Goal: Information Seeking & Learning: Compare options

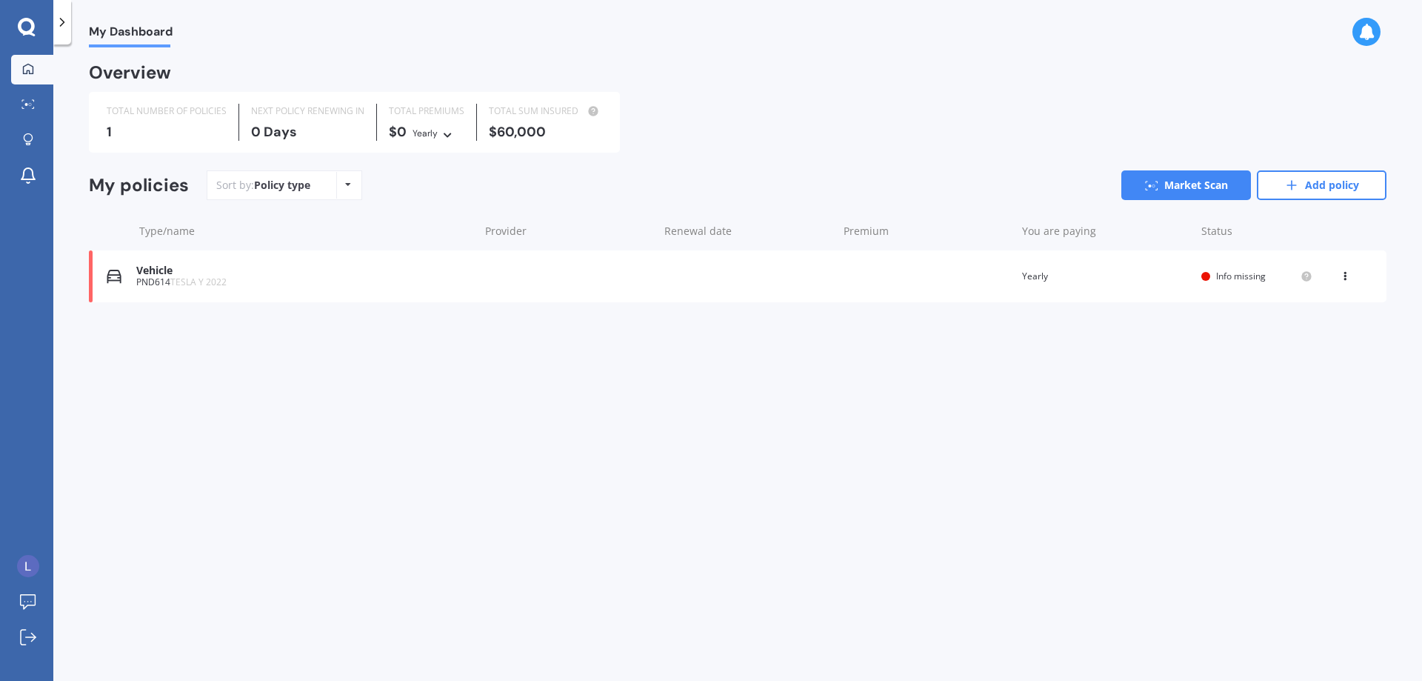
click at [431, 271] on div "Vehicle" at bounding box center [303, 270] width 335 height 13
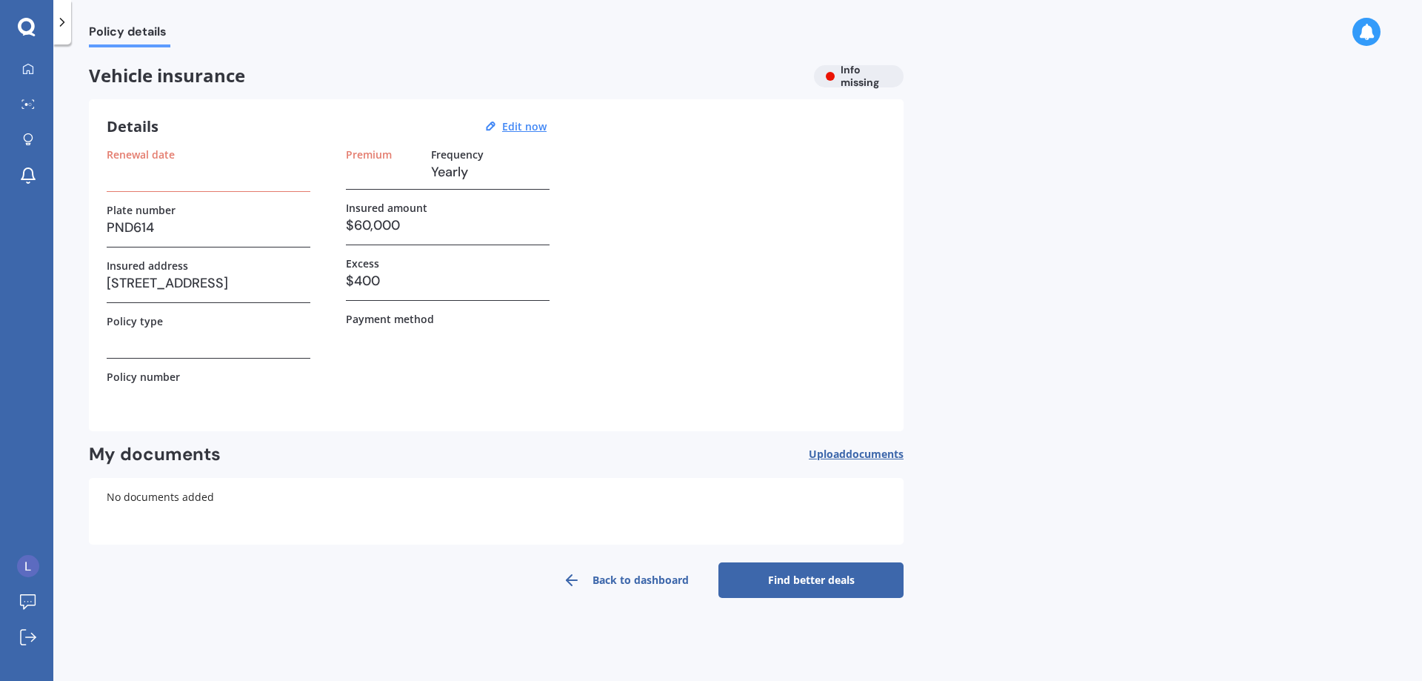
drag, startPoint x: 602, startPoint y: 314, endPoint x: 570, endPoint y: 315, distance: 31.9
click at [570, 315] on div "Renewal date Plate number PND614 Insured address [STREET_ADDRESS] 뉴질랜드 Policy t…" at bounding box center [496, 280] width 779 height 265
drag, startPoint x: 576, startPoint y: 311, endPoint x: 578, endPoint y: 296, distance: 14.9
click at [567, 308] on div "Renewal date Plate number PND614 Insured address [STREET_ADDRESS] 뉴질랜드 Policy t…" at bounding box center [496, 280] width 779 height 265
click at [584, 292] on div "Renewal date Plate number PND614 Insured address [STREET_ADDRESS] 뉴질랜드 Policy t…" at bounding box center [496, 280] width 779 height 265
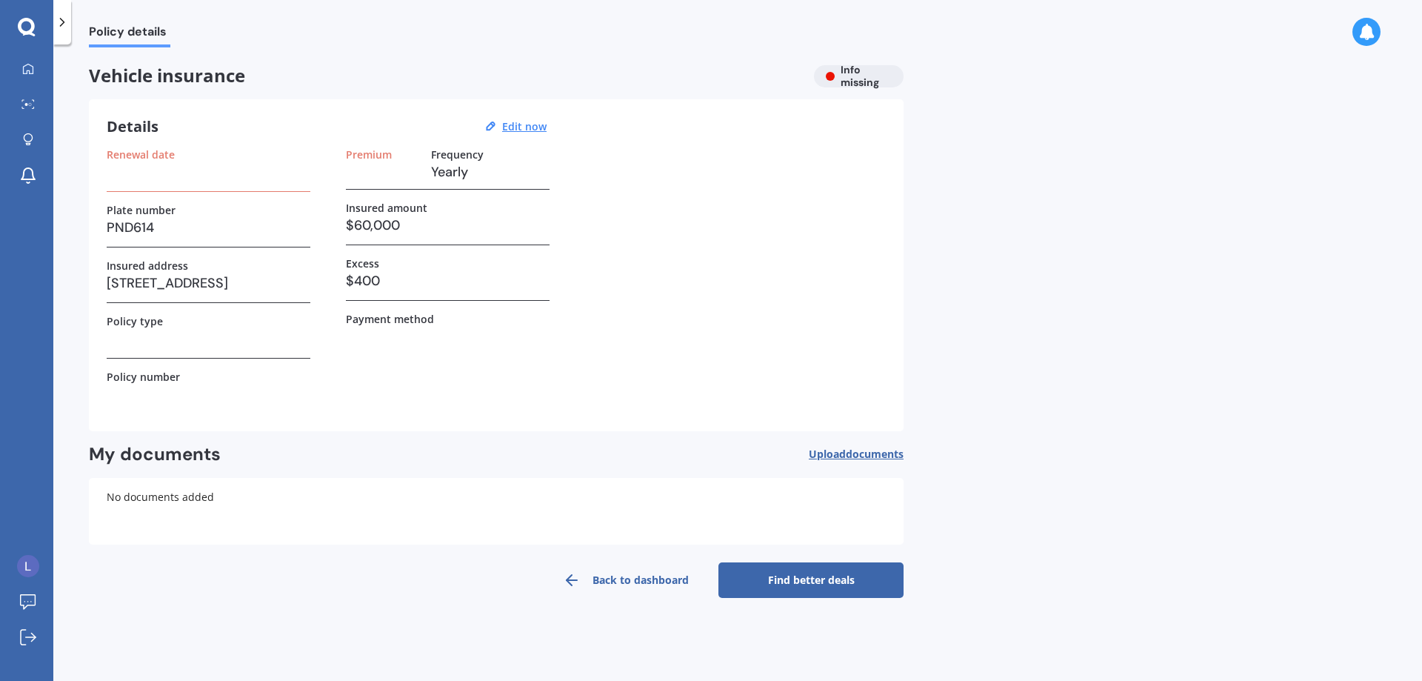
click at [584, 292] on div "Renewal date Plate number PND614 Insured address [STREET_ADDRESS] 뉴질랜드 Policy t…" at bounding box center [496, 280] width 779 height 265
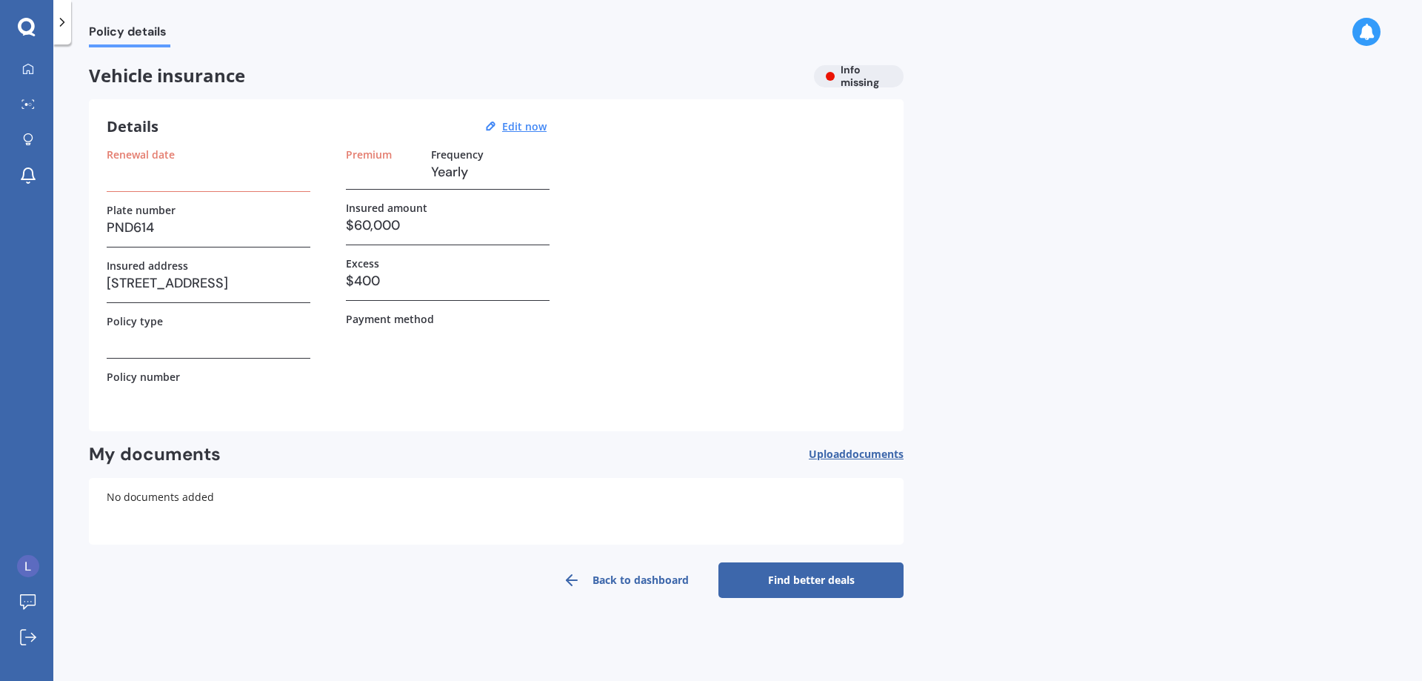
click at [584, 292] on div "Renewal date Plate number PND614 Insured address [STREET_ADDRESS] 뉴질랜드 Policy t…" at bounding box center [496, 280] width 779 height 265
click at [627, 303] on div "Renewal date Plate number PND614 Insured address [STREET_ADDRESS] 뉴질랜드 Policy t…" at bounding box center [496, 280] width 779 height 265
click at [864, 79] on div "Vehicle insurance Info missing" at bounding box center [496, 76] width 815 height 22
click at [833, 78] on div "Vehicle insurance Info missing" at bounding box center [496, 76] width 815 height 22
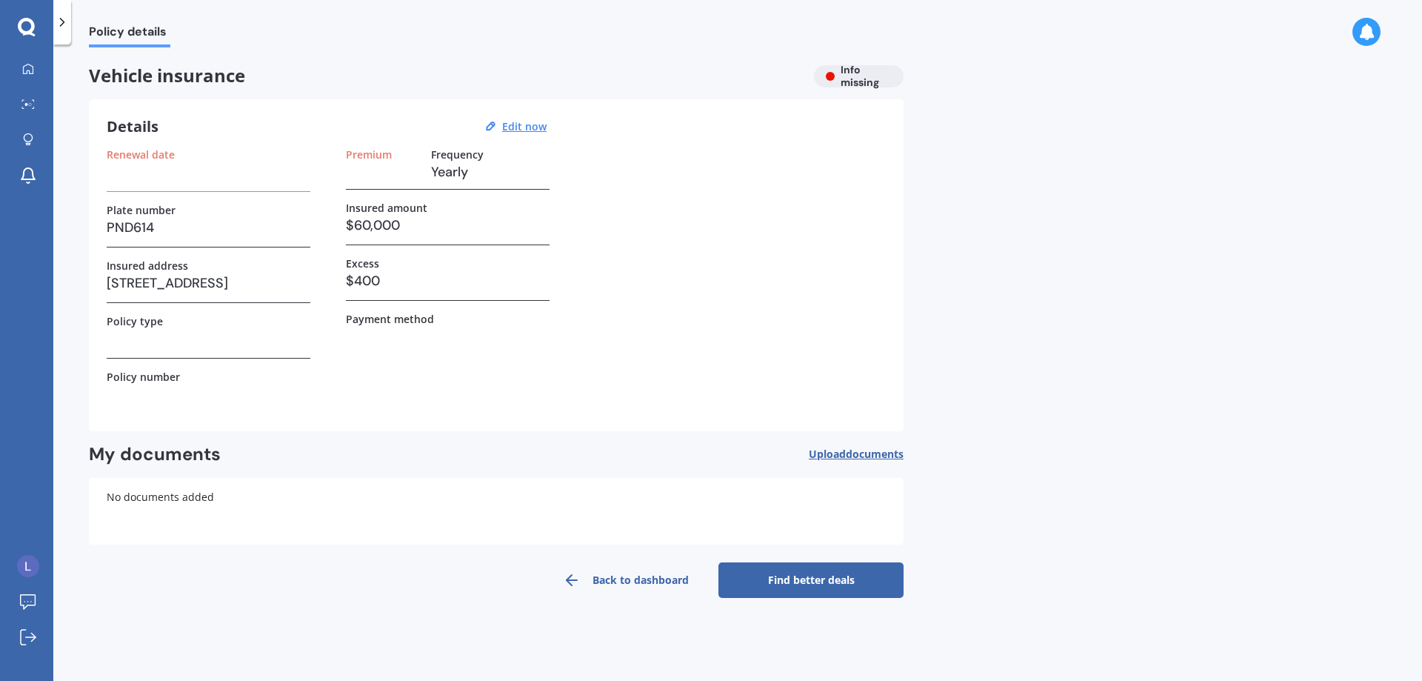
click at [839, 74] on div "Vehicle insurance Info missing" at bounding box center [496, 76] width 815 height 22
drag, startPoint x: 728, startPoint y: 235, endPoint x: 713, endPoint y: 258, distance: 27.9
click at [722, 244] on div "Renewal date Plate number PND614 Insured address [STREET_ADDRESS] 뉴질랜드 Policy t…" at bounding box center [496, 280] width 779 height 265
drag, startPoint x: 661, startPoint y: 261, endPoint x: 650, endPoint y: 260, distance: 11.1
click at [650, 260] on div "Renewal date Plate number PND614 Insured address [STREET_ADDRESS] 뉴질랜드 Policy t…" at bounding box center [496, 280] width 779 height 265
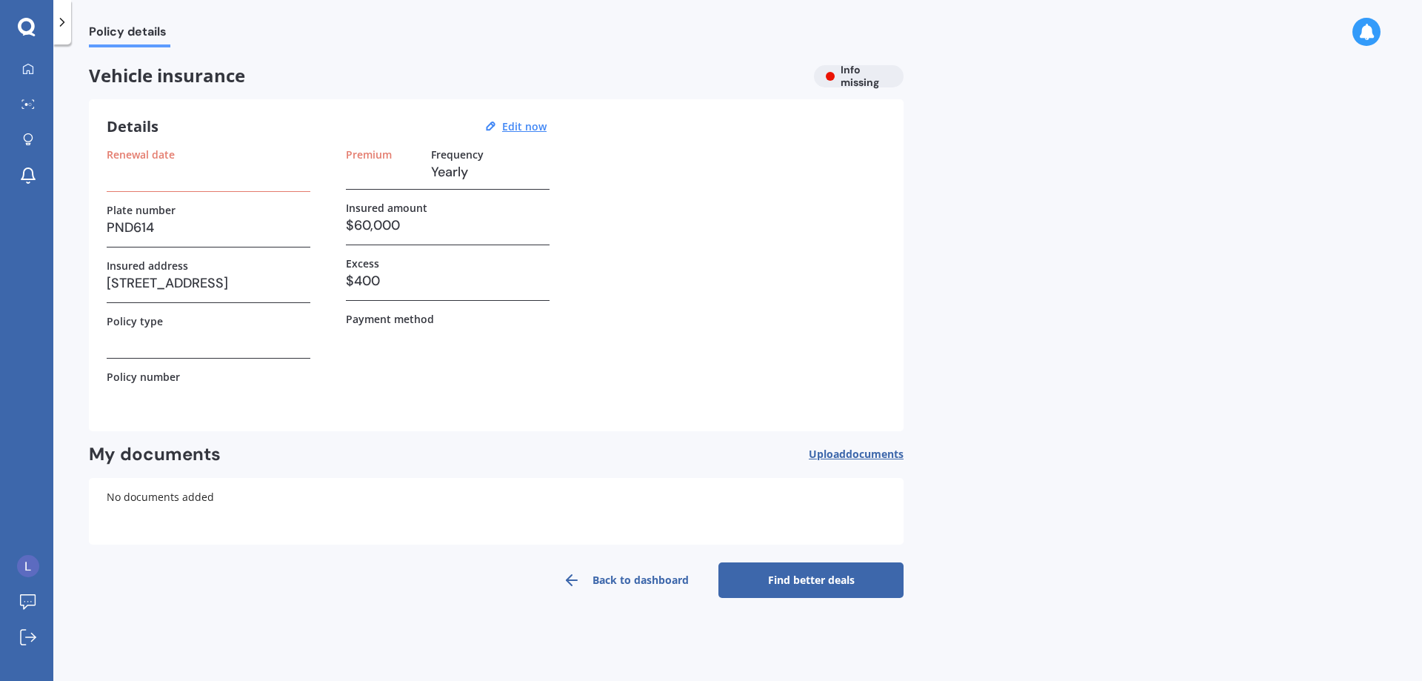
click at [649, 259] on div "Renewal date Plate number PND614 Insured address [STREET_ADDRESS] 뉴질랜드 Policy t…" at bounding box center [496, 280] width 779 height 265
click at [39, 70] on div at bounding box center [28, 69] width 22 height 13
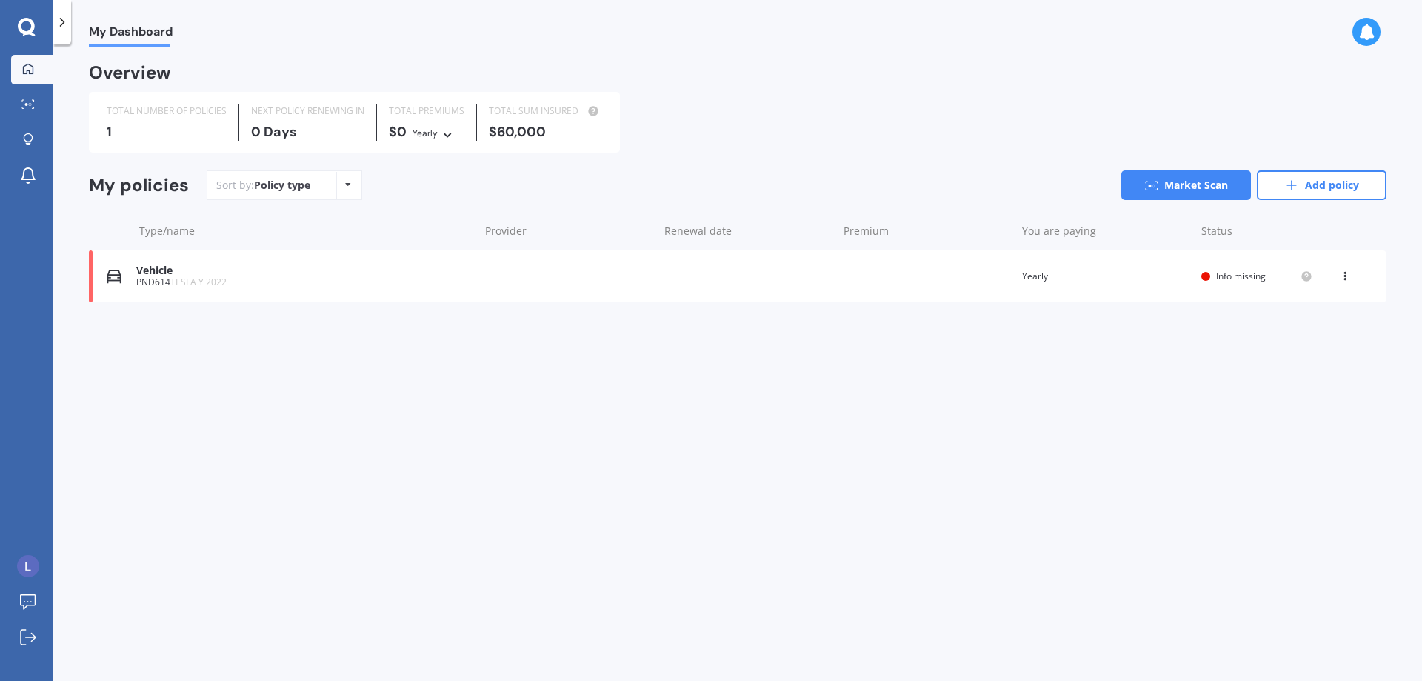
click at [189, 134] on div "1" at bounding box center [167, 131] width 120 height 15
click at [27, 27] on icon at bounding box center [27, 27] width 18 height 19
click at [63, 21] on polyline at bounding box center [63, 22] width 4 height 7
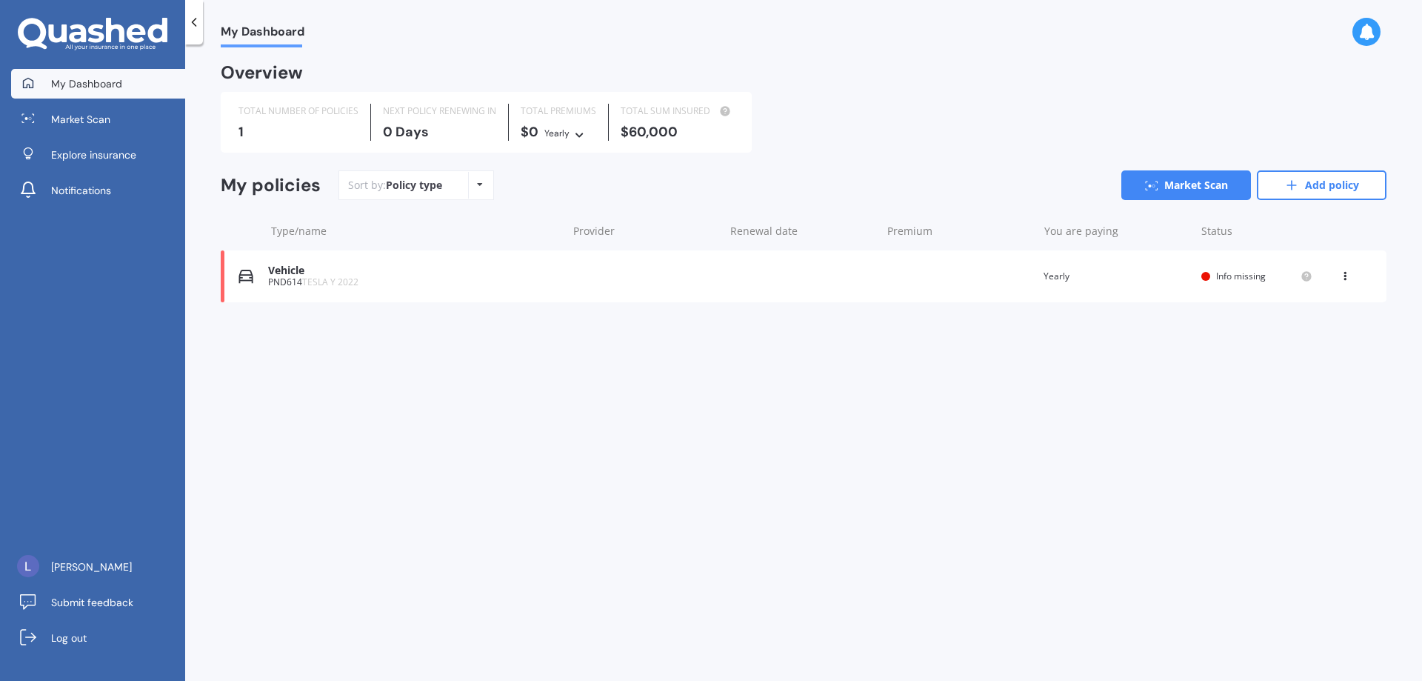
click at [108, 36] on icon at bounding box center [115, 30] width 19 height 24
click at [1303, 184] on link "Add policy" at bounding box center [1322, 185] width 130 height 30
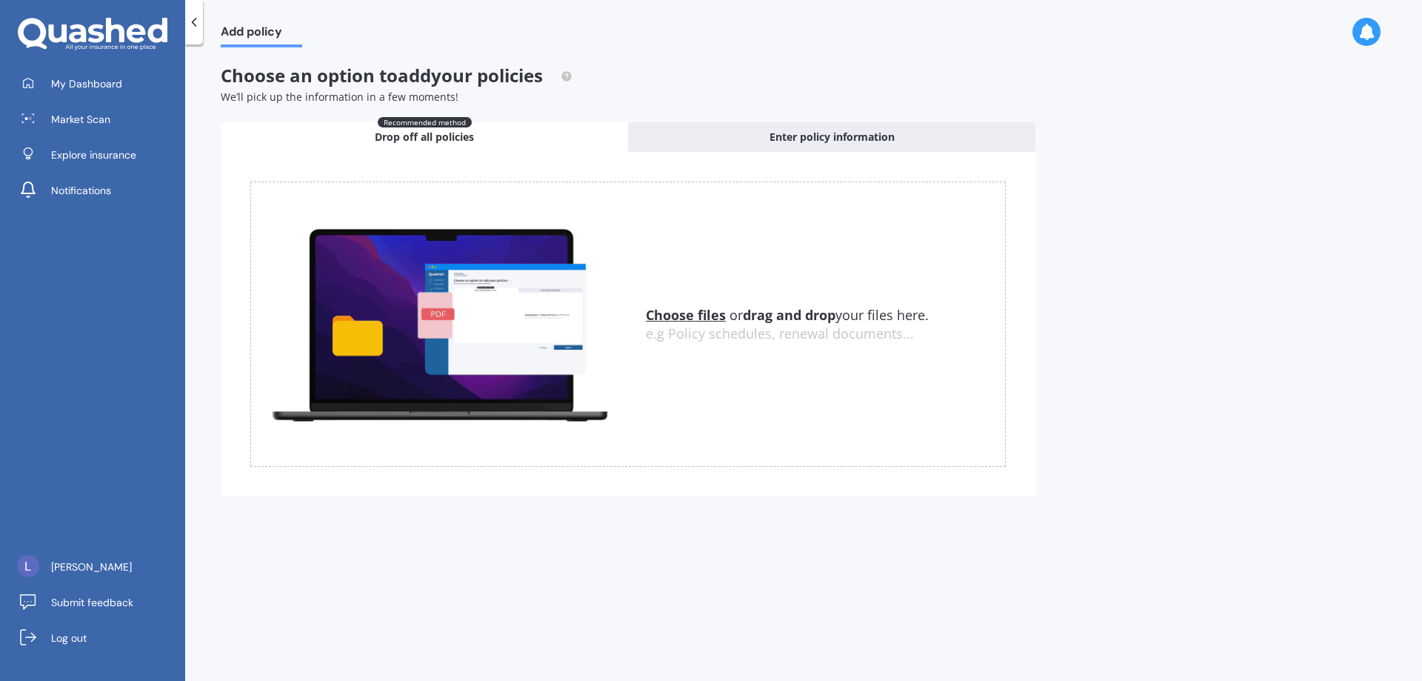
click at [435, 128] on div "Recommended method Drop off all policies" at bounding box center [424, 137] width 407 height 30
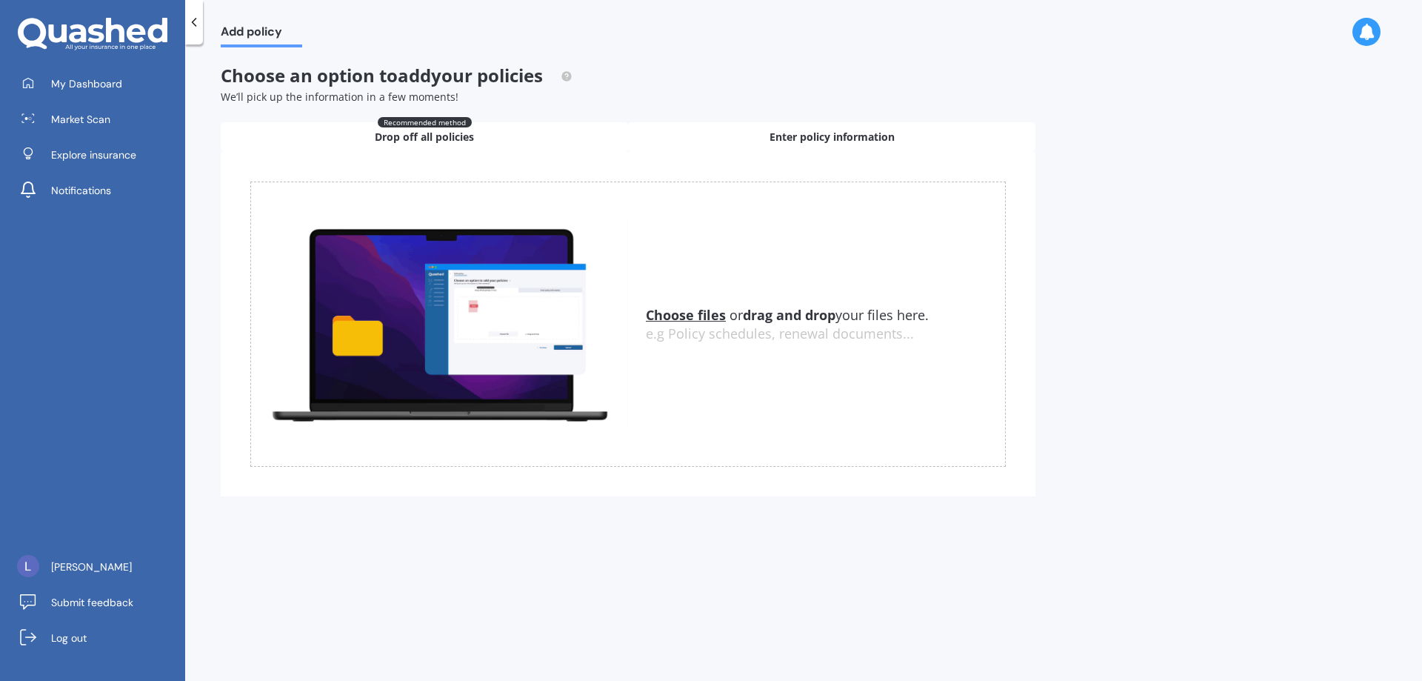
drag, startPoint x: 809, startPoint y: 131, endPoint x: 801, endPoint y: 132, distance: 8.2
click at [809, 131] on span "Enter policy information" at bounding box center [831, 137] width 125 height 15
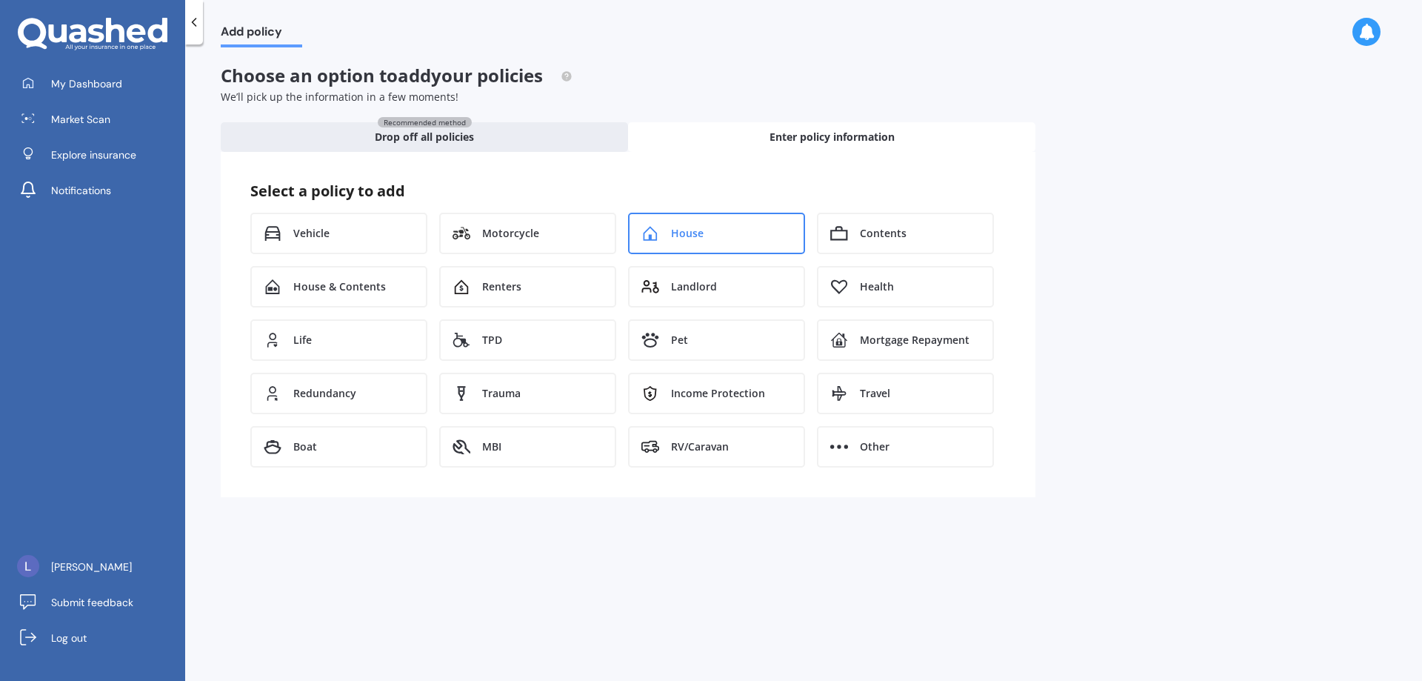
click at [701, 230] on span "House" at bounding box center [687, 233] width 33 height 15
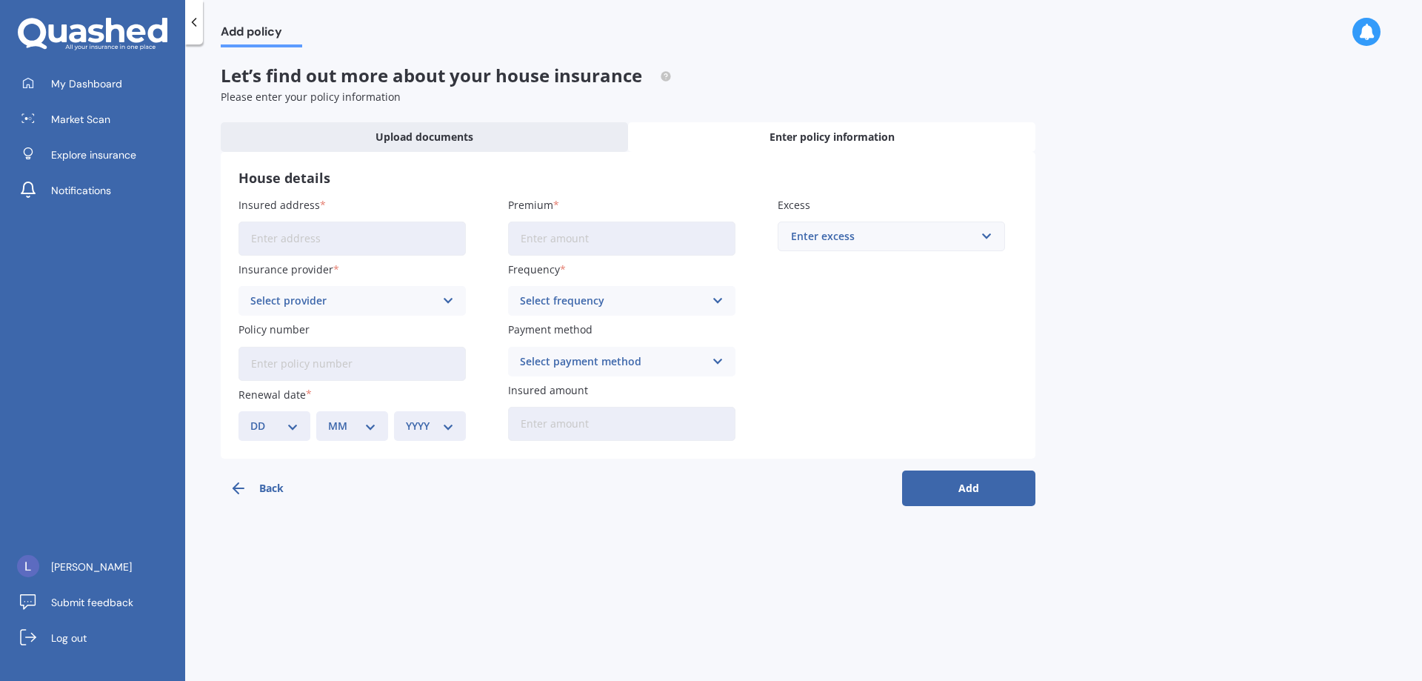
click at [383, 240] on input "Insured address" at bounding box center [351, 238] width 227 height 34
type input "[STREET_ADDRESS]"
click at [589, 236] on input "Premium" at bounding box center [621, 238] width 227 height 34
click at [842, 236] on div "Enter excess" at bounding box center [882, 236] width 183 height 16
click at [800, 375] on span "$1,000" at bounding box center [806, 374] width 33 height 10
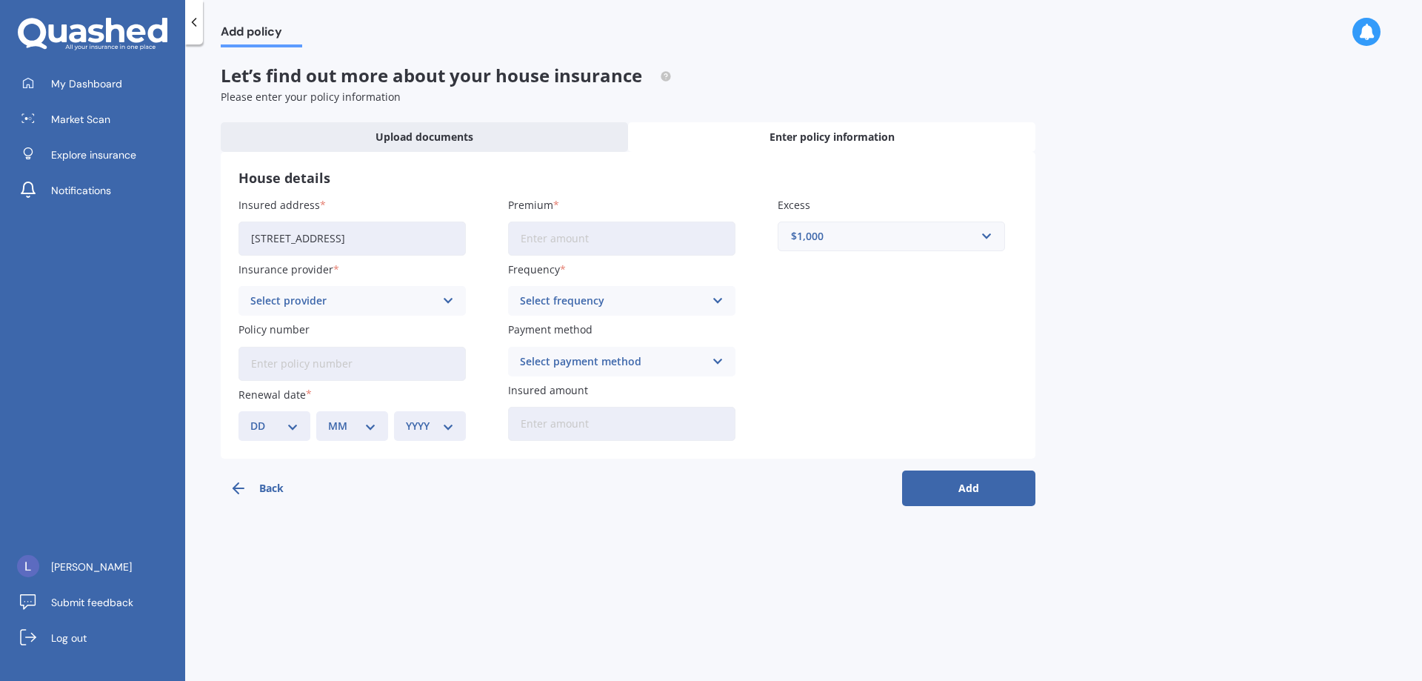
click at [565, 300] on div "Select frequency" at bounding box center [612, 301] width 184 height 16
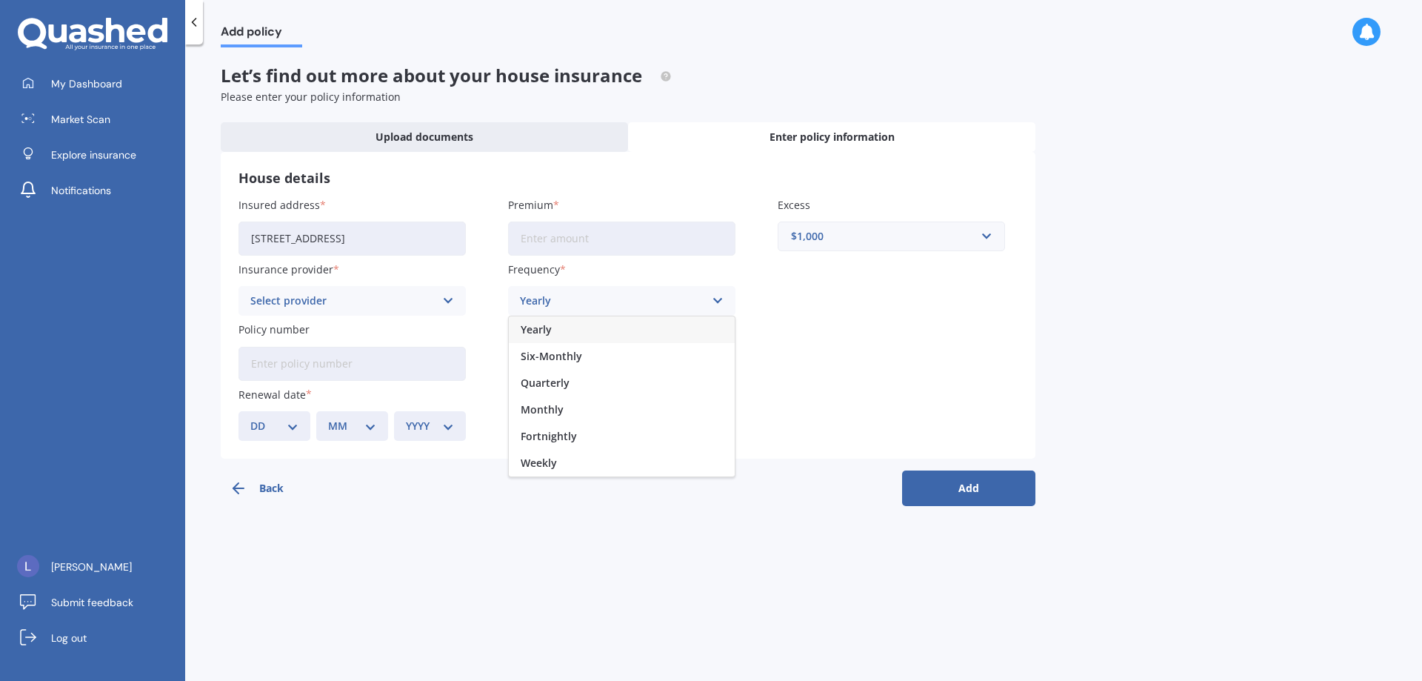
click at [552, 332] on div "Yearly" at bounding box center [622, 329] width 226 height 27
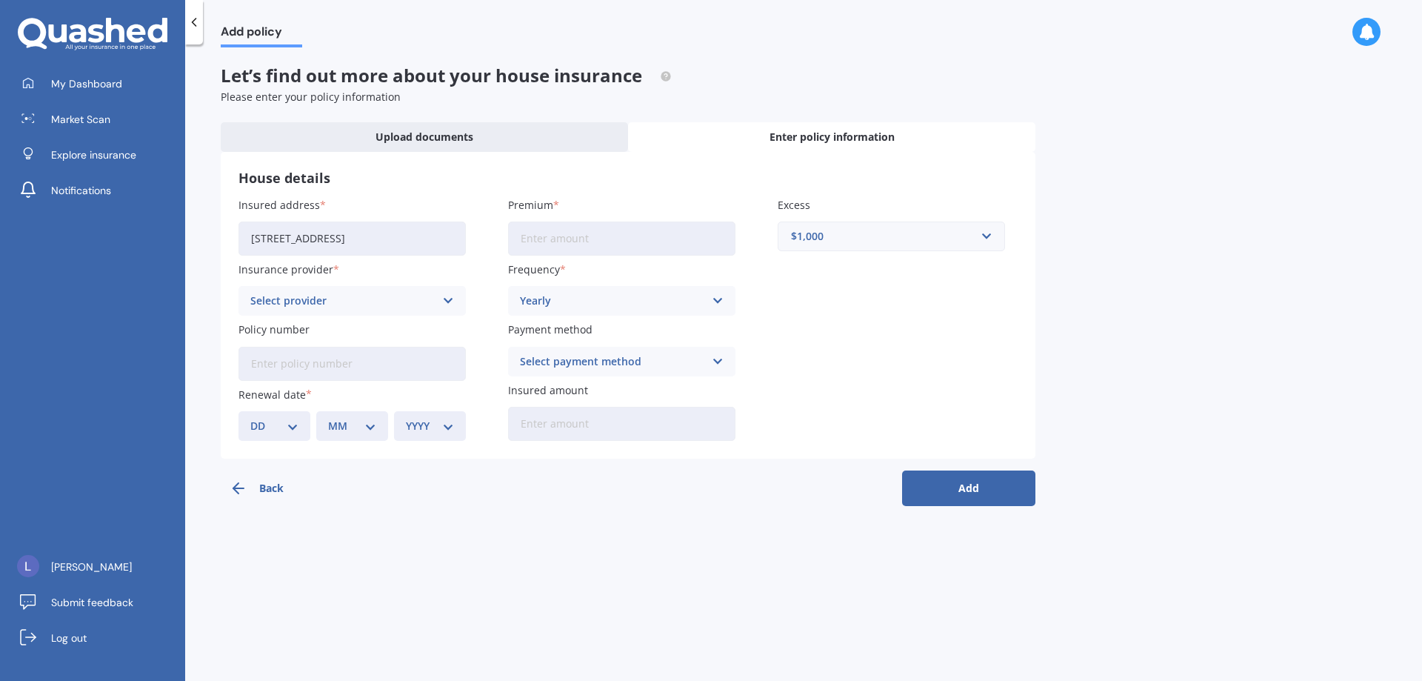
click at [414, 299] on div "Select provider" at bounding box center [342, 301] width 184 height 16
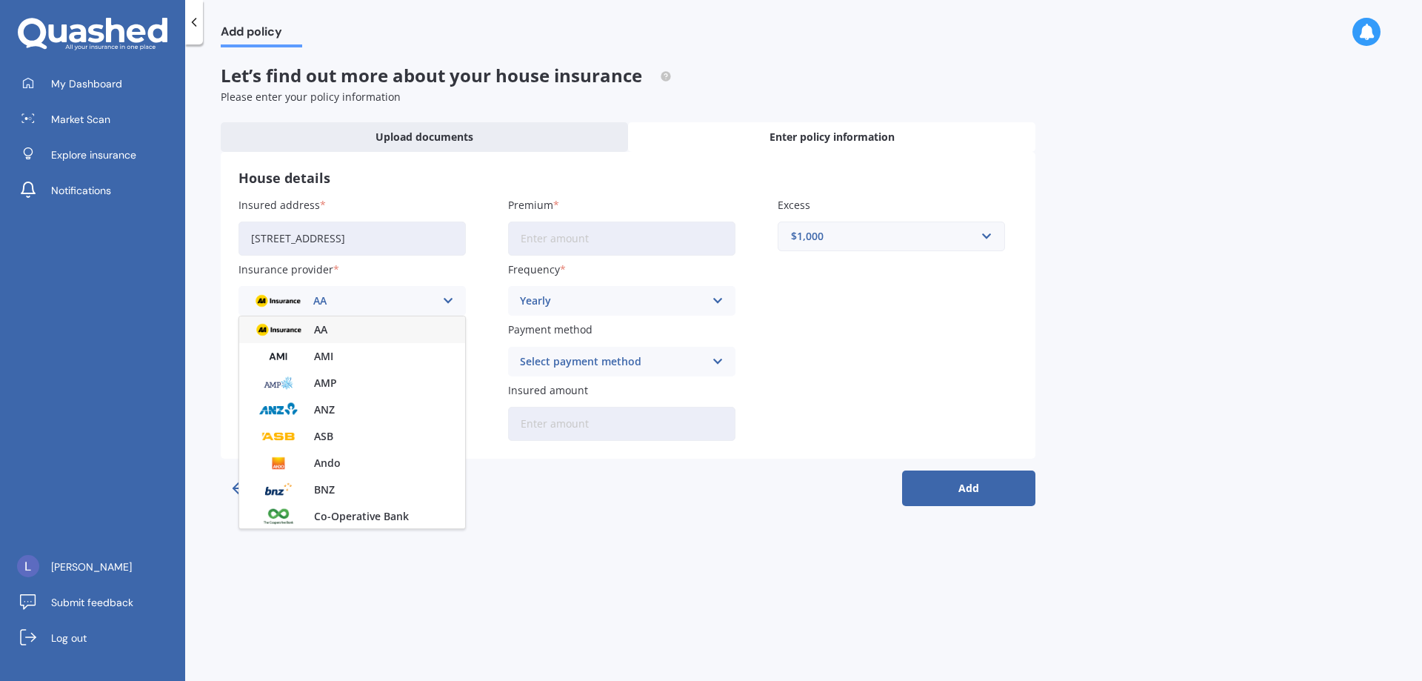
click at [414, 299] on div "AA" at bounding box center [342, 301] width 184 height 16
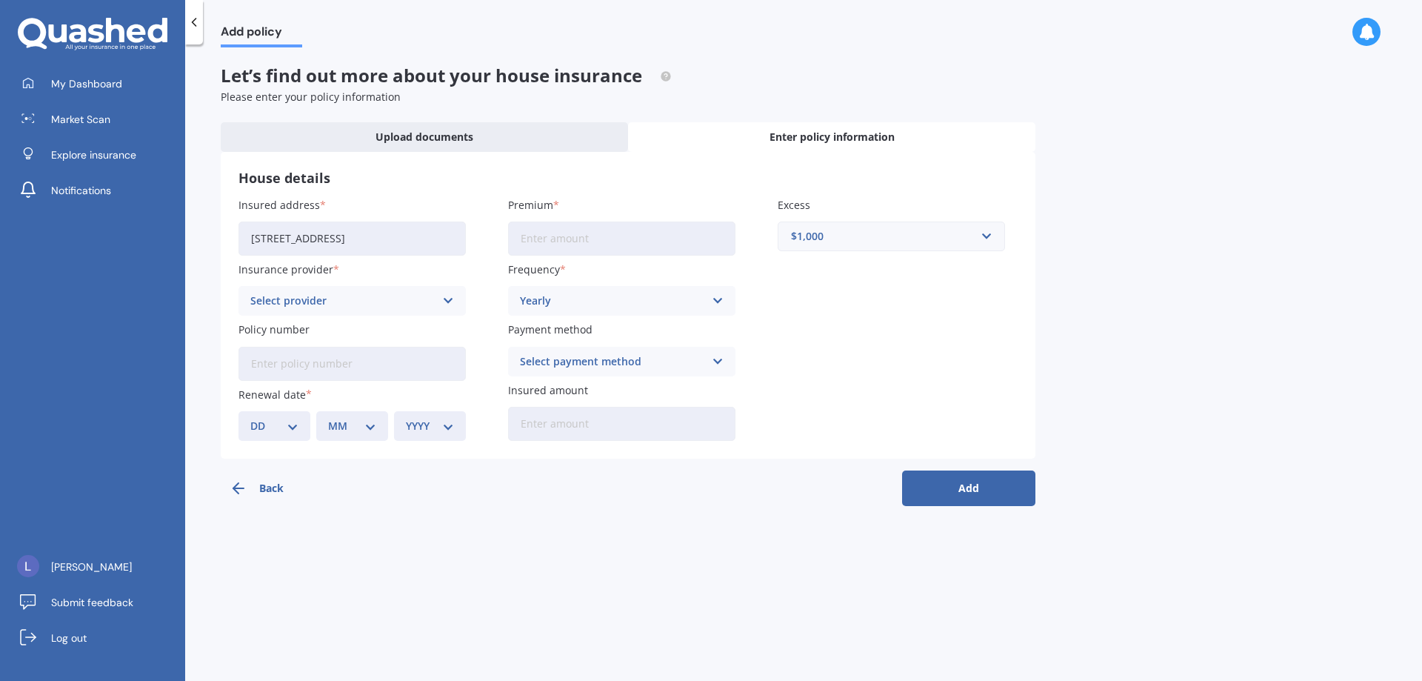
click at [428, 430] on select "YYYY 2027 2026 2025 2024 2023 2022 2021 2020 2019 2018 2017 2016 2015 2014 2013…" at bounding box center [430, 426] width 48 height 16
select select "2025"
click at [406, 418] on select "YYYY 2027 2026 2025 2024 2023 2022 2021 2020 2019 2018 2017 2016 2015 2014 2013…" at bounding box center [430, 426] width 48 height 16
click at [370, 430] on select "MM 01 02 03 04 05 06 07 08 09 10 11 12" at bounding box center [352, 426] width 48 height 16
select select "09"
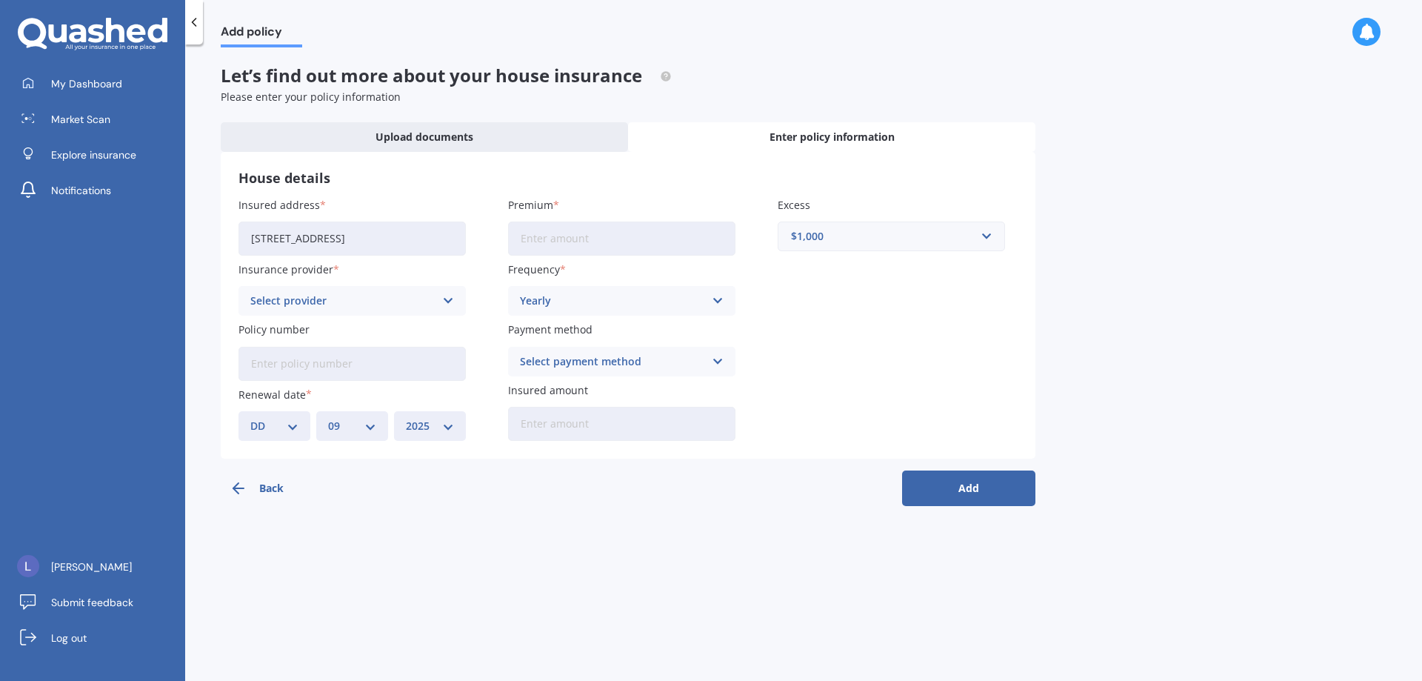
click at [328, 418] on select "MM 01 02 03 04 05 06 07 08 09 10 11 12" at bounding box center [352, 426] width 48 height 16
click at [293, 430] on select "DD 01 02 03 04 05 06 07 08 09 10 11 12 13 14 15 16 17 18 19 20 21 22 23 24 25 2…" at bounding box center [274, 426] width 48 height 16
select select "31"
click at [250, 418] on select "DD 01 02 03 04 05 06 07 08 09 10 11 12 13 14 15 16 17 18 19 20 21 22 23 24 25 2…" at bounding box center [274, 426] width 48 height 16
click at [191, 28] on icon at bounding box center [194, 22] width 15 height 15
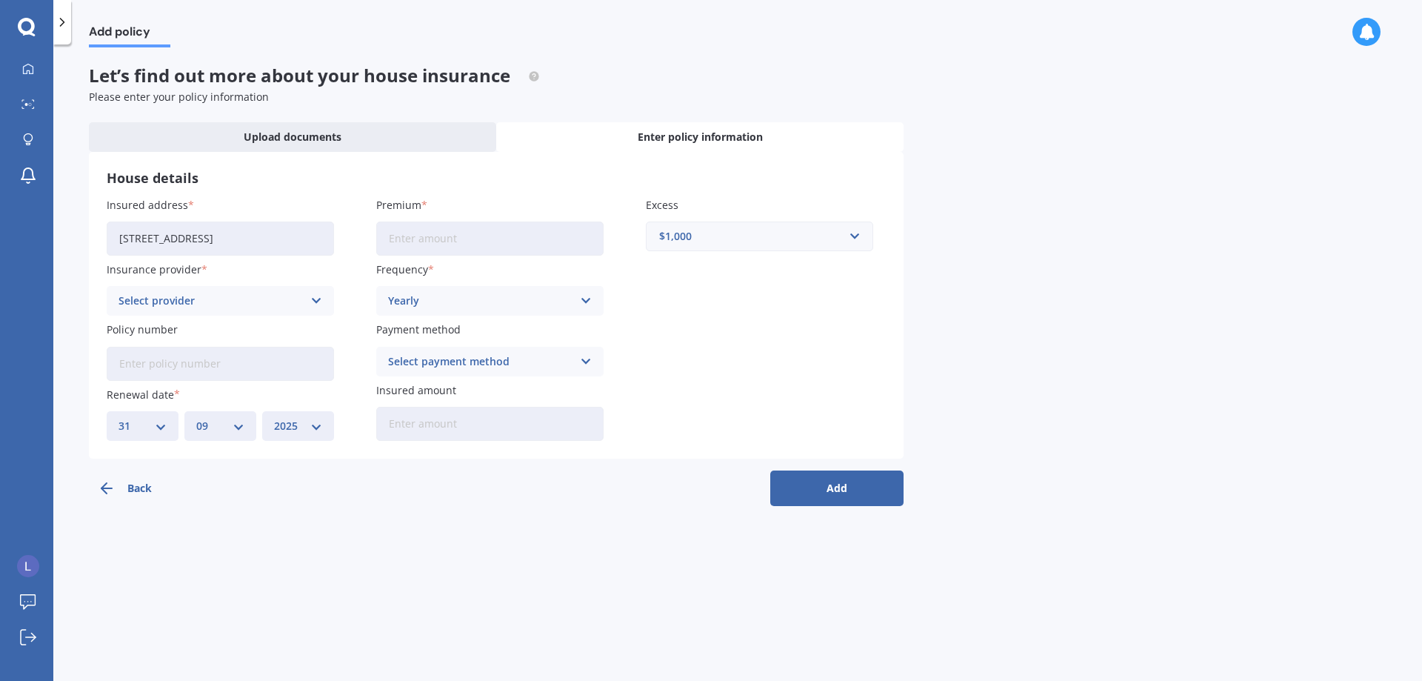
click at [64, 28] on icon at bounding box center [62, 22] width 15 height 15
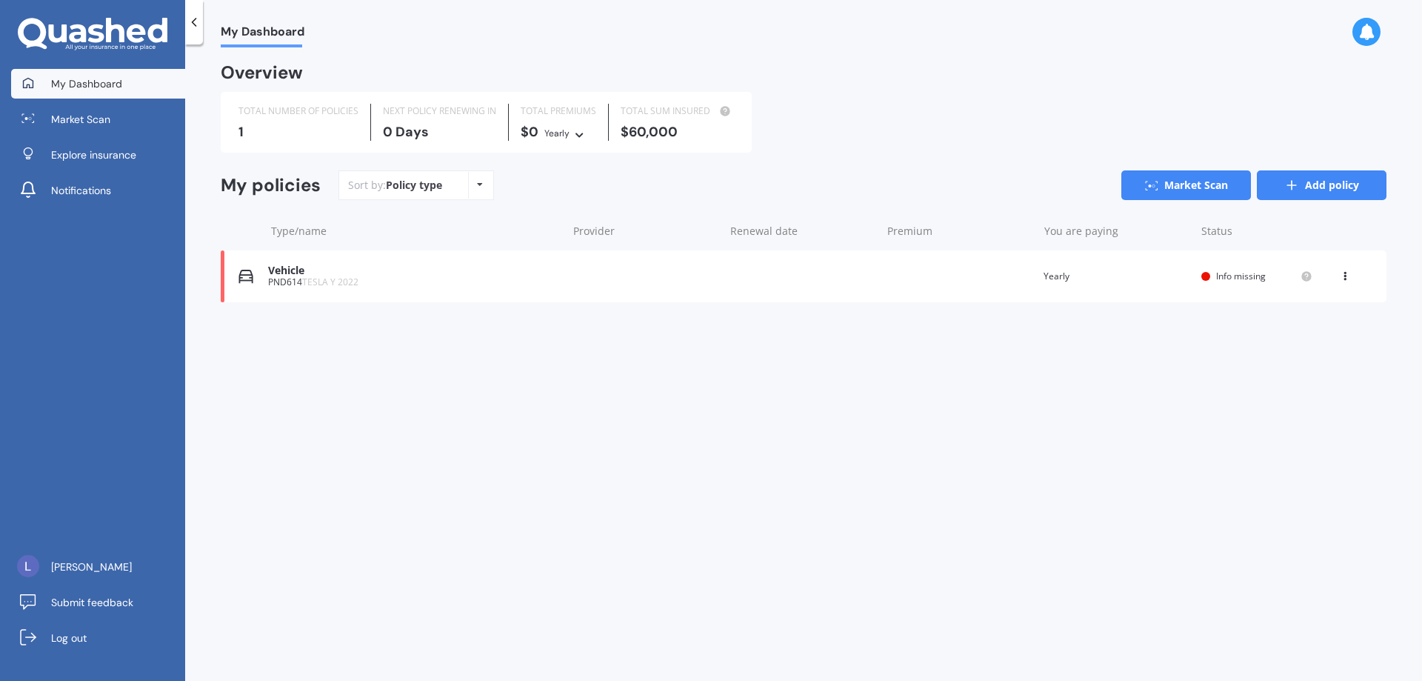
click at [1295, 188] on icon at bounding box center [1291, 185] width 15 height 15
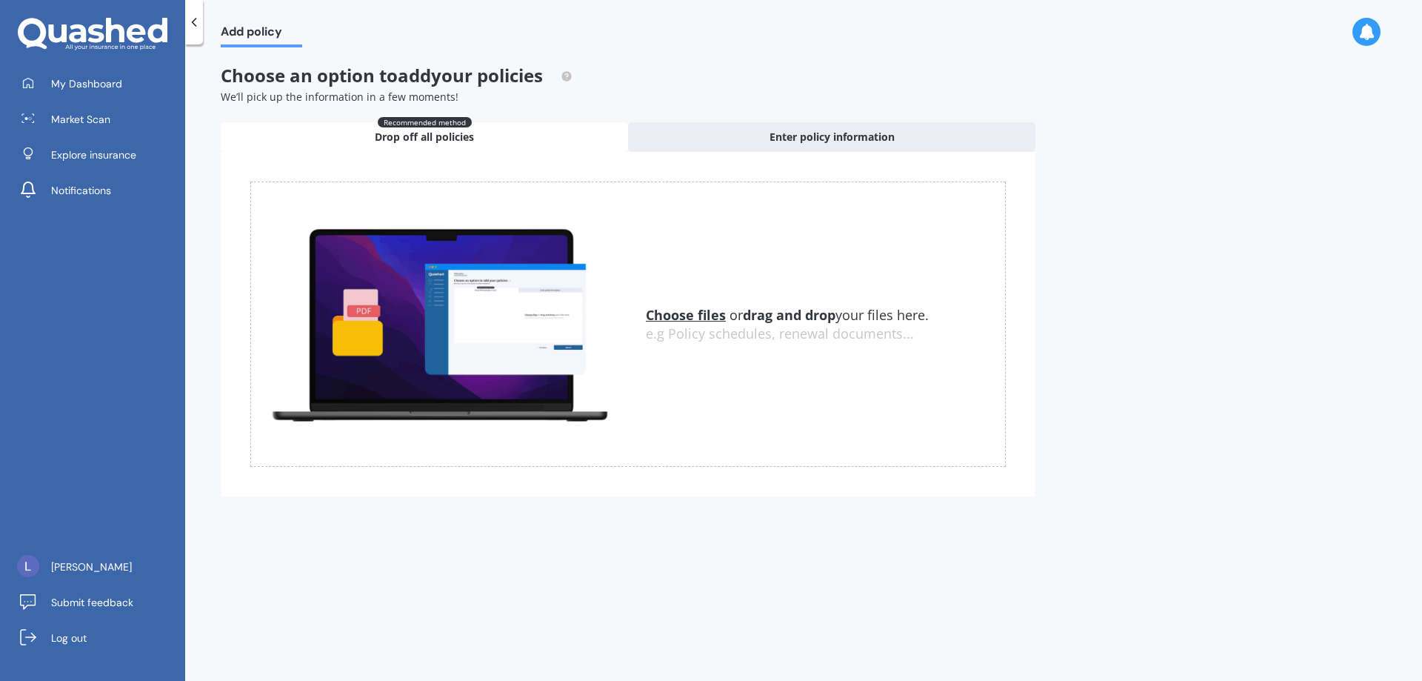
click at [439, 141] on span "Drop off all policies" at bounding box center [424, 137] width 99 height 15
click at [694, 318] on u "Choose files" at bounding box center [686, 315] width 80 height 18
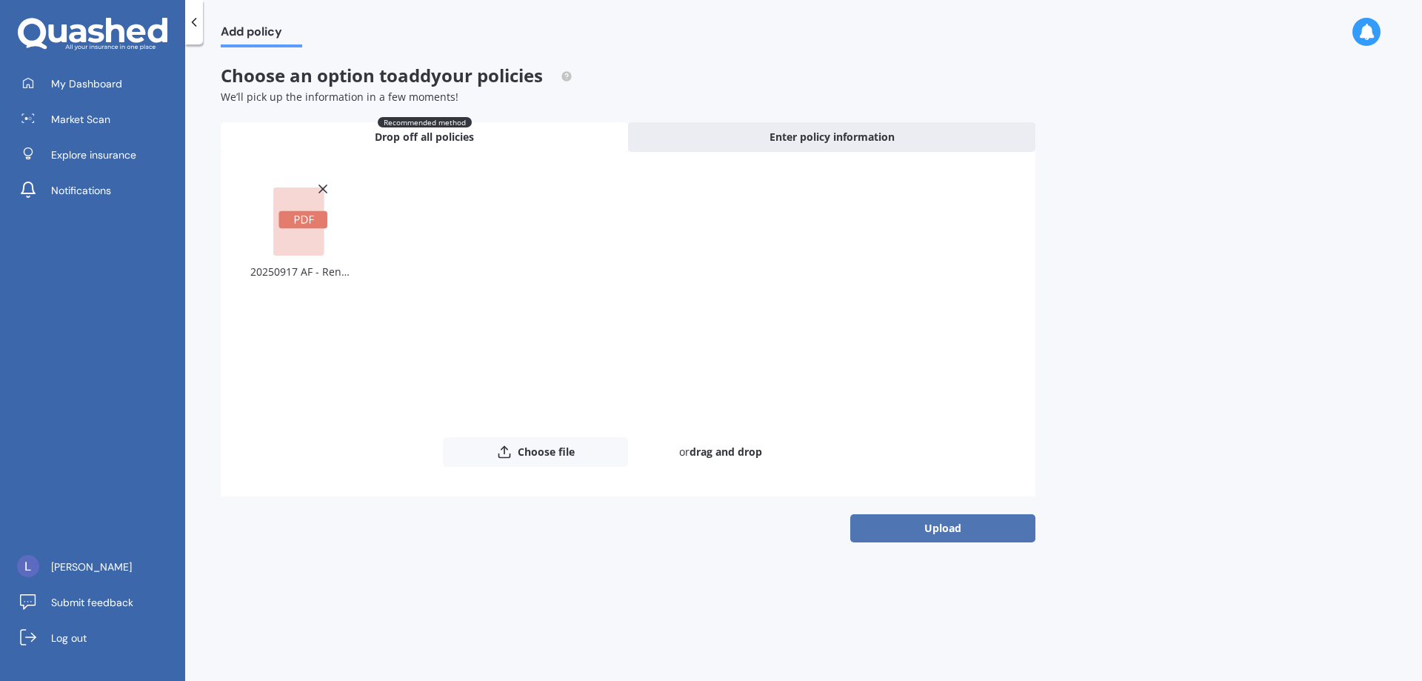
click at [949, 525] on button "Upload" at bounding box center [942, 528] width 185 height 28
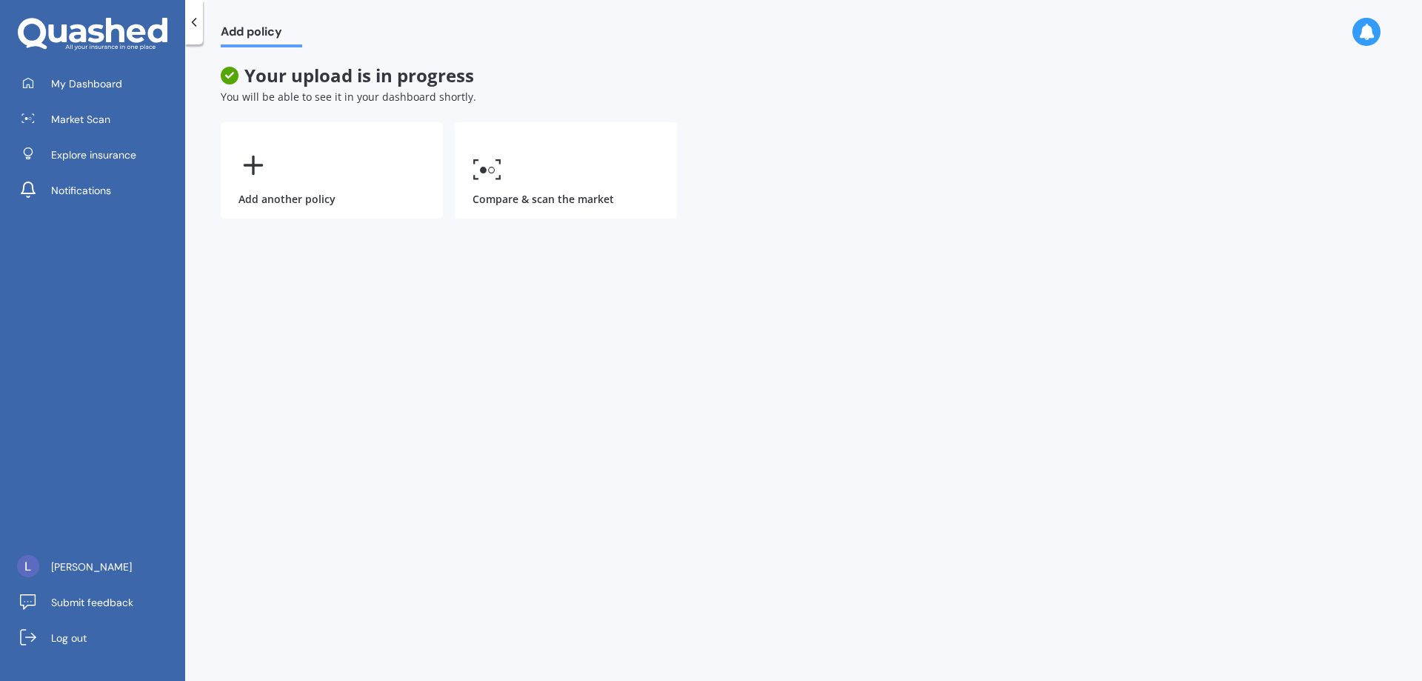
drag, startPoint x: 705, startPoint y: 283, endPoint x: 667, endPoint y: 280, distance: 38.6
click at [667, 280] on div "Add policy Your upload is in progress You will be able to see it in your dashbo…" at bounding box center [803, 365] width 1237 height 636
drag, startPoint x: 667, startPoint y: 275, endPoint x: 652, endPoint y: 267, distance: 16.9
click at [646, 270] on div "Add policy Your upload is in progress You will be able to see it in your dashbo…" at bounding box center [803, 365] width 1237 height 636
click at [678, 260] on div "Add policy Your upload is in progress You will be able to see it in your dashbo…" at bounding box center [803, 365] width 1237 height 636
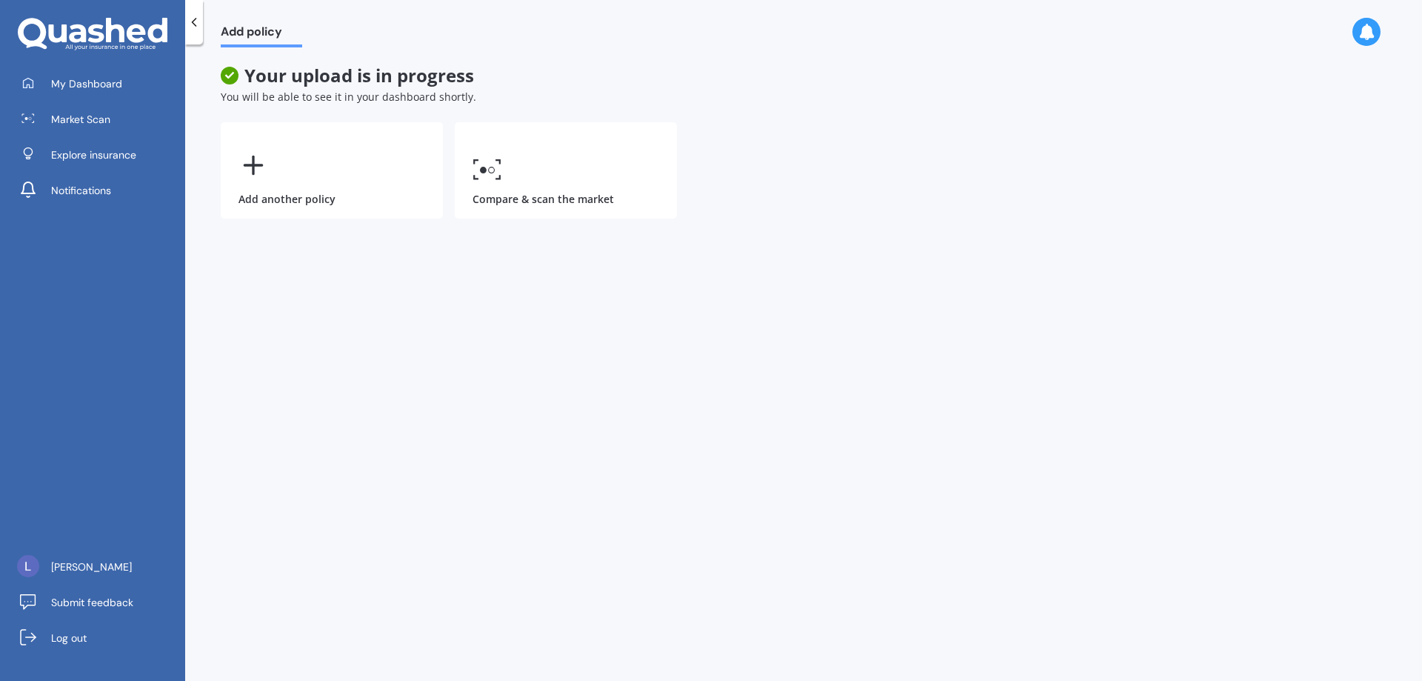
click at [678, 260] on div "Add policy Your upload is in progress You will be able to see it in your dashbo…" at bounding box center [803, 365] width 1237 height 636
click at [104, 114] on span "Market Scan" at bounding box center [80, 119] width 59 height 15
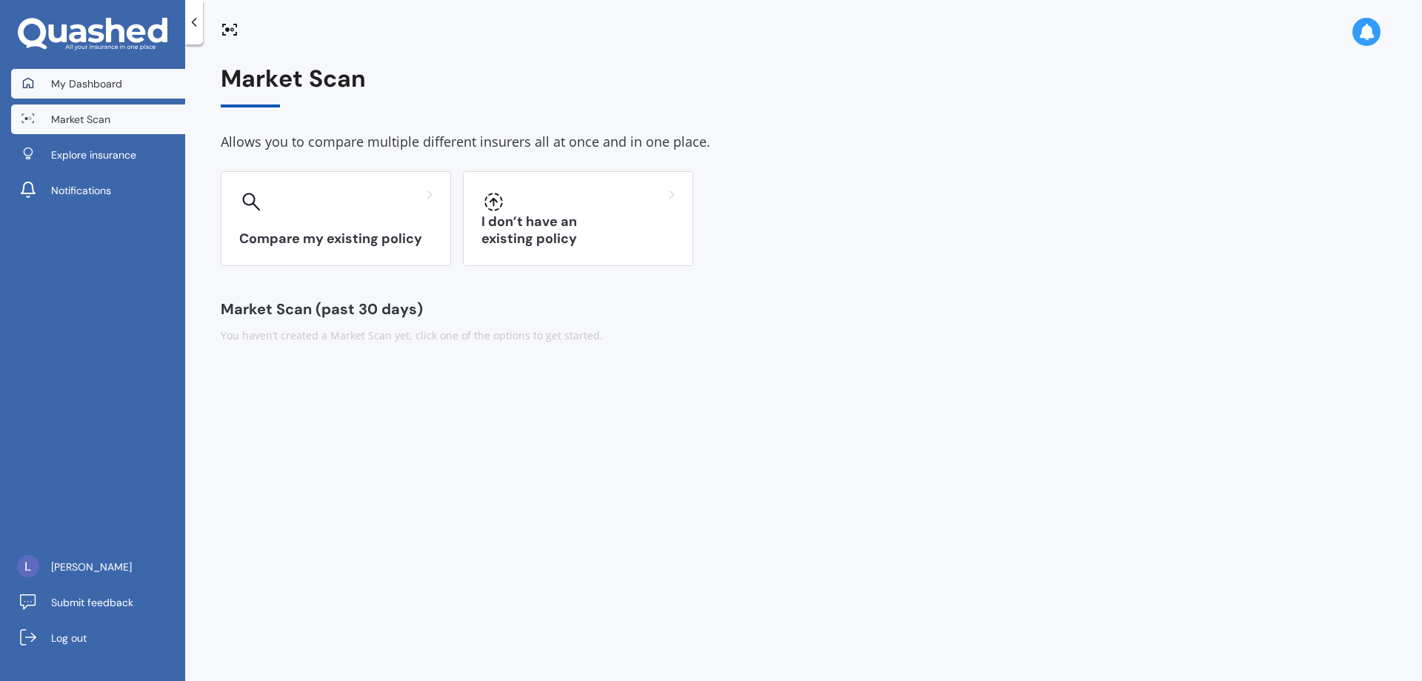
click at [140, 87] on link "My Dashboard" at bounding box center [98, 84] width 174 height 30
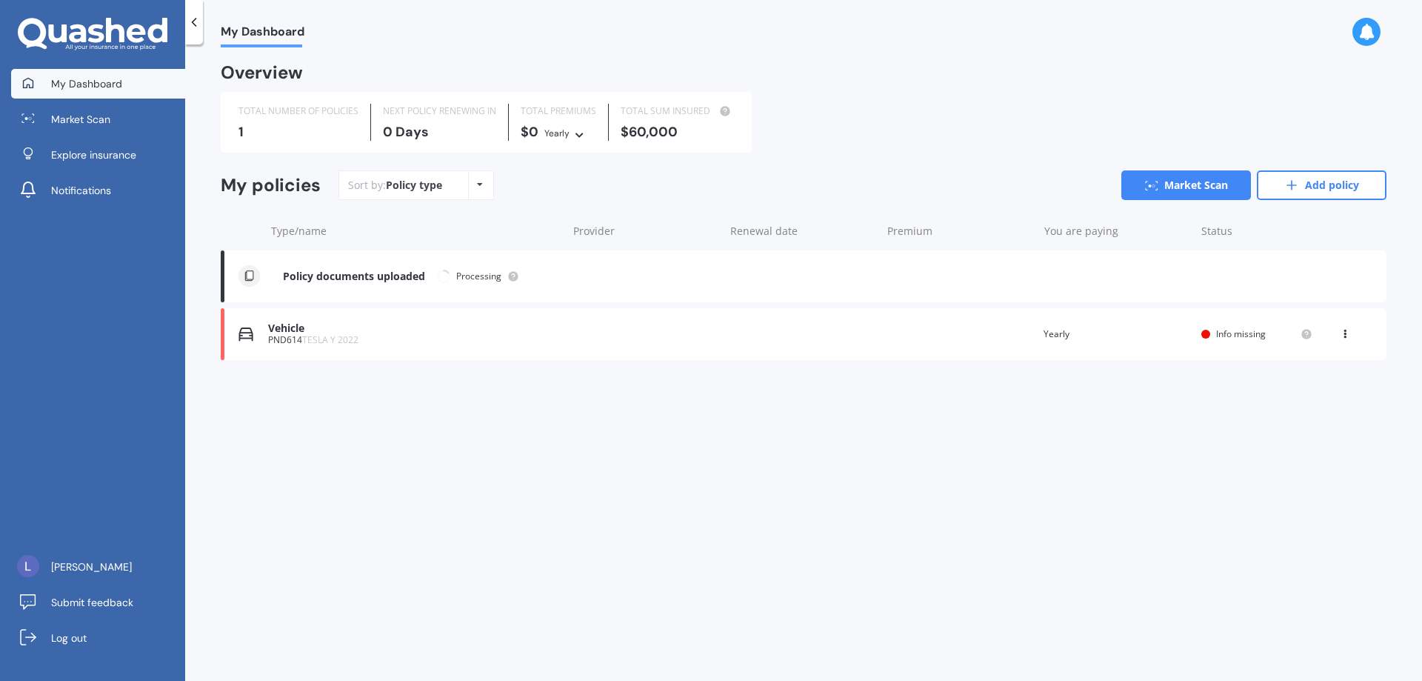
click at [1225, 338] on span "Info missing" at bounding box center [1241, 333] width 50 height 13
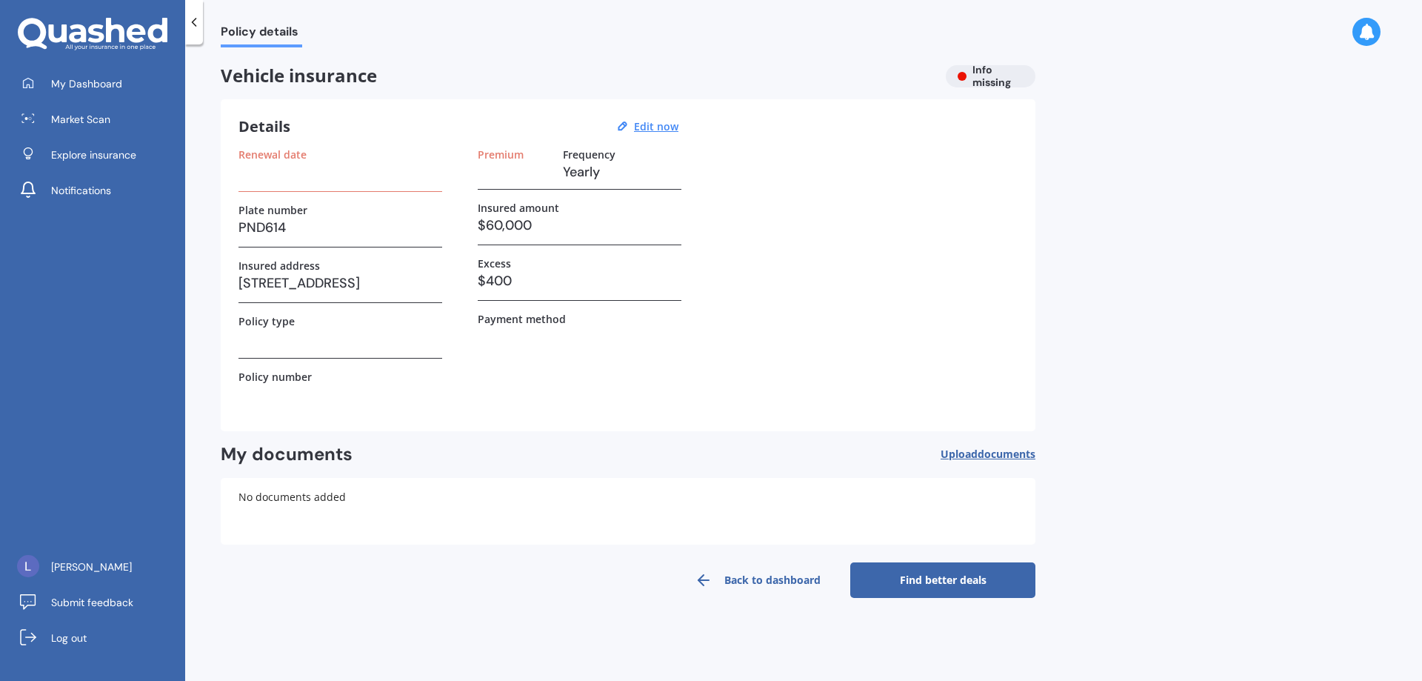
click at [950, 578] on link "Find better deals" at bounding box center [942, 580] width 185 height 36
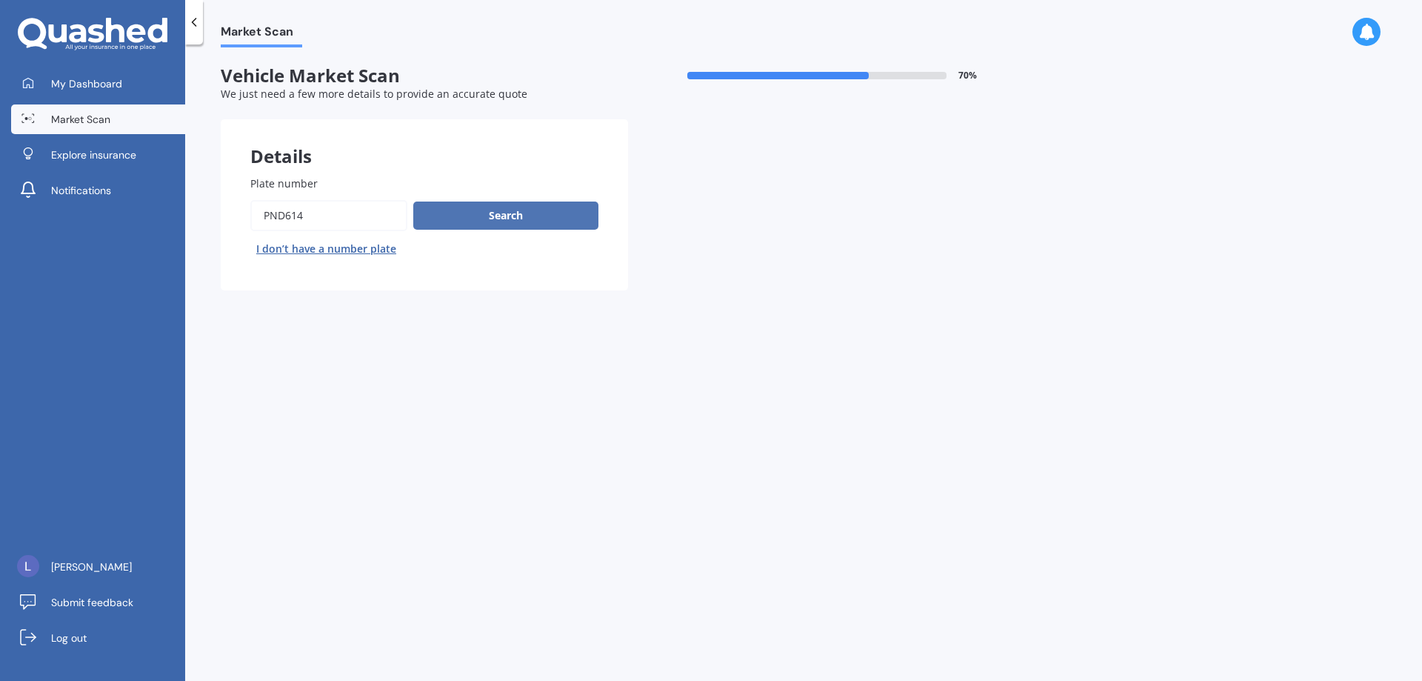
click at [528, 219] on button "Search" at bounding box center [505, 215] width 185 height 28
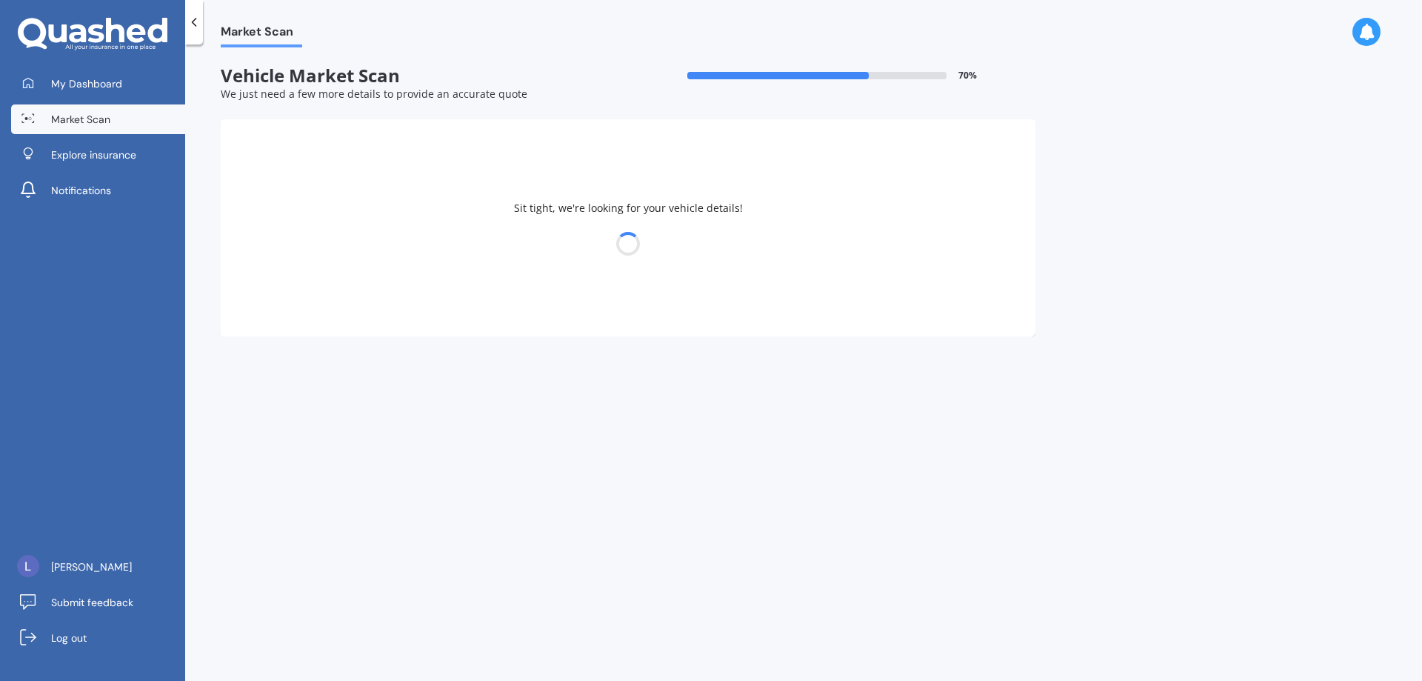
select select "TESLA"
select select "Y"
select select "17"
select select "09"
select select "1977"
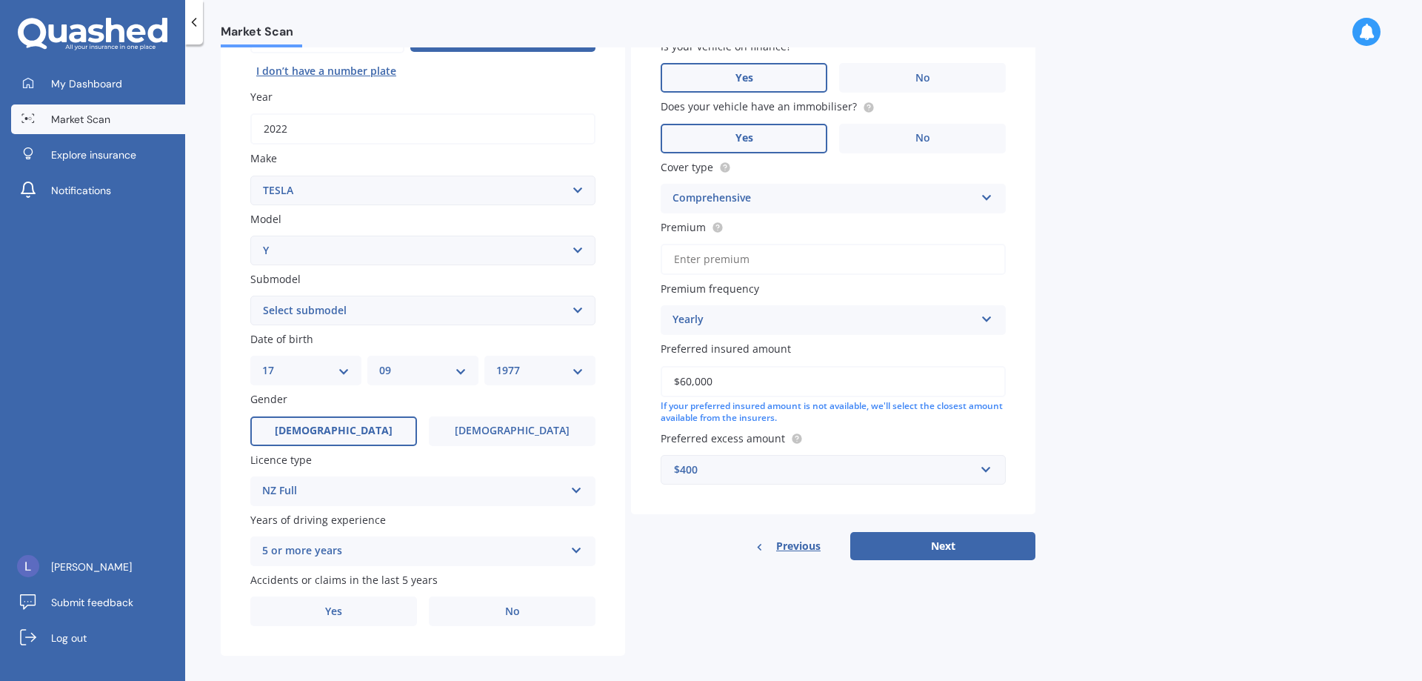
scroll to position [191, 0]
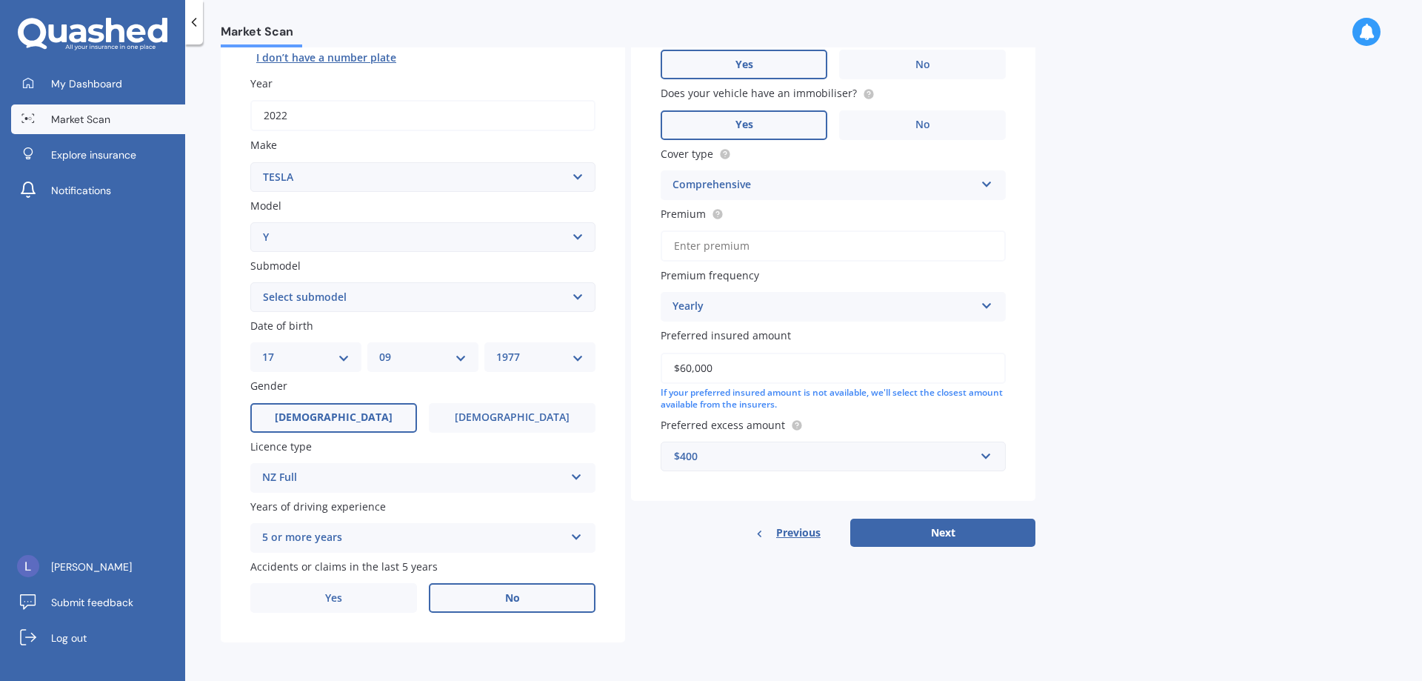
click at [563, 599] on label "No" at bounding box center [512, 598] width 167 height 30
click at [0, 0] on input "No" at bounding box center [0, 0] width 0 height 0
click at [1141, 554] on div "Market Scan Vehicle Market Scan 70 % We just need a few more details to provide…" at bounding box center [803, 365] width 1237 height 636
click at [1133, 557] on div "Market Scan Vehicle Market Scan 70 % We just need a few more details to provide…" at bounding box center [803, 365] width 1237 height 636
click at [1133, 558] on div "Market Scan Vehicle Market Scan 70 % We just need a few more details to provide…" at bounding box center [803, 365] width 1237 height 636
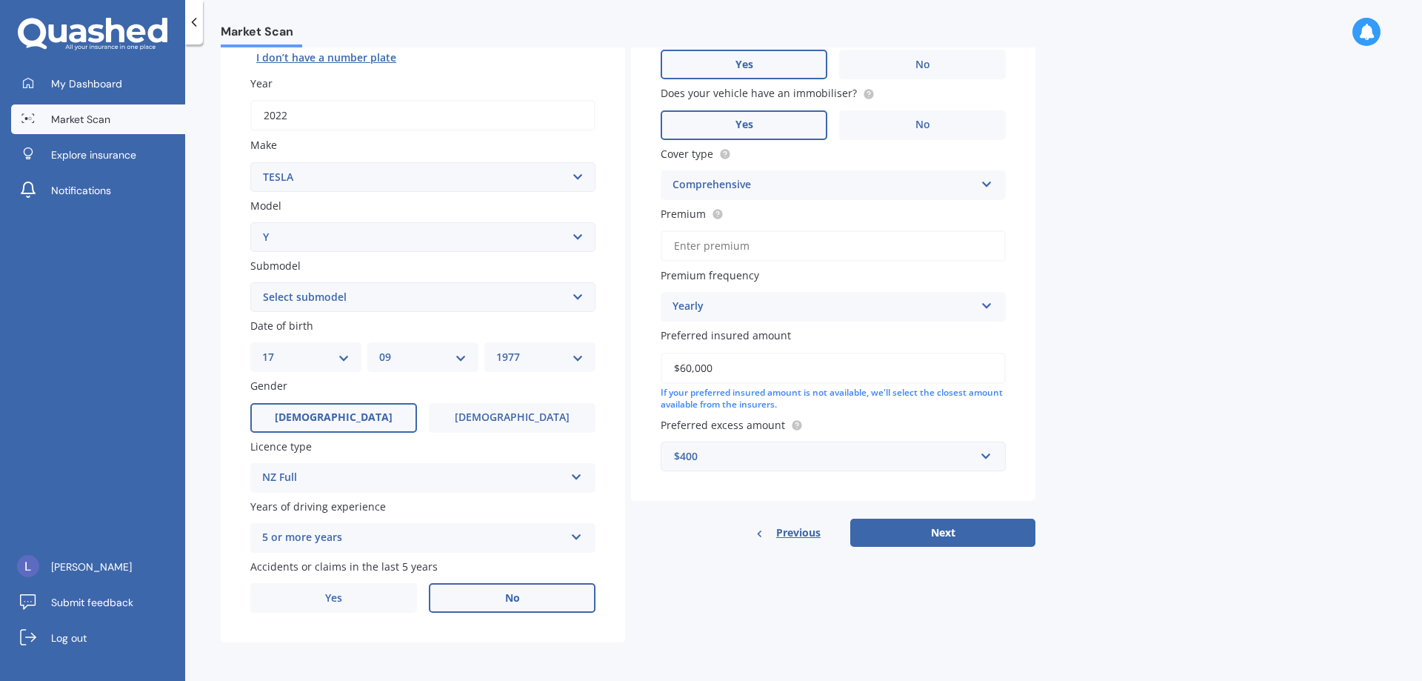
click at [1134, 518] on div "Market Scan Vehicle Market Scan 70 % We just need a few more details to provide…" at bounding box center [803, 365] width 1237 height 636
click at [1121, 502] on div "Market Scan Vehicle Market Scan 70 % We just need a few more details to provide…" at bounding box center [803, 365] width 1237 height 636
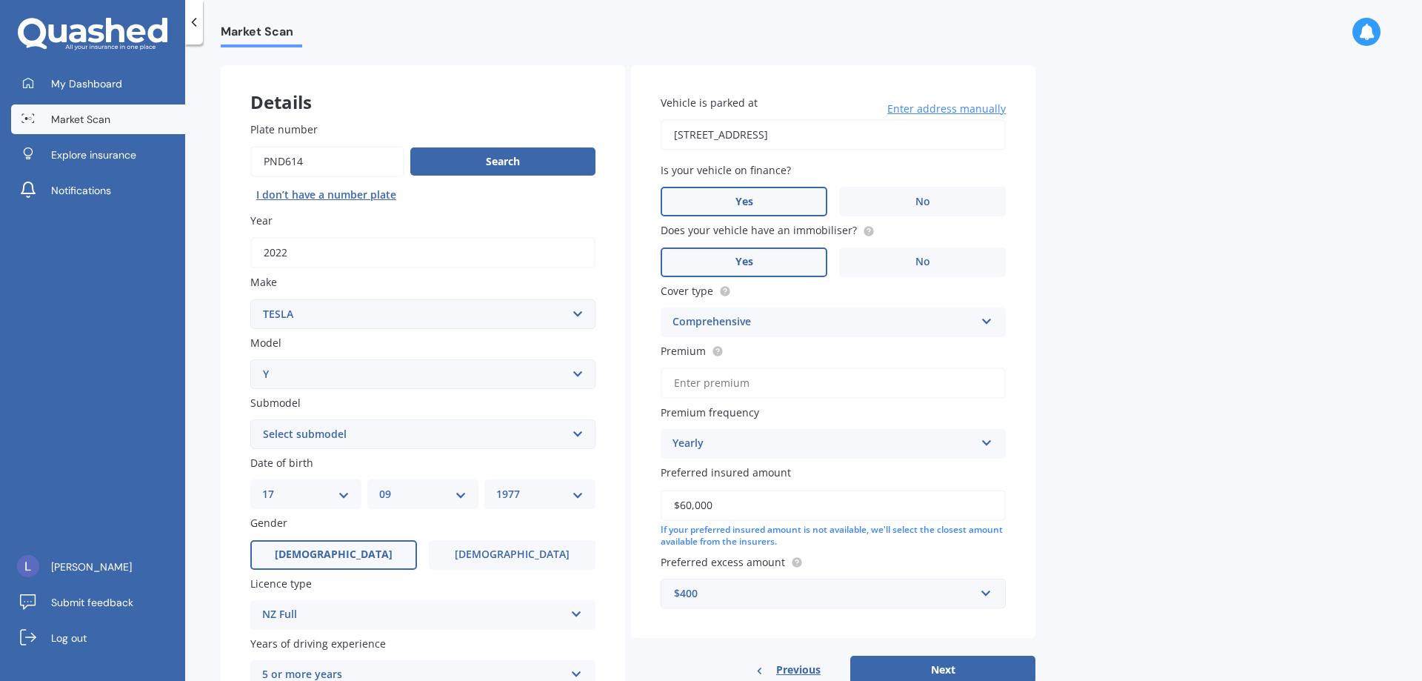
scroll to position [0, 0]
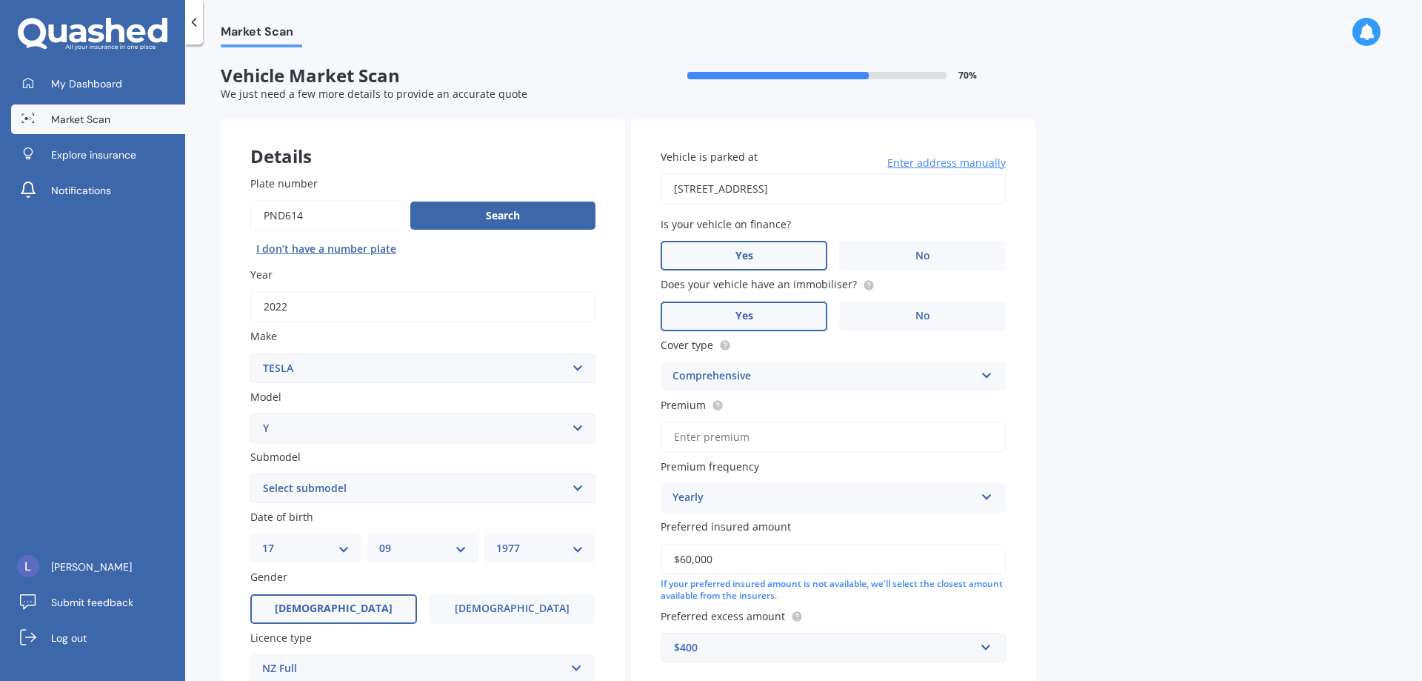
drag, startPoint x: 1118, startPoint y: 254, endPoint x: 1109, endPoint y: 250, distance: 9.9
click at [1079, 194] on div "Market Scan Vehicle Market Scan 70 % We just need a few more details to provide…" at bounding box center [803, 365] width 1237 height 636
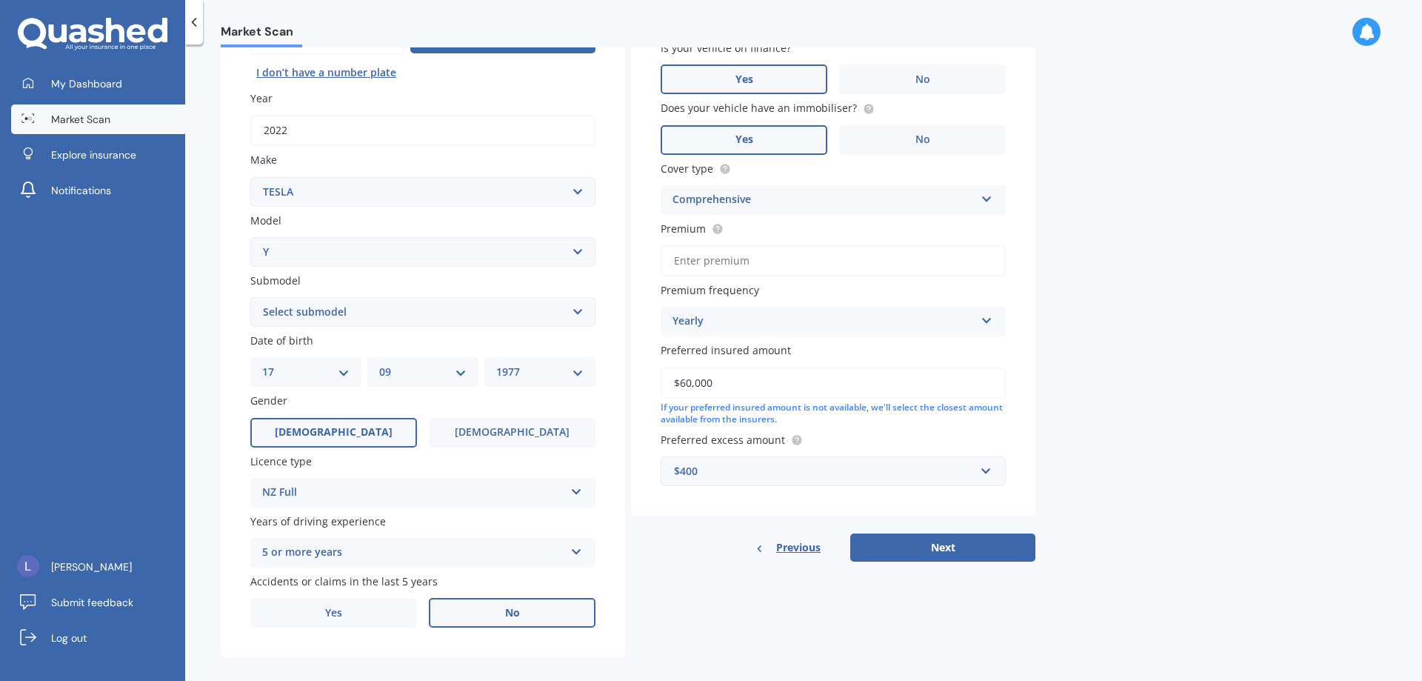
scroll to position [191, 0]
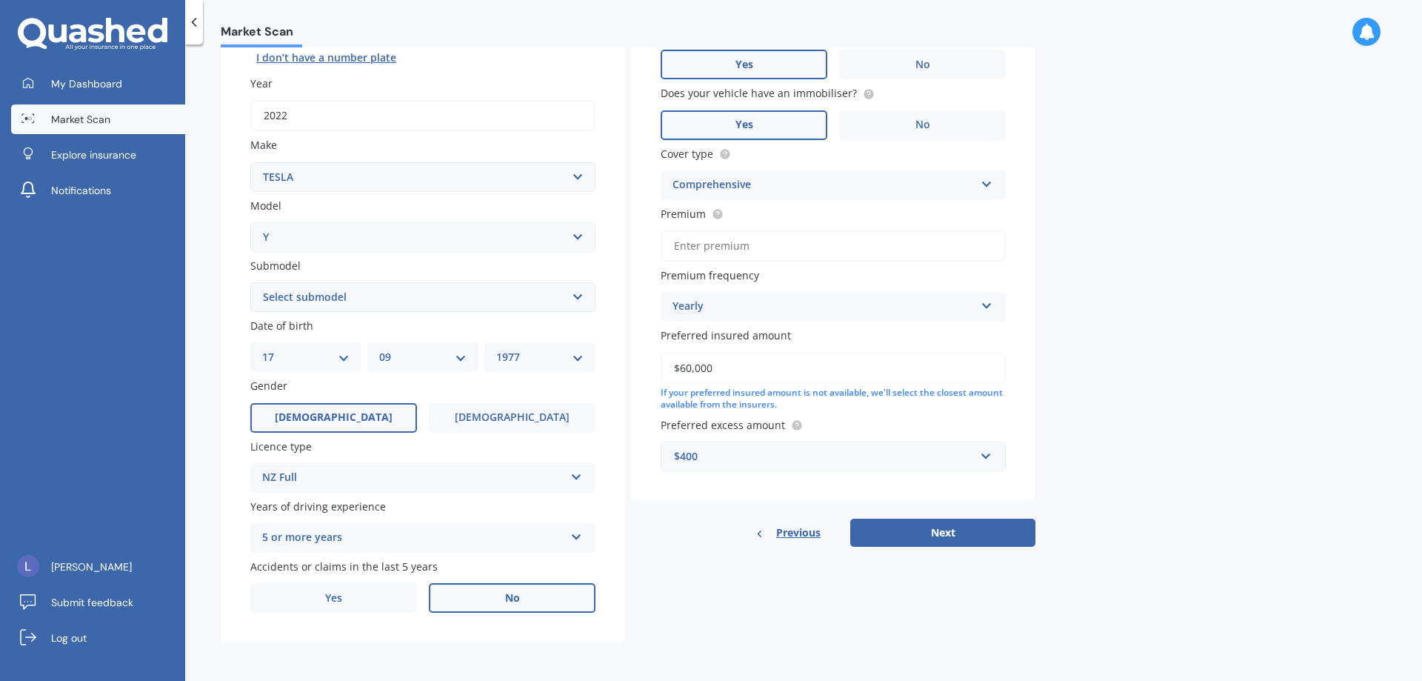
click at [713, 241] on input "Premium" at bounding box center [833, 245] width 345 height 31
click at [1222, 266] on div "Market Scan Vehicle Market Scan 70 % We just need a few more details to provide…" at bounding box center [803, 365] width 1237 height 636
drag, startPoint x: 1148, startPoint y: 248, endPoint x: 1120, endPoint y: 196, distance: 59.6
click at [1124, 196] on div "Market Scan Vehicle Market Scan 70 % We just need a few more details to provide…" at bounding box center [803, 365] width 1237 height 636
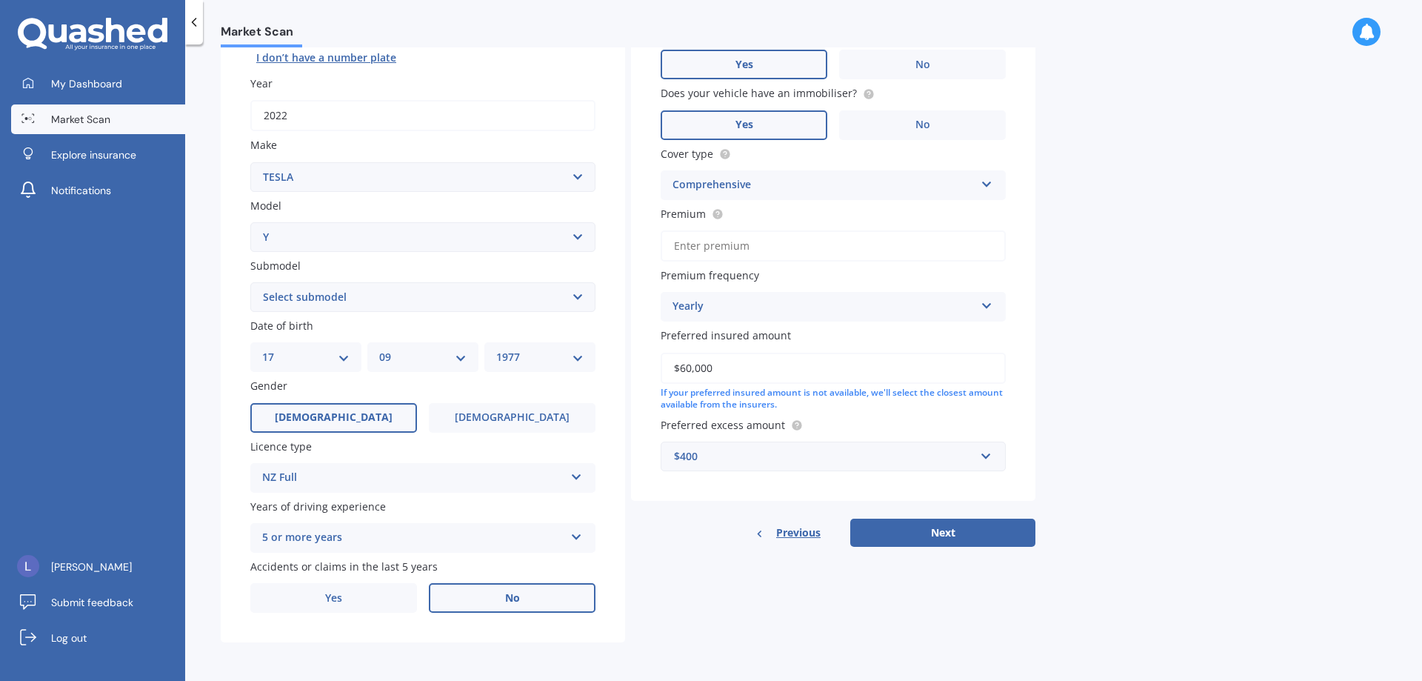
click at [735, 183] on div "Comprehensive" at bounding box center [823, 185] width 302 height 18
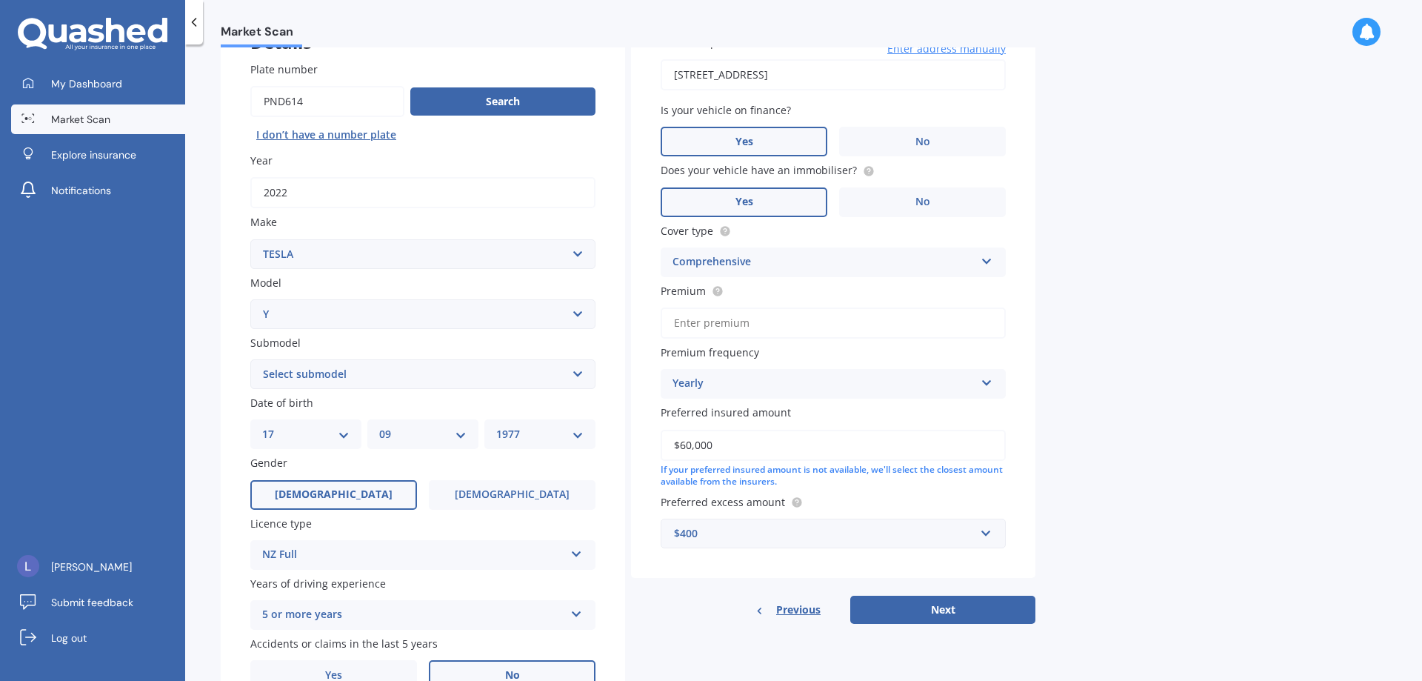
scroll to position [43, 0]
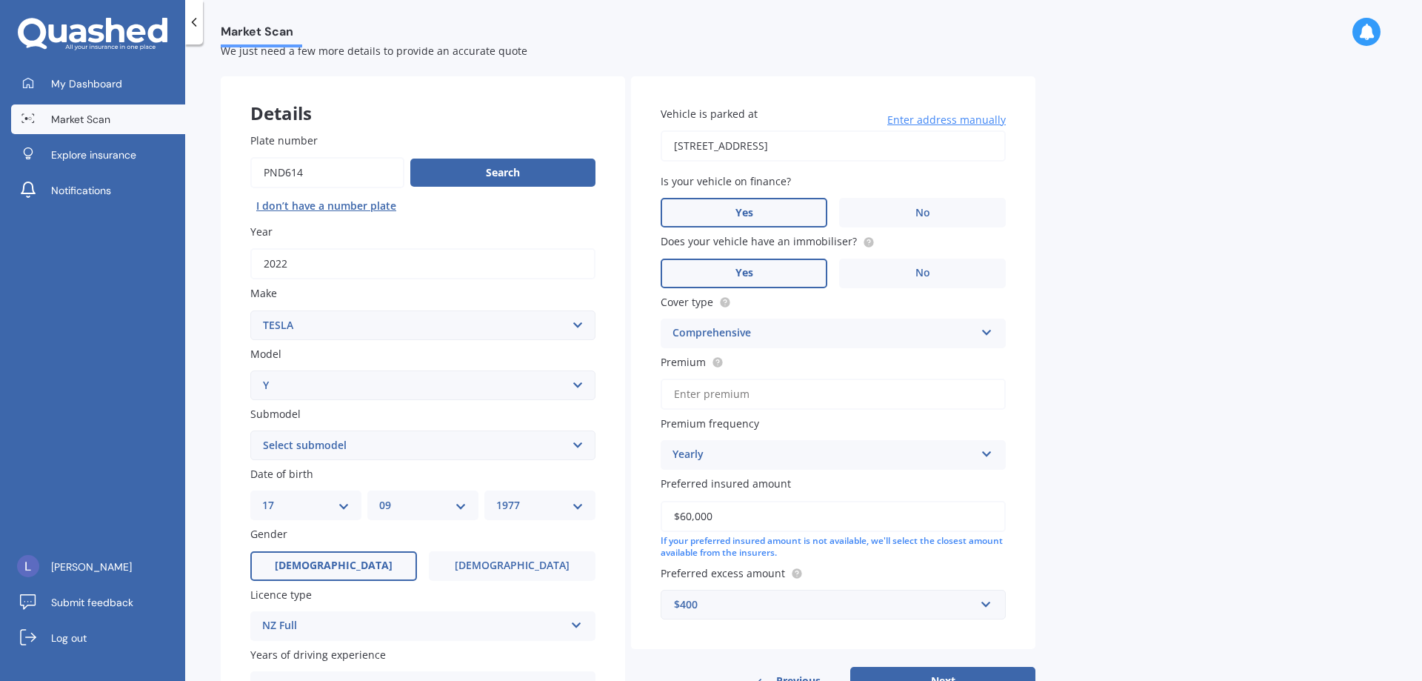
click at [952, 124] on span "Enter address manually" at bounding box center [946, 120] width 118 height 15
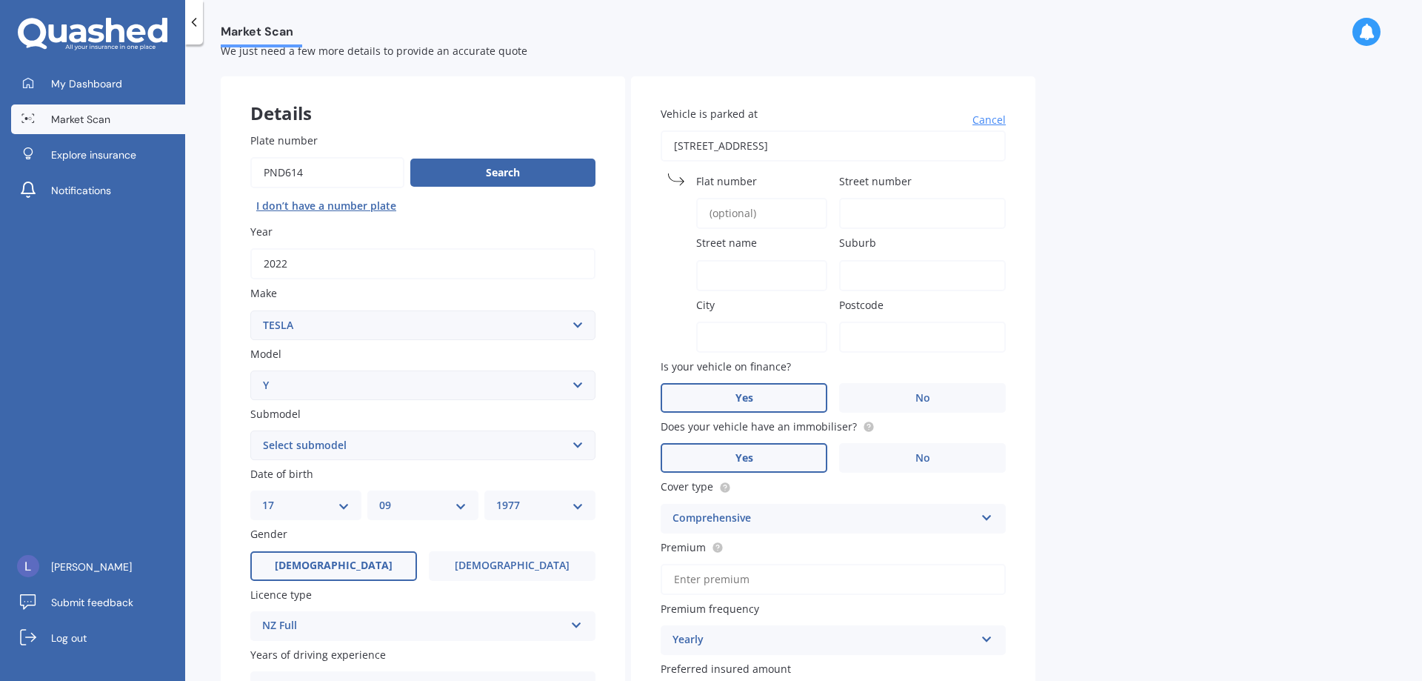
drag, startPoint x: 991, startPoint y: 118, endPoint x: 1055, endPoint y: 149, distance: 70.6
click at [992, 119] on span "Cancel" at bounding box center [988, 120] width 33 height 15
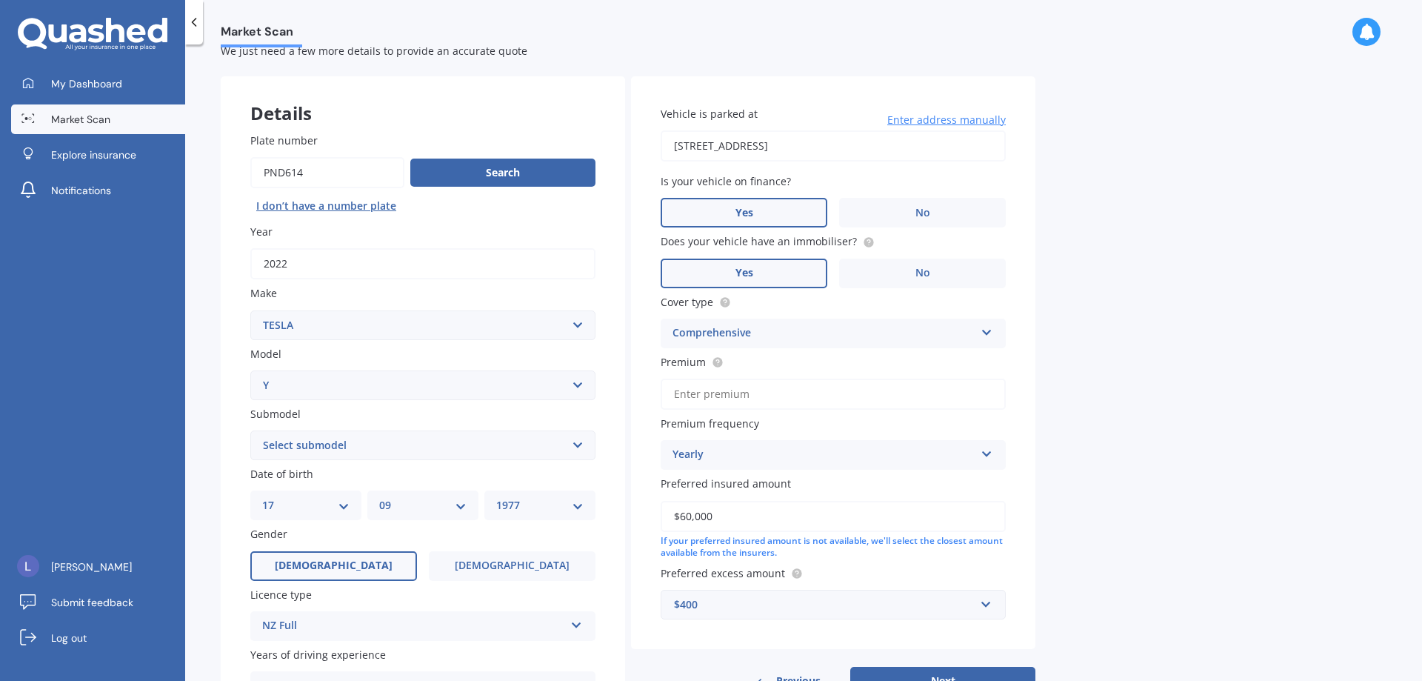
click at [1111, 304] on div "Market Scan Vehicle Market Scan 70 % We just need a few more details to provide…" at bounding box center [803, 365] width 1237 height 636
click at [1121, 301] on div "Market Scan Vehicle Market Scan 70 % We just need a few more details to provide…" at bounding box center [803, 365] width 1237 height 636
click at [1121, 307] on div "Market Scan Vehicle Market Scan 70 % We just need a few more details to provide…" at bounding box center [803, 365] width 1237 height 636
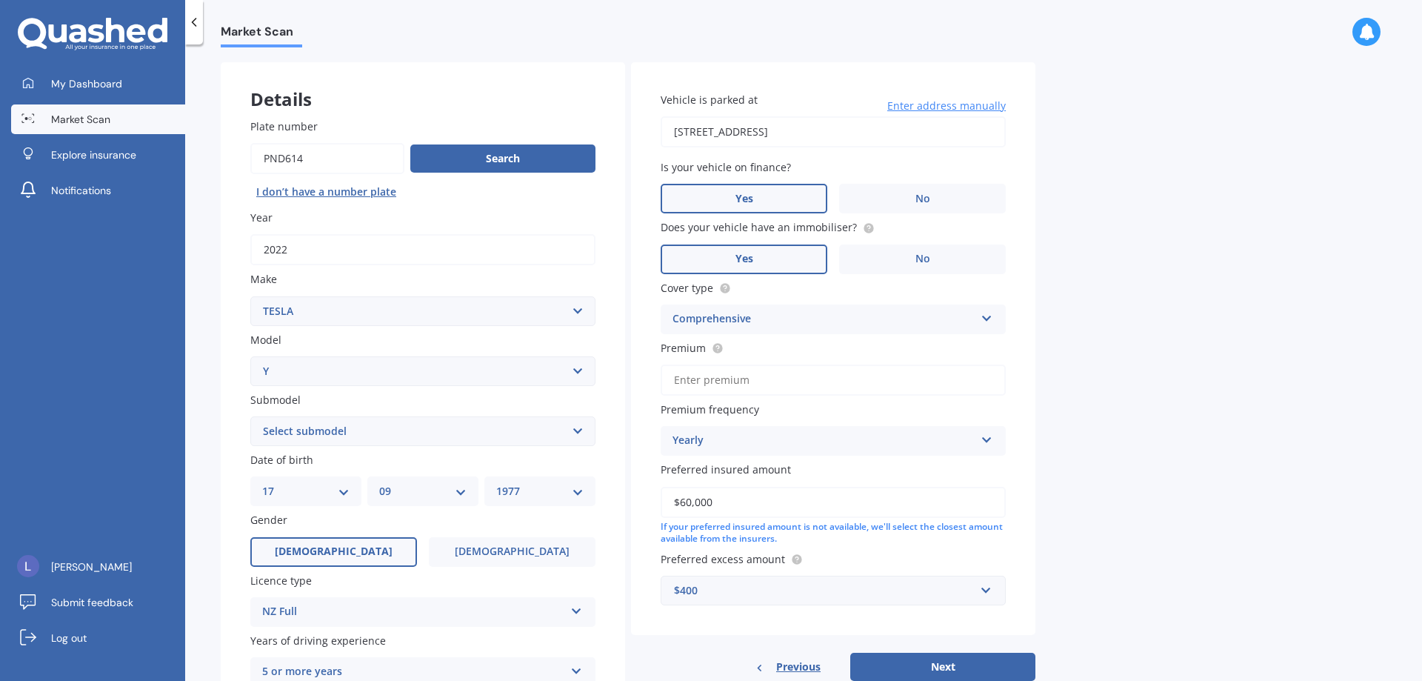
drag, startPoint x: 1118, startPoint y: 310, endPoint x: 1109, endPoint y: 321, distance: 14.8
click at [1096, 311] on div "Market Scan Vehicle Market Scan 70 % We just need a few more details to provide…" at bounding box center [803, 365] width 1237 height 636
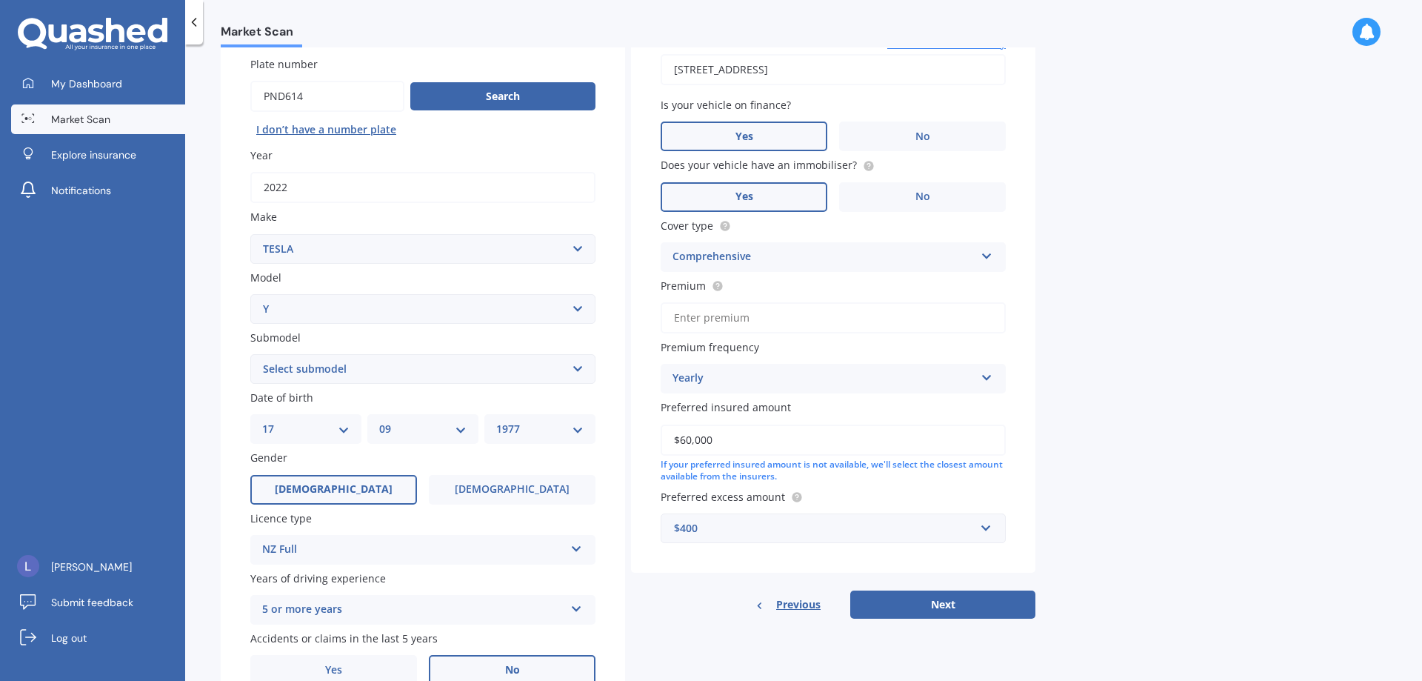
scroll to position [0, 0]
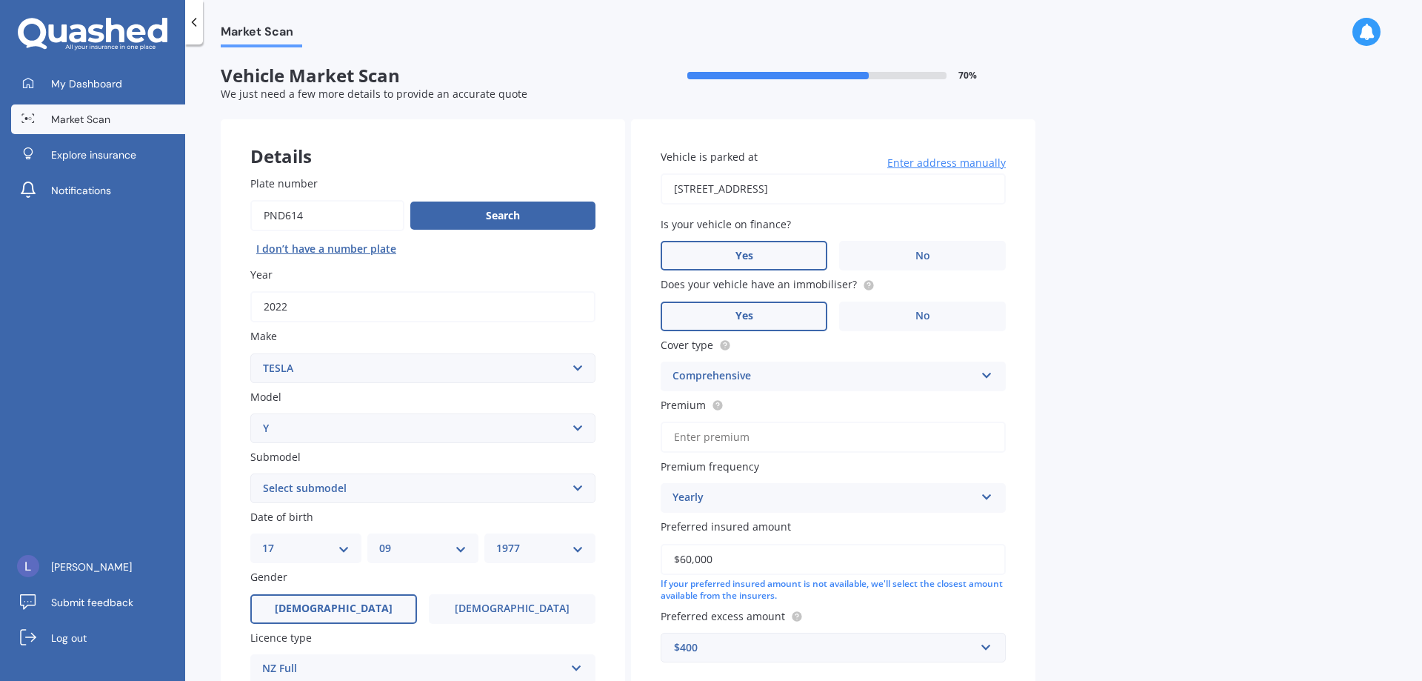
drag, startPoint x: 1064, startPoint y: 366, endPoint x: 1058, endPoint y: 375, distance: 10.7
drag, startPoint x: 1033, startPoint y: 388, endPoint x: 1030, endPoint y: 380, distance: 8.7
click at [1032, 386] on div "Vehicle is parked at [STREET_ADDRESS][GEOGRAPHIC_DATA] Enter address manually I…" at bounding box center [833, 405] width 404 height 573
drag, startPoint x: 1029, startPoint y: 377, endPoint x: 1024, endPoint y: 388, distance: 12.0
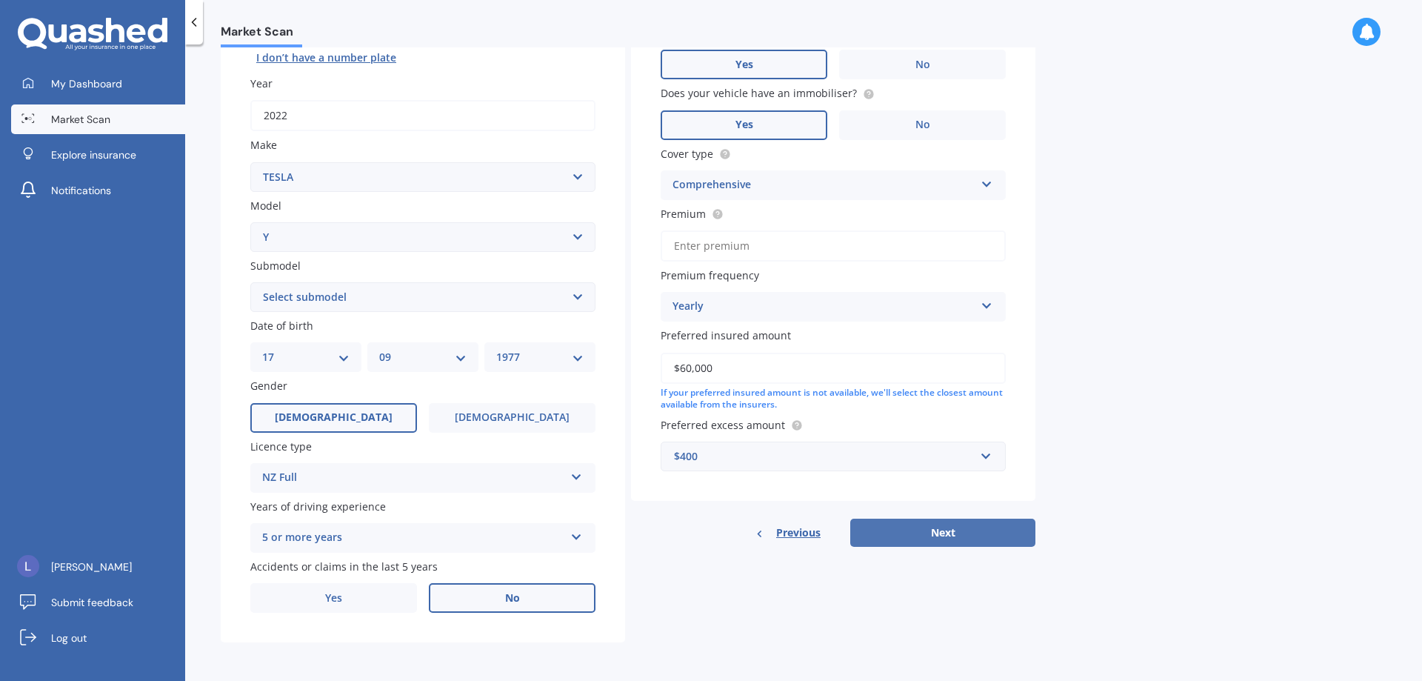
click at [959, 531] on button "Next" at bounding box center [942, 532] width 185 height 28
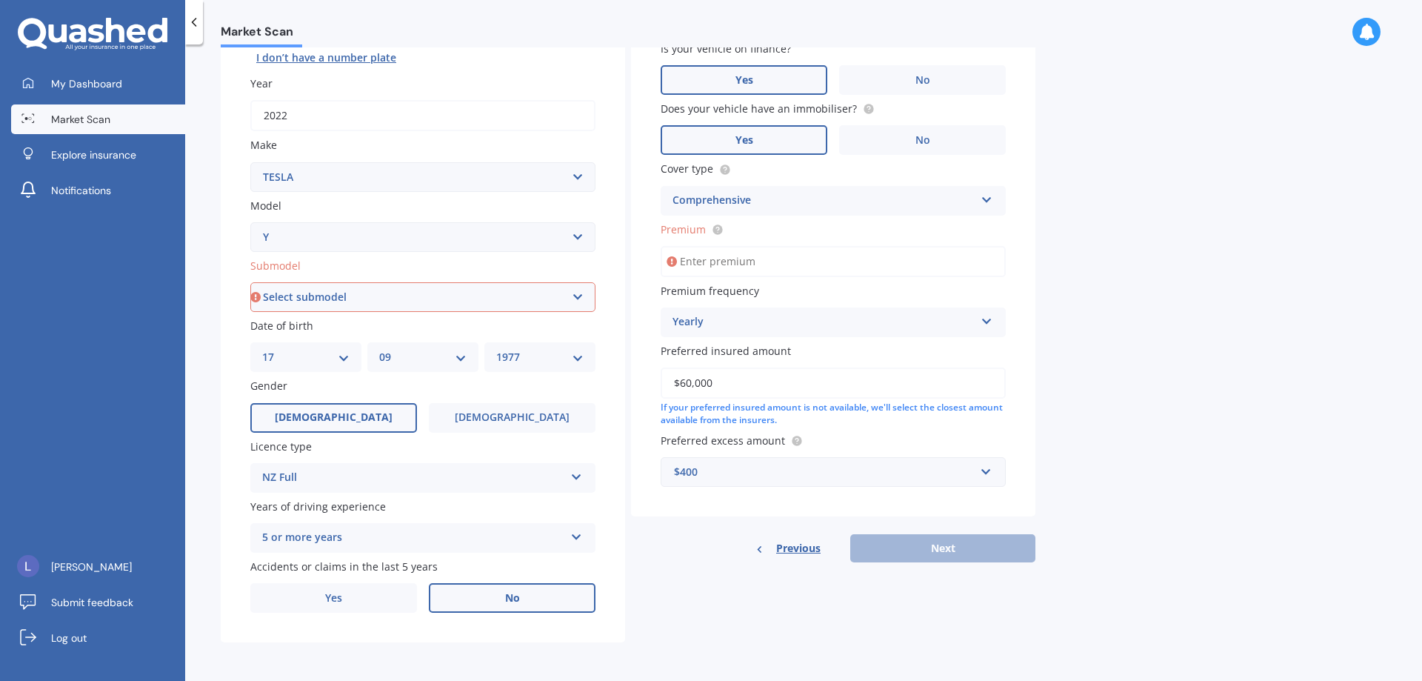
click at [417, 289] on select "Select submodel EV" at bounding box center [422, 297] width 345 height 30
select select "EV"
click at [250, 282] on select "Select submodel EV" at bounding box center [422, 297] width 345 height 30
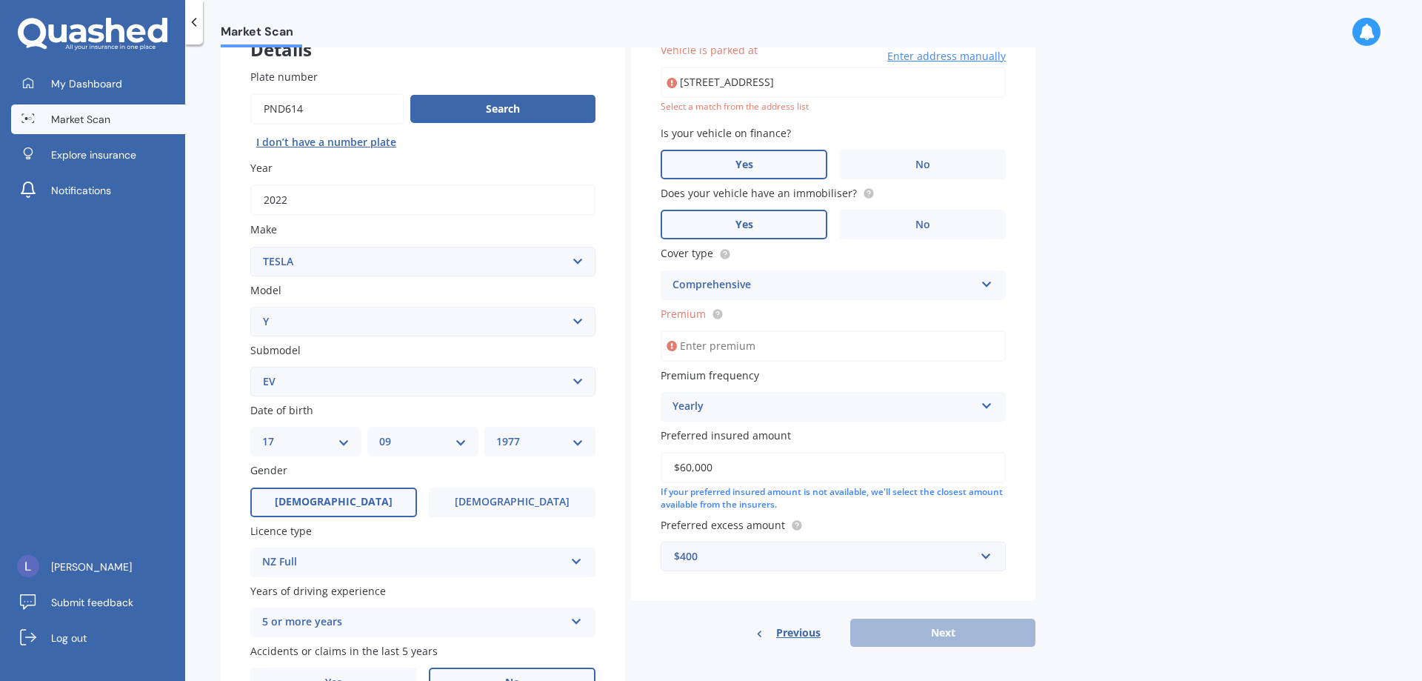
scroll to position [101, 0]
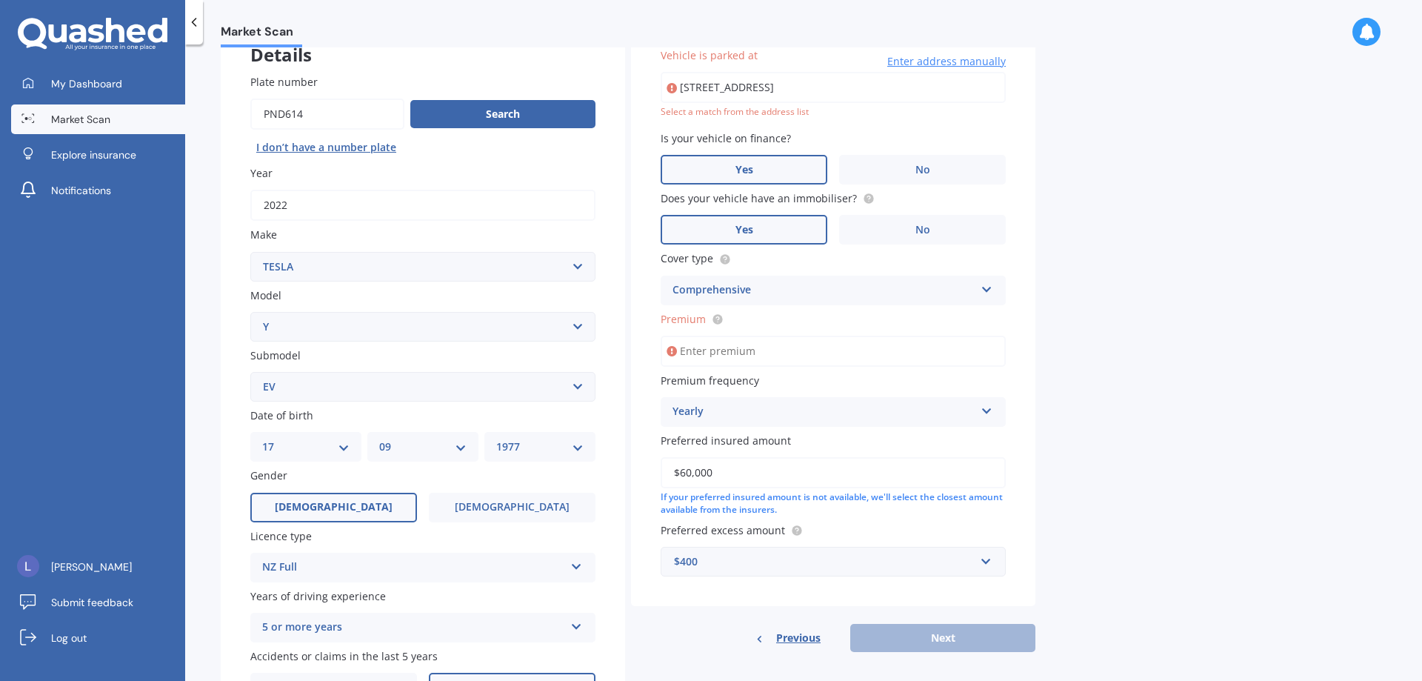
click at [1137, 378] on div "Market Scan Vehicle Market Scan 70 % We just need a few more details to provide…" at bounding box center [803, 365] width 1237 height 636
click at [1094, 311] on div "Market Scan Vehicle Market Scan 70 % We just need a few more details to provide…" at bounding box center [803, 365] width 1237 height 636
click at [793, 112] on div "Select a match from the address list" at bounding box center [833, 112] width 345 height 13
click at [897, 80] on input "[STREET_ADDRESS]" at bounding box center [833, 87] width 345 height 31
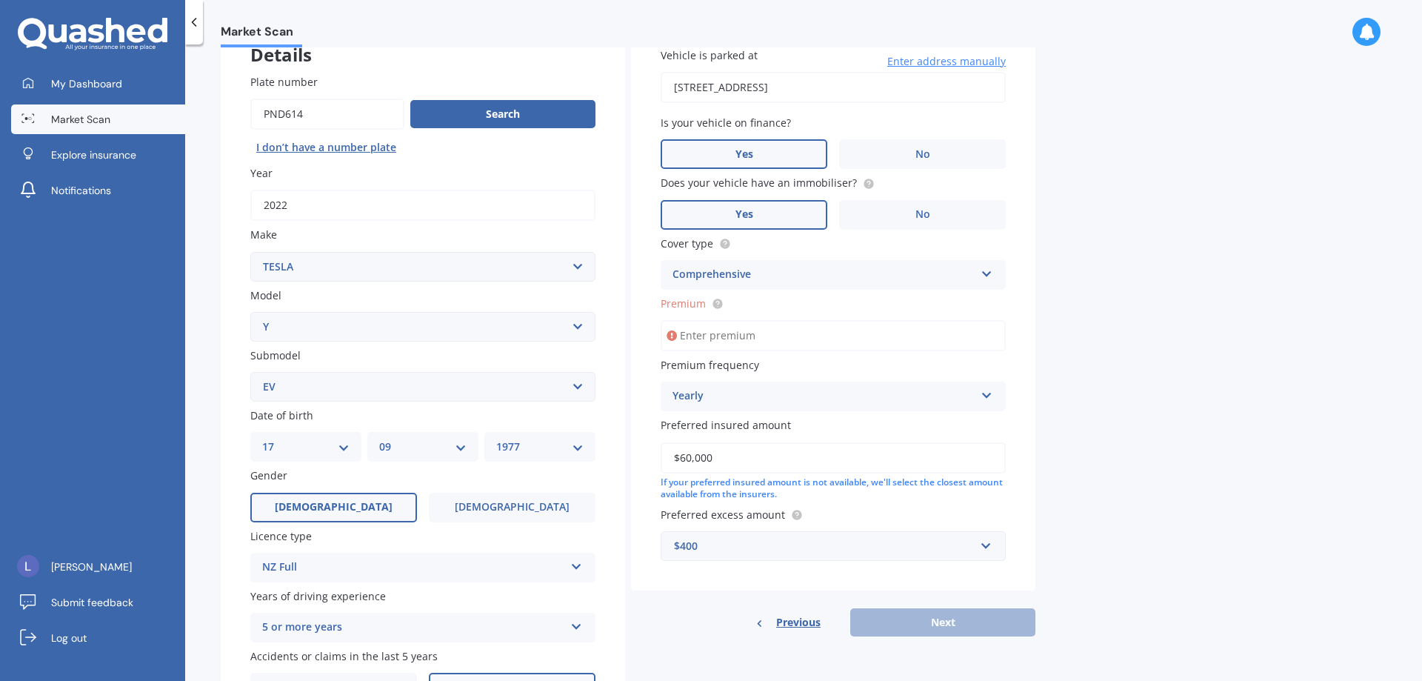
click at [843, 326] on input "Premium" at bounding box center [833, 335] width 345 height 31
click at [1113, 340] on div "Market Scan Vehicle Market Scan 70 % We just need a few more details to provide…" at bounding box center [803, 365] width 1237 height 636
click at [708, 304] on div at bounding box center [715, 304] width 18 height 12
click at [708, 320] on input "Premium" at bounding box center [833, 335] width 345 height 31
click at [712, 303] on circle at bounding box center [717, 303] width 10 height 10
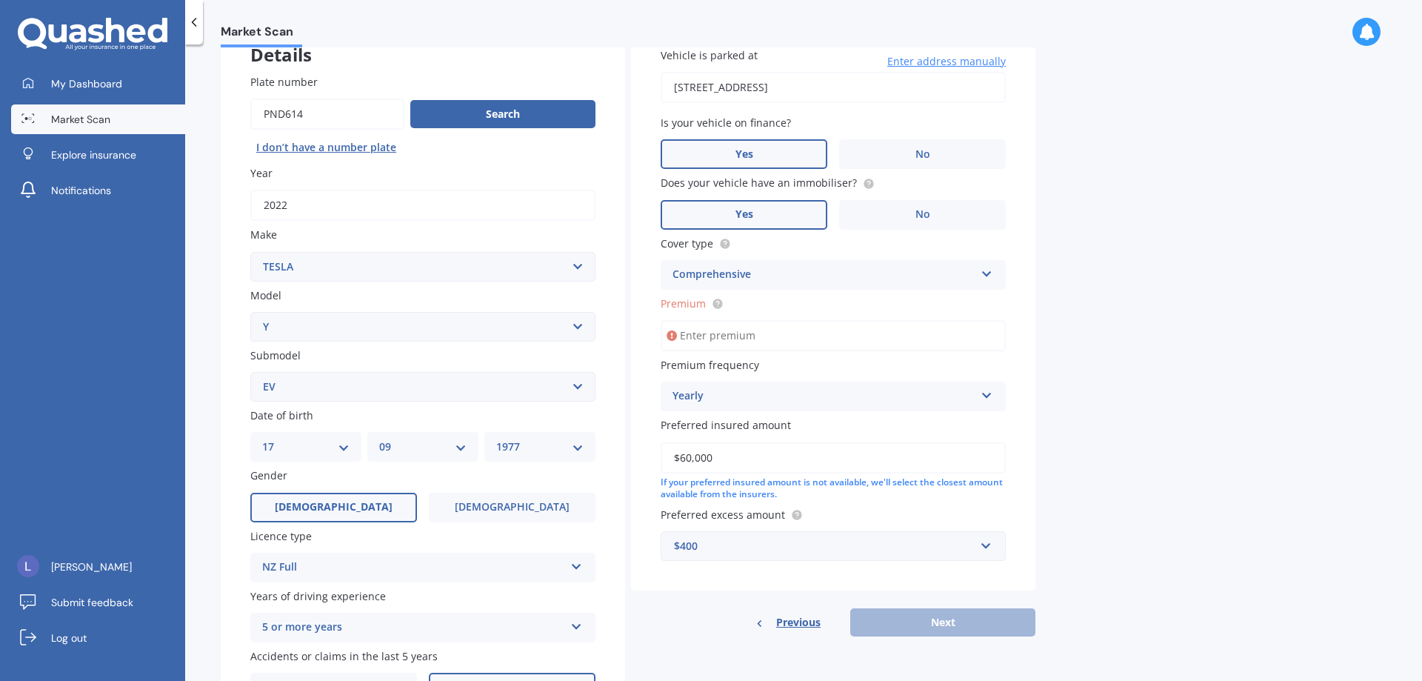
click at [712, 303] on circle at bounding box center [717, 303] width 10 height 10
click at [1070, 339] on div "Market Scan Vehicle Market Scan 70 % We just need a few more details to provide…" at bounding box center [803, 365] width 1237 height 636
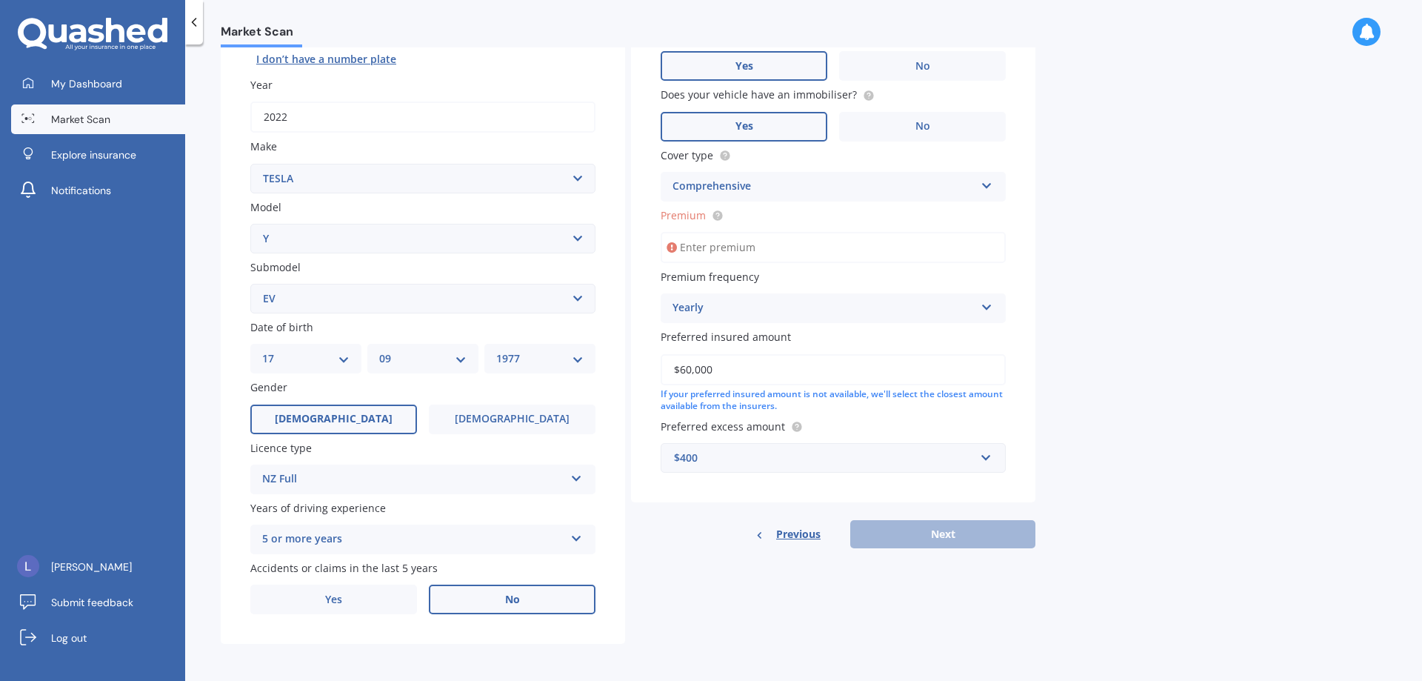
scroll to position [191, 0]
drag, startPoint x: 935, startPoint y: 530, endPoint x: 837, endPoint y: 527, distance: 98.5
click at [935, 530] on div "Previous Next" at bounding box center [833, 532] width 404 height 28
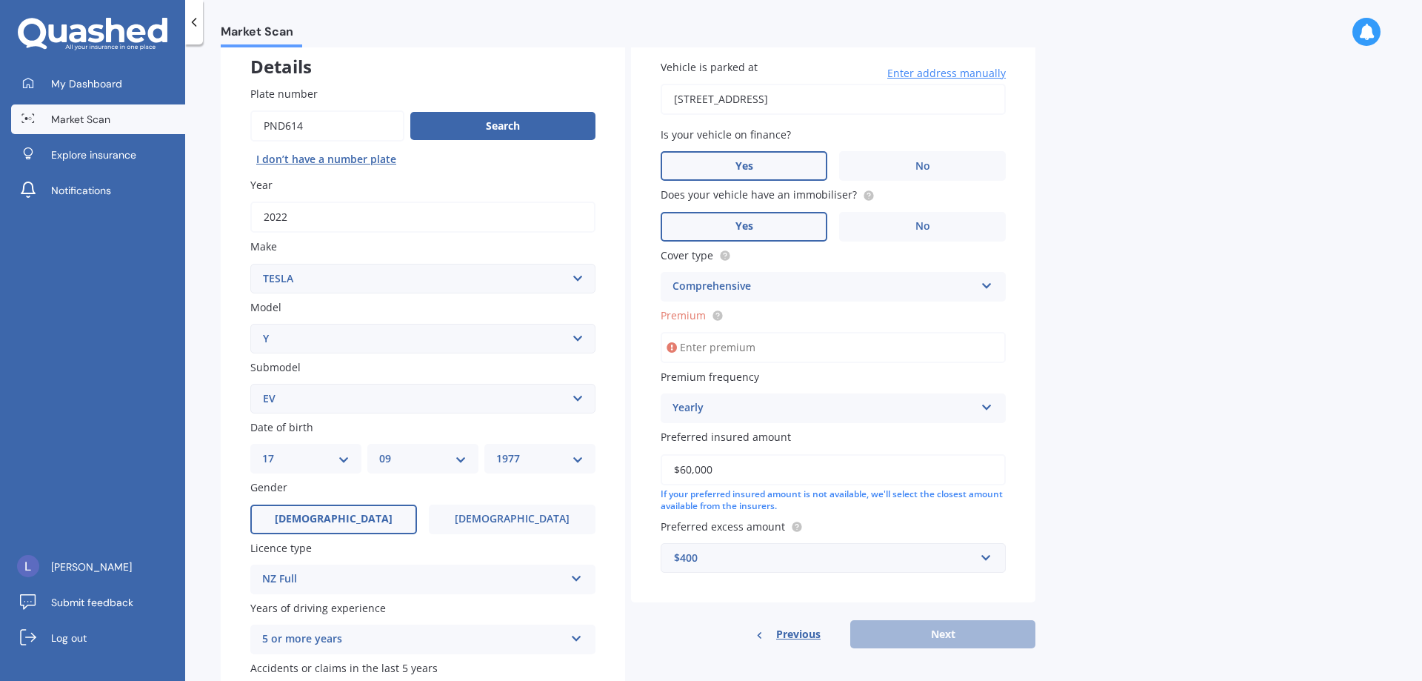
scroll to position [0, 0]
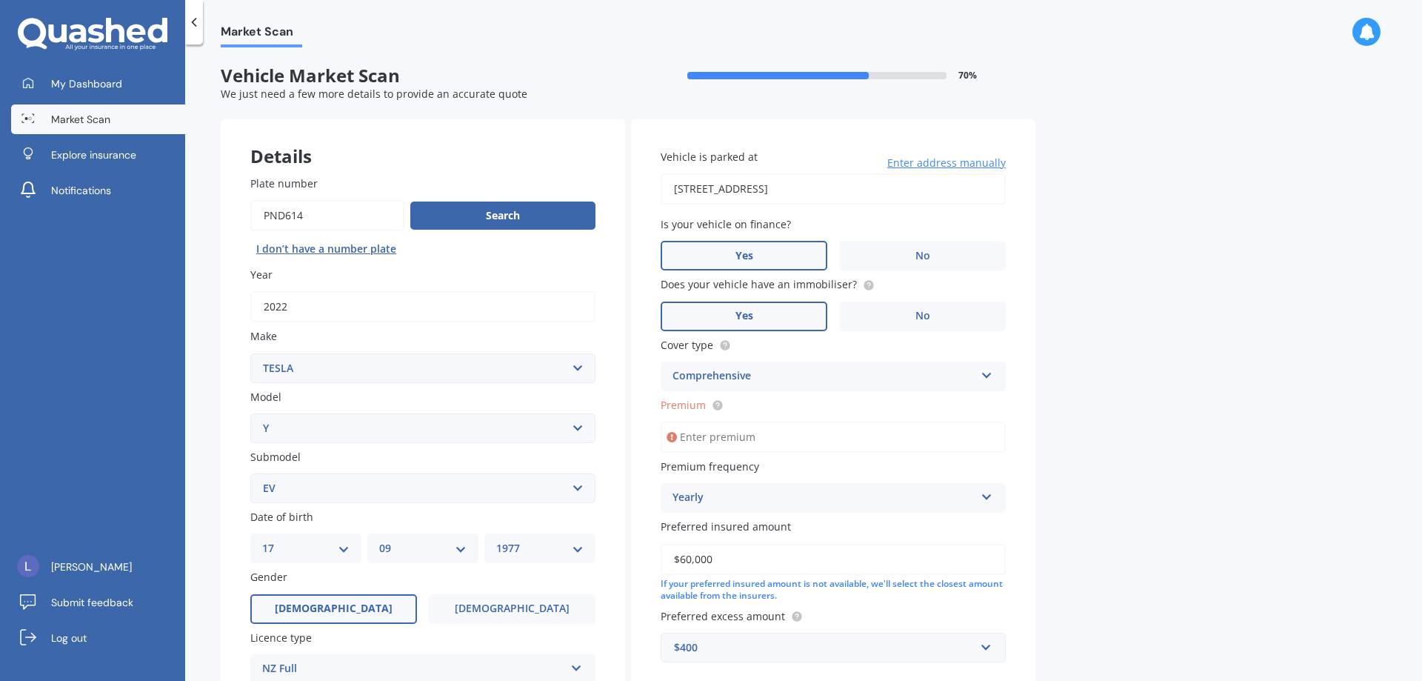
click at [841, 380] on div "Comprehensive" at bounding box center [823, 376] width 302 height 18
click at [787, 401] on div "Comprehensive" at bounding box center [833, 405] width 344 height 27
click at [715, 434] on input "Premium" at bounding box center [833, 436] width 345 height 31
click at [1201, 402] on div "Market Scan Vehicle Market Scan 70 % We just need a few more details to provide…" at bounding box center [803, 365] width 1237 height 636
drag, startPoint x: 1104, startPoint y: 373, endPoint x: 1069, endPoint y: 382, distance: 35.9
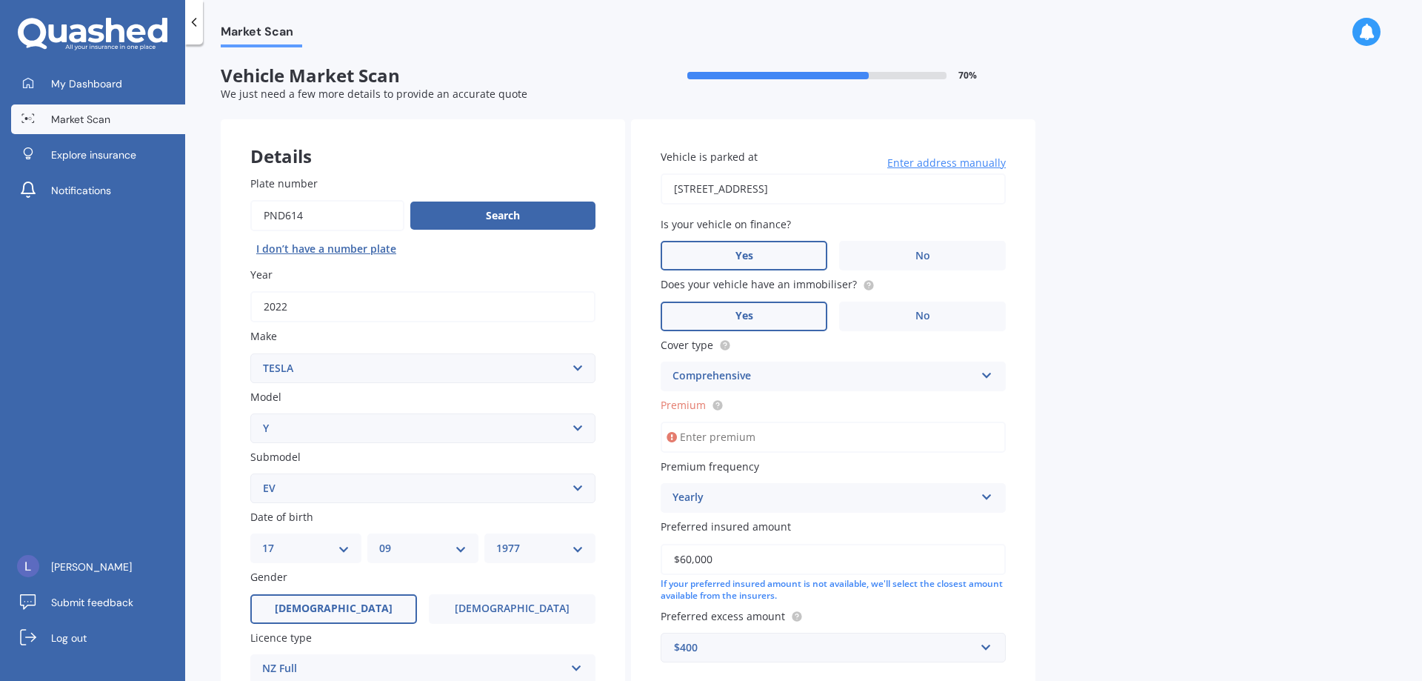
click at [1069, 382] on div "Market Scan Vehicle Market Scan 70 % We just need a few more details to provide…" at bounding box center [803, 365] width 1237 height 636
click at [1281, 373] on div "Market Scan Vehicle Market Scan 70 % We just need a few more details to provide…" at bounding box center [803, 365] width 1237 height 636
click at [777, 441] on input "Premium" at bounding box center [833, 436] width 345 height 31
paste input "$1,901.82"
type input "$1,901.82"
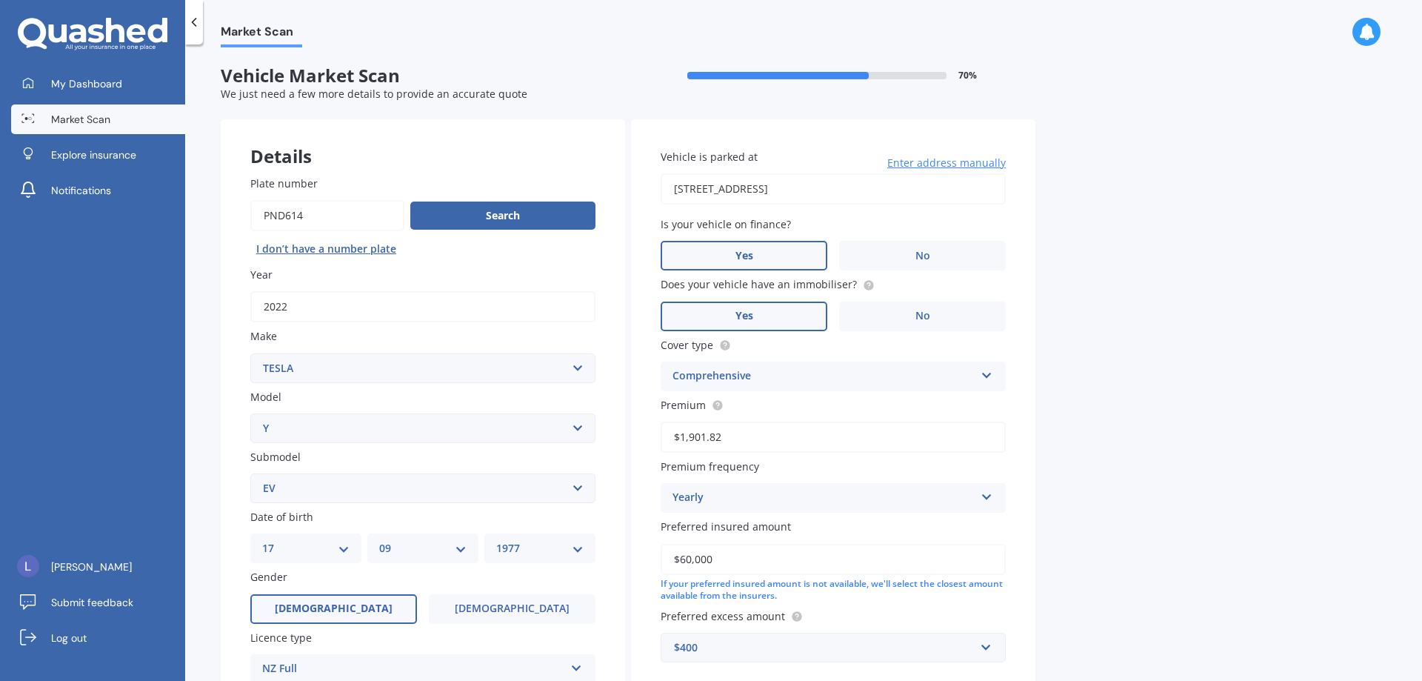
click at [1149, 470] on div "Market Scan Vehicle Market Scan 70 % We just need a few more details to provide…" at bounding box center [803, 365] width 1237 height 636
click at [1069, 463] on div "Market Scan Vehicle Market Scan 70 % We just need a few more details to provide…" at bounding box center [803, 365] width 1237 height 636
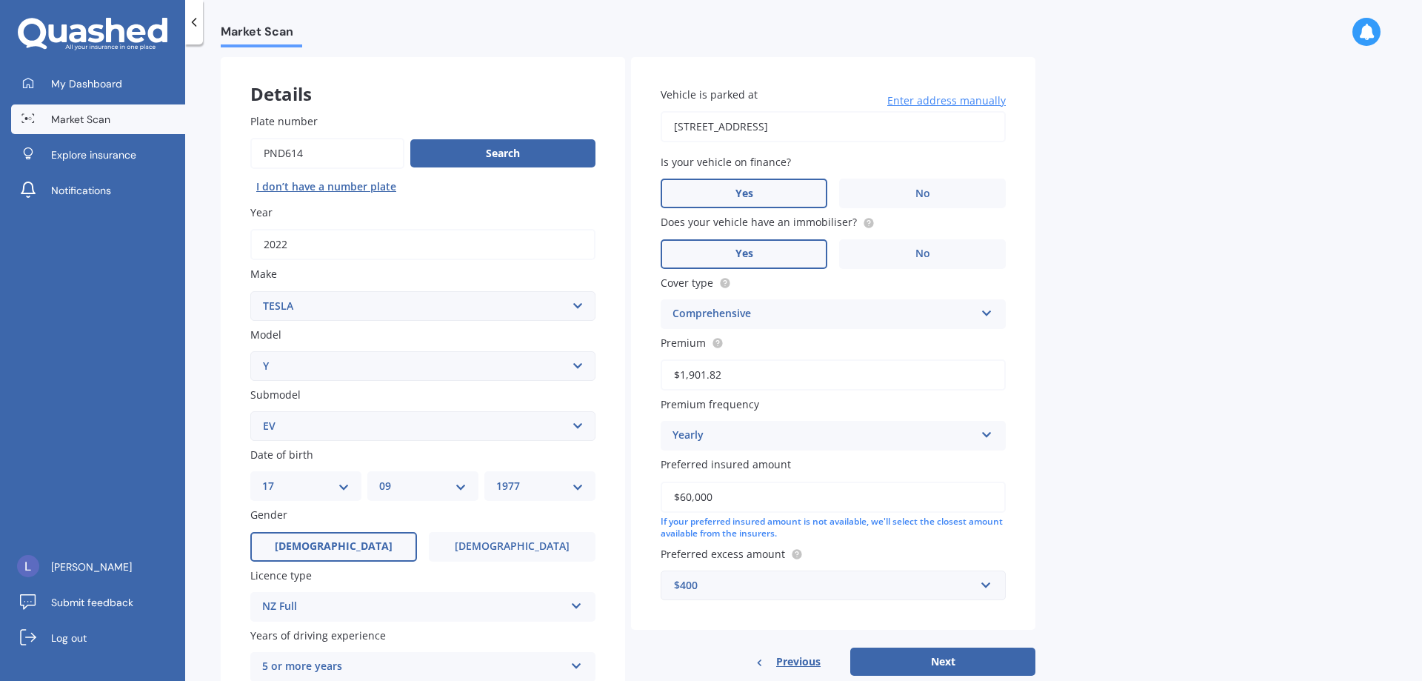
scroll to position [191, 0]
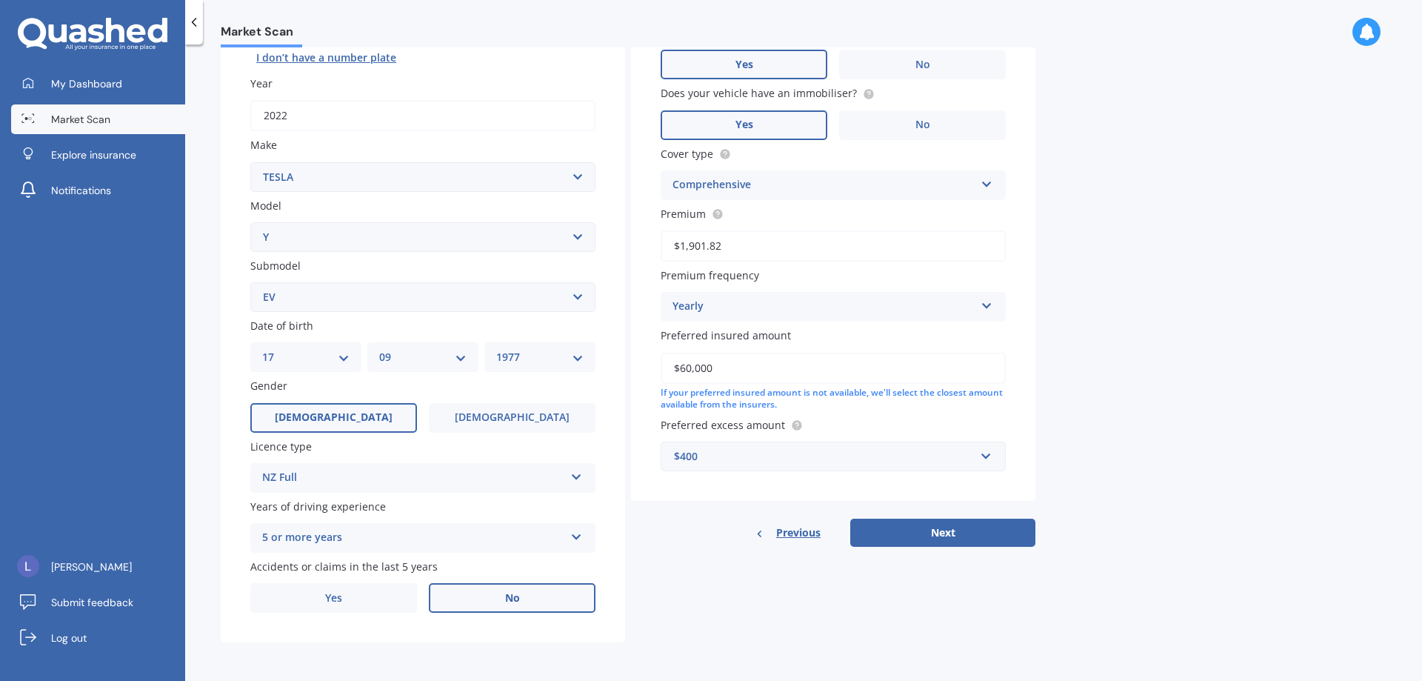
click at [850, 448] on div "$400" at bounding box center [824, 456] width 301 height 16
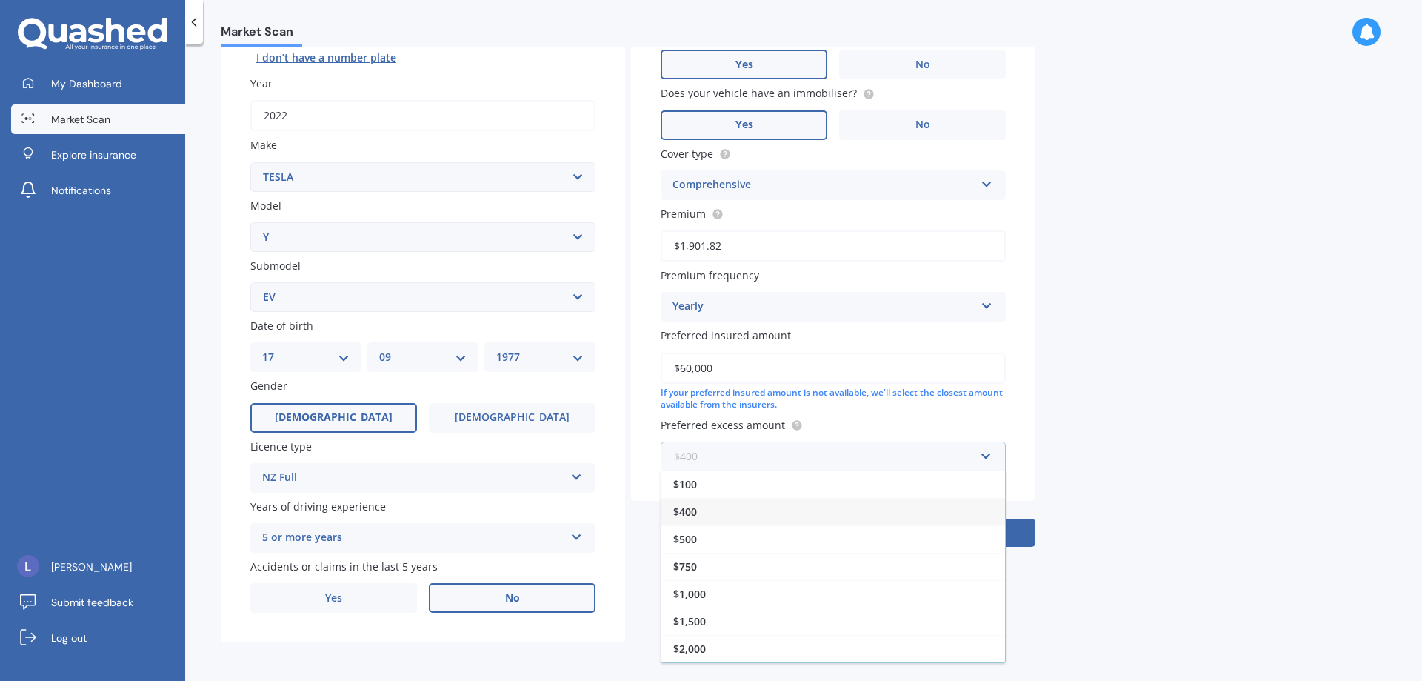
click at [850, 448] on input "text" at bounding box center [828, 456] width 332 height 28
click at [1160, 488] on div "Market Scan Vehicle Market Scan 70 % We just need a few more details to provide…" at bounding box center [803, 365] width 1237 height 636
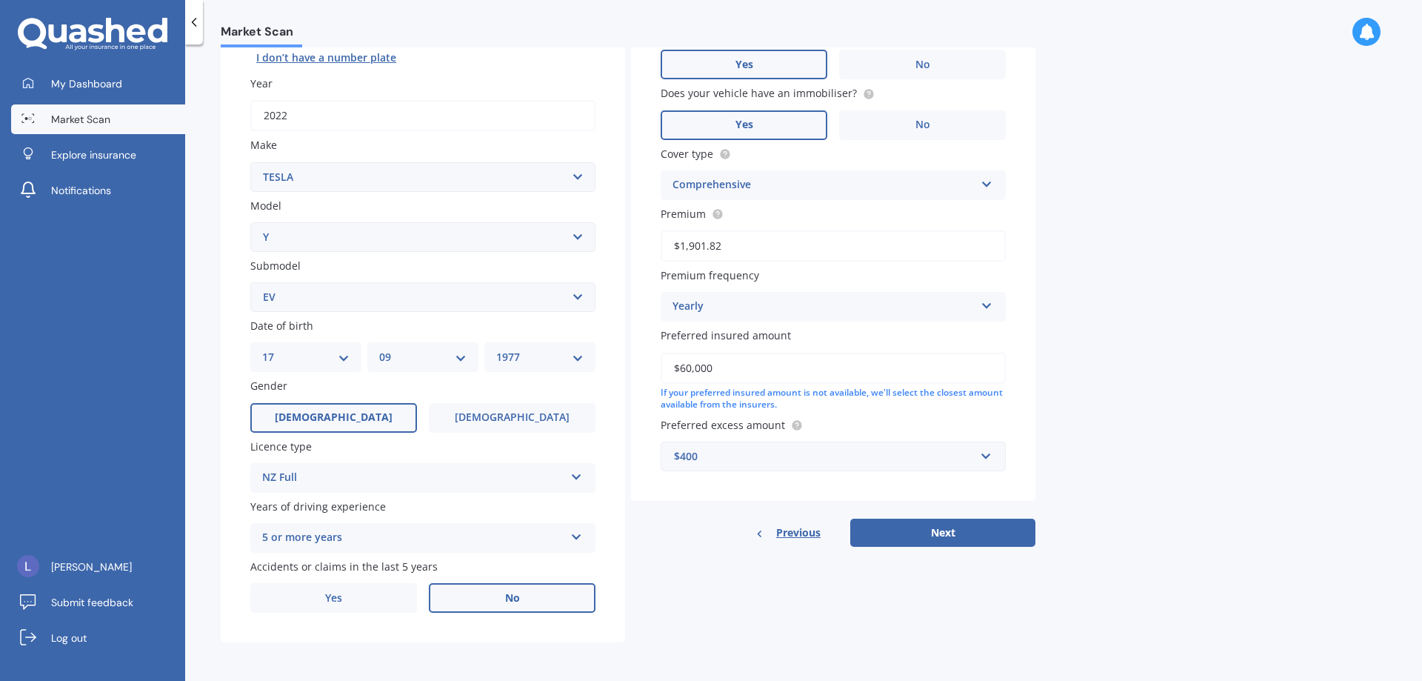
click at [1158, 490] on div "Market Scan Vehicle Market Scan 70 % We just need a few more details to provide…" at bounding box center [803, 365] width 1237 height 636
click at [956, 531] on button "Next" at bounding box center [942, 532] width 185 height 28
select select "17"
select select "09"
select select "1977"
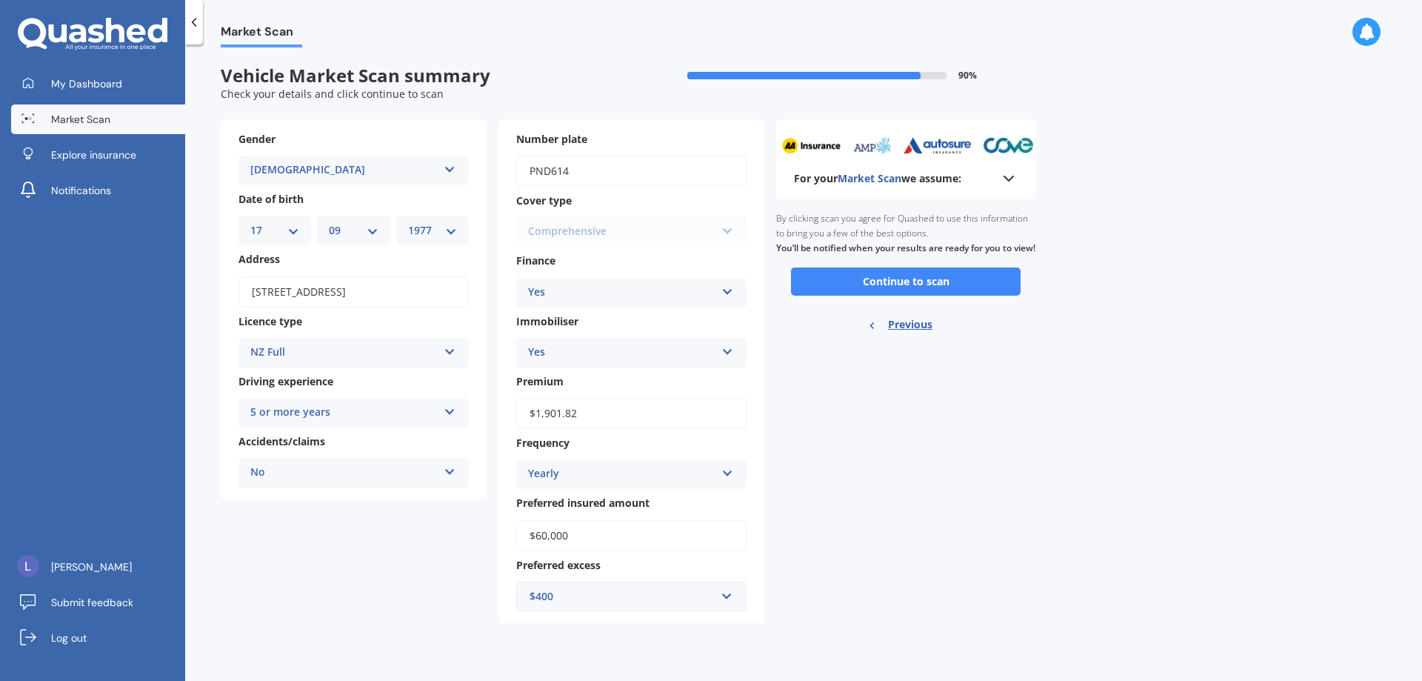
scroll to position [0, 0]
click at [879, 291] on button "Continue to scan" at bounding box center [906, 281] width 230 height 28
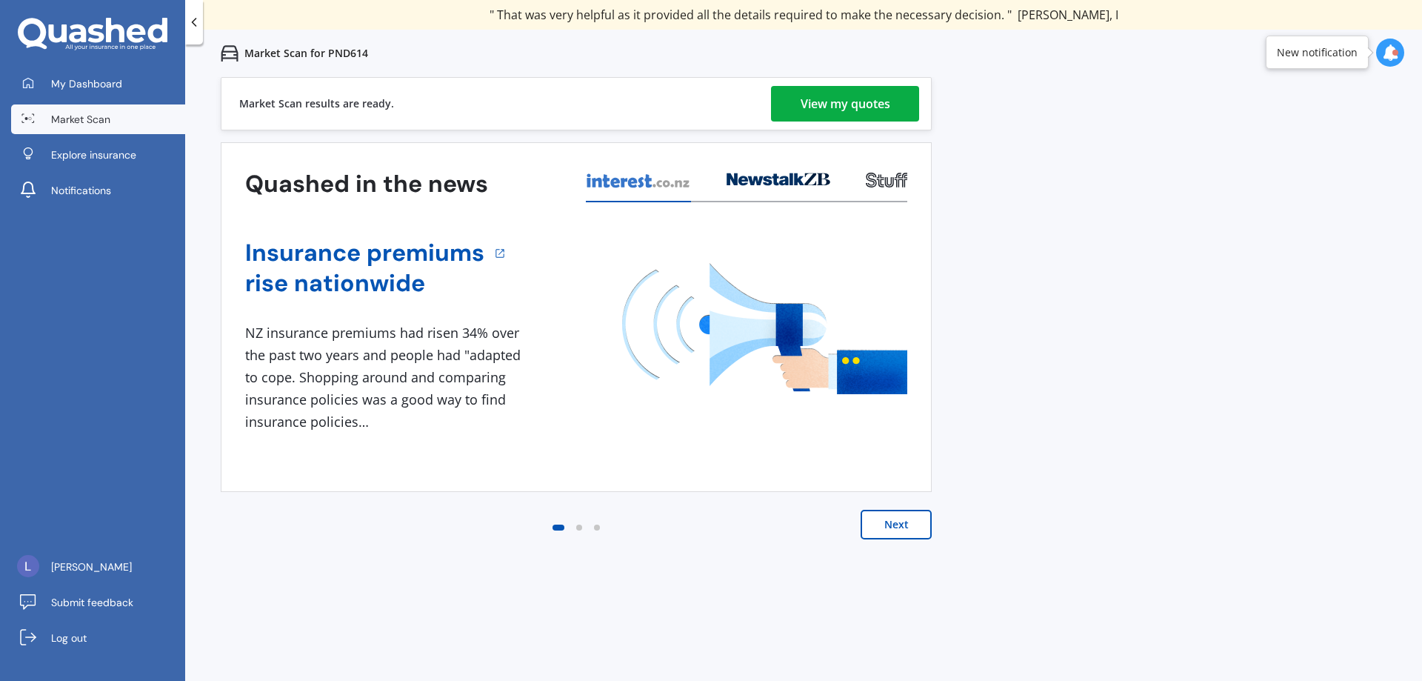
click at [835, 105] on div "View my quotes" at bounding box center [846, 104] width 90 height 36
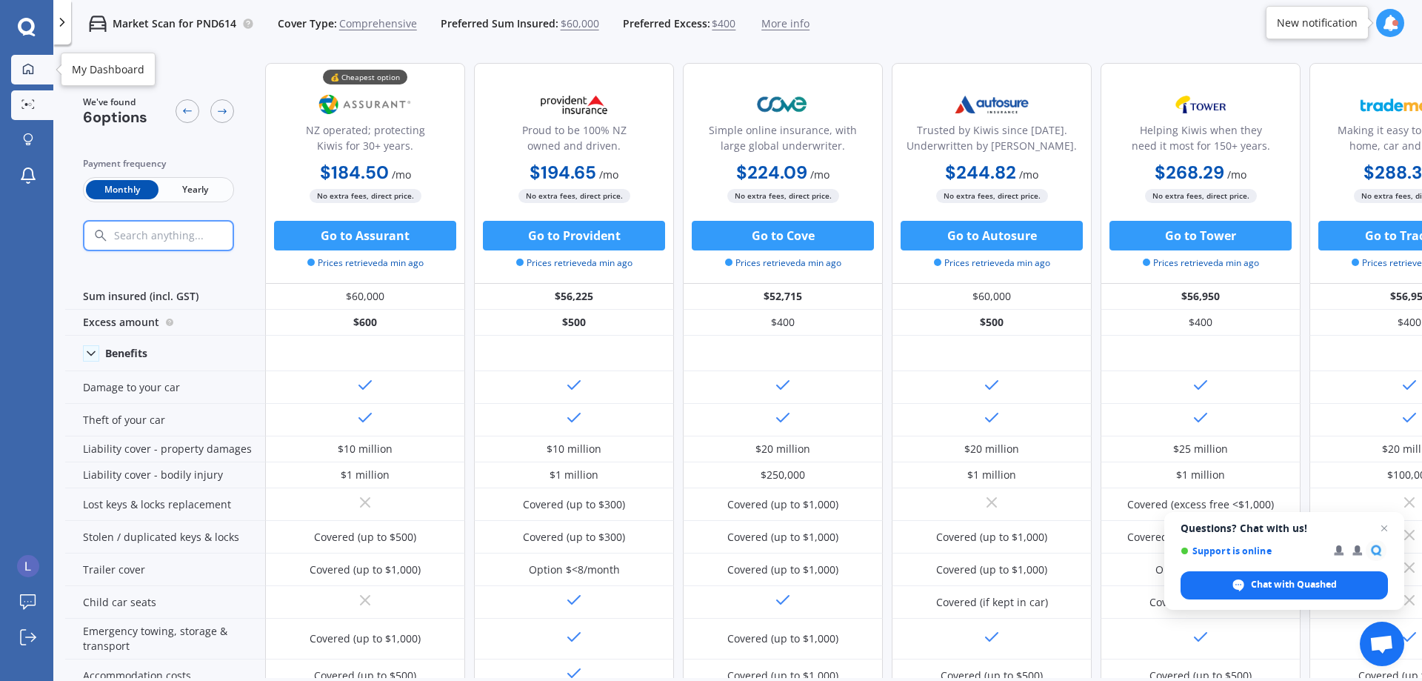
click at [36, 70] on div at bounding box center [28, 69] width 22 height 13
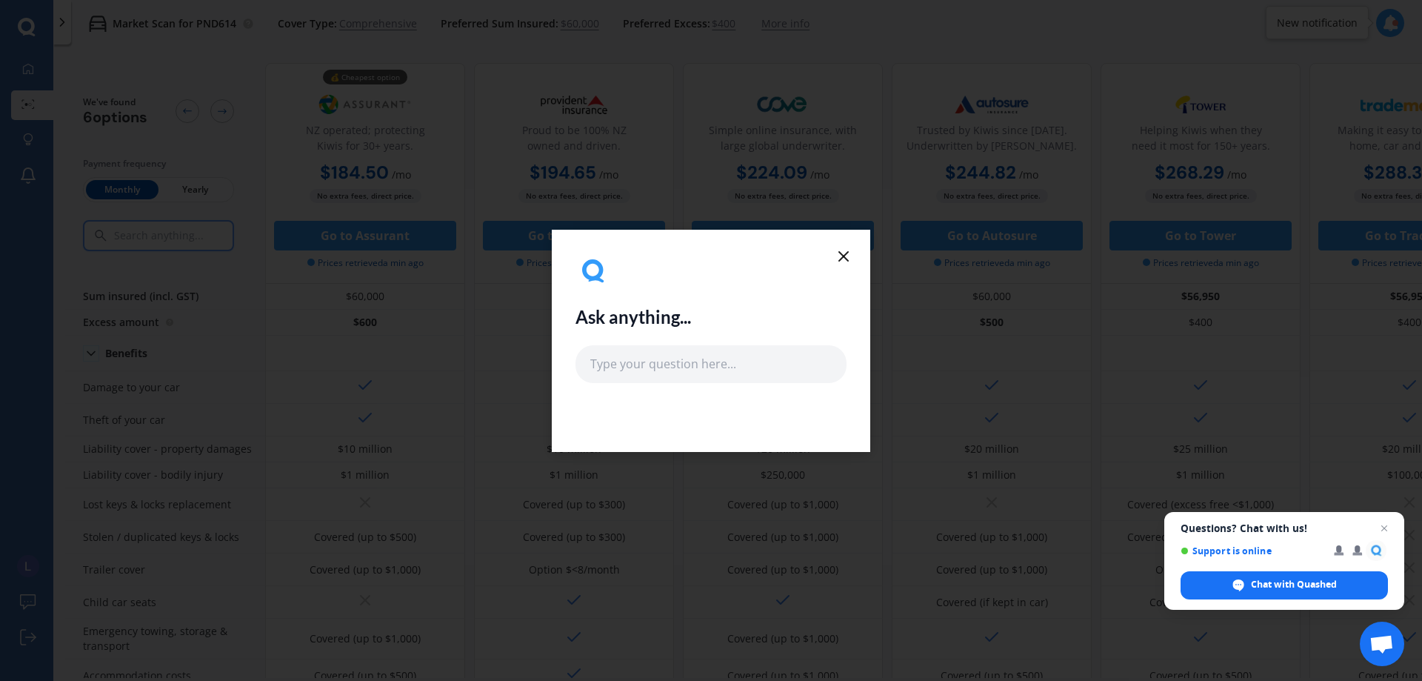
click at [838, 249] on icon at bounding box center [844, 256] width 18 height 18
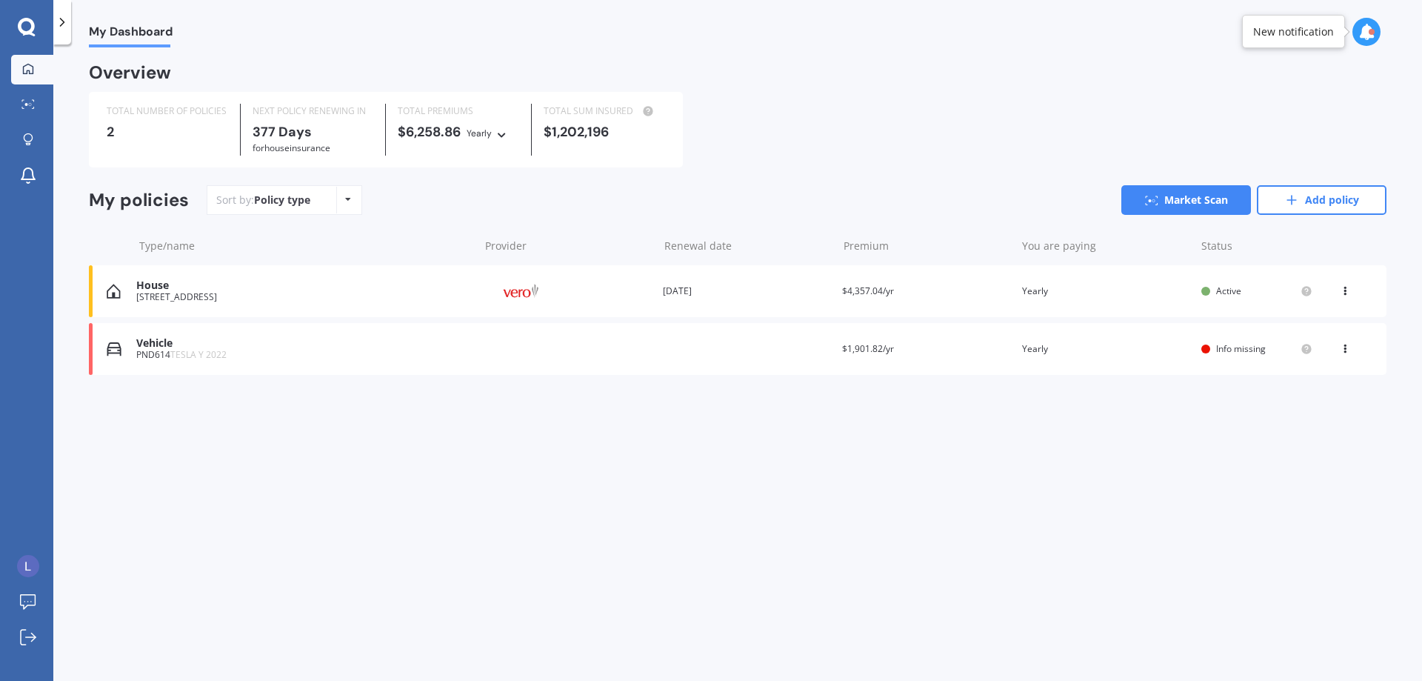
drag, startPoint x: 736, startPoint y: 453, endPoint x: 711, endPoint y: 435, distance: 30.4
drag, startPoint x: 711, startPoint y: 435, endPoint x: 690, endPoint y: 428, distance: 22.7
click at [690, 428] on div "My Dashboard Overview TOTAL NUMBER OF POLICIES 2 NEXT POLICY RENEWING [DATE] fo…" at bounding box center [737, 365] width 1369 height 636
click at [868, 293] on span "$4,357.04/yr" at bounding box center [868, 290] width 52 height 13
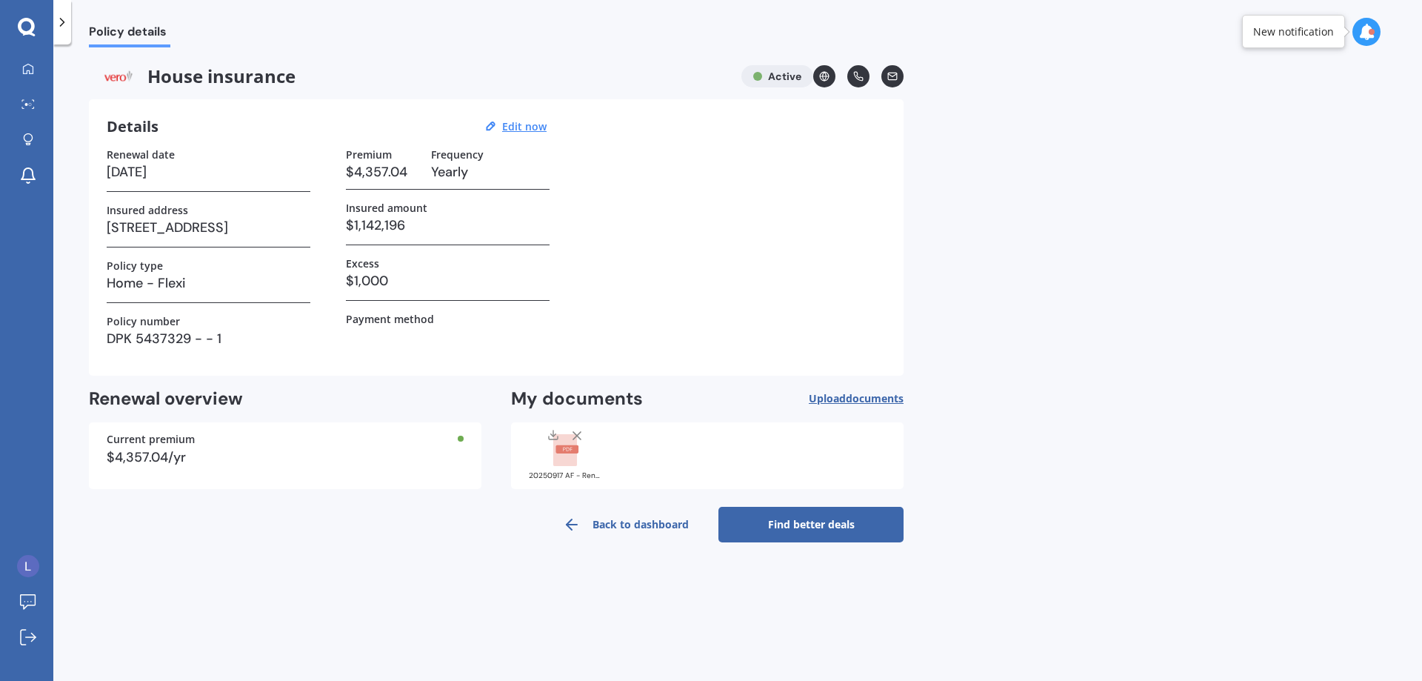
drag, startPoint x: 1068, startPoint y: 504, endPoint x: 1057, endPoint y: 510, distance: 12.6
drag, startPoint x: 1057, startPoint y: 510, endPoint x: 1038, endPoint y: 542, distance: 37.5
click at [1038, 542] on div "Policy details House insurance Active Details Edit now Renewal date [DATE] Insu…" at bounding box center [737, 365] width 1369 height 636
drag, startPoint x: 1024, startPoint y: 526, endPoint x: 1016, endPoint y: 535, distance: 11.6
click at [1016, 535] on div "Policy details House insurance Active Details Edit now Renewal date [DATE] Insu…" at bounding box center [737, 365] width 1369 height 636
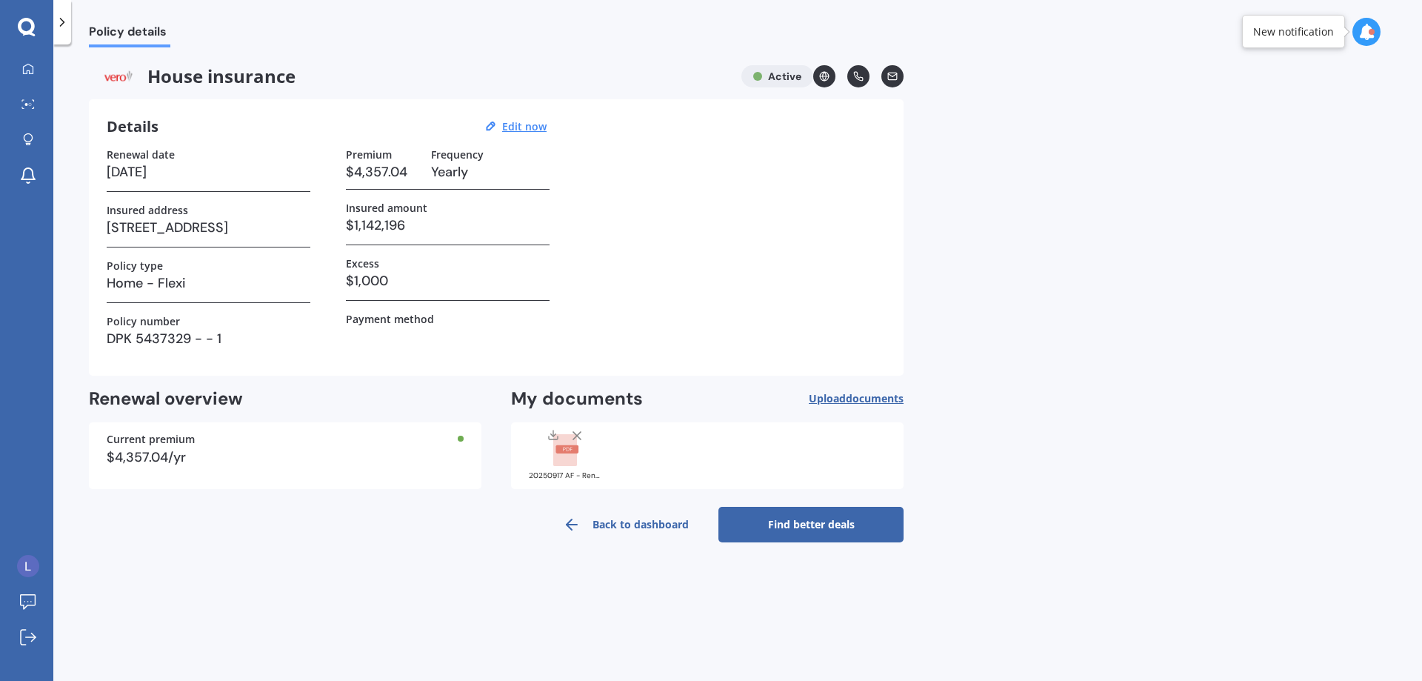
click at [837, 527] on link "Find better deals" at bounding box center [810, 525] width 185 height 36
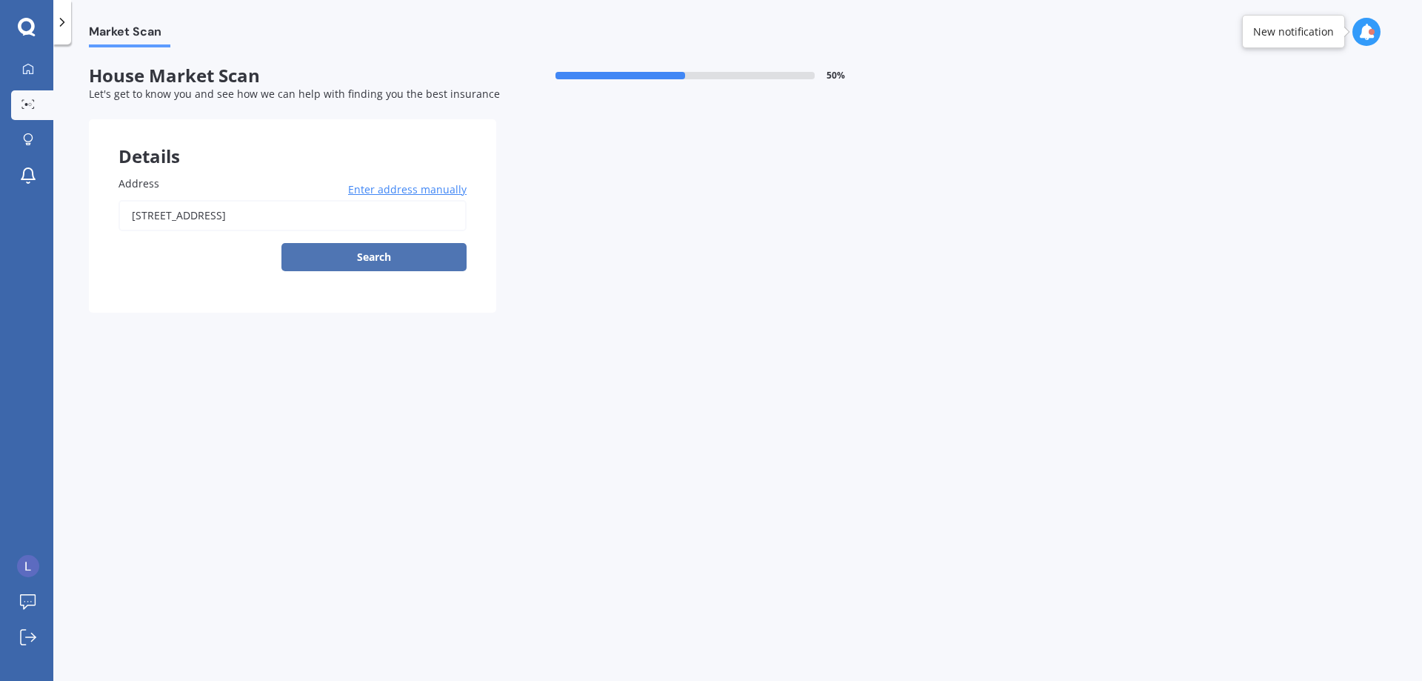
click at [404, 254] on button "Search" at bounding box center [373, 257] width 185 height 28
type input "[STREET_ADDRESS]"
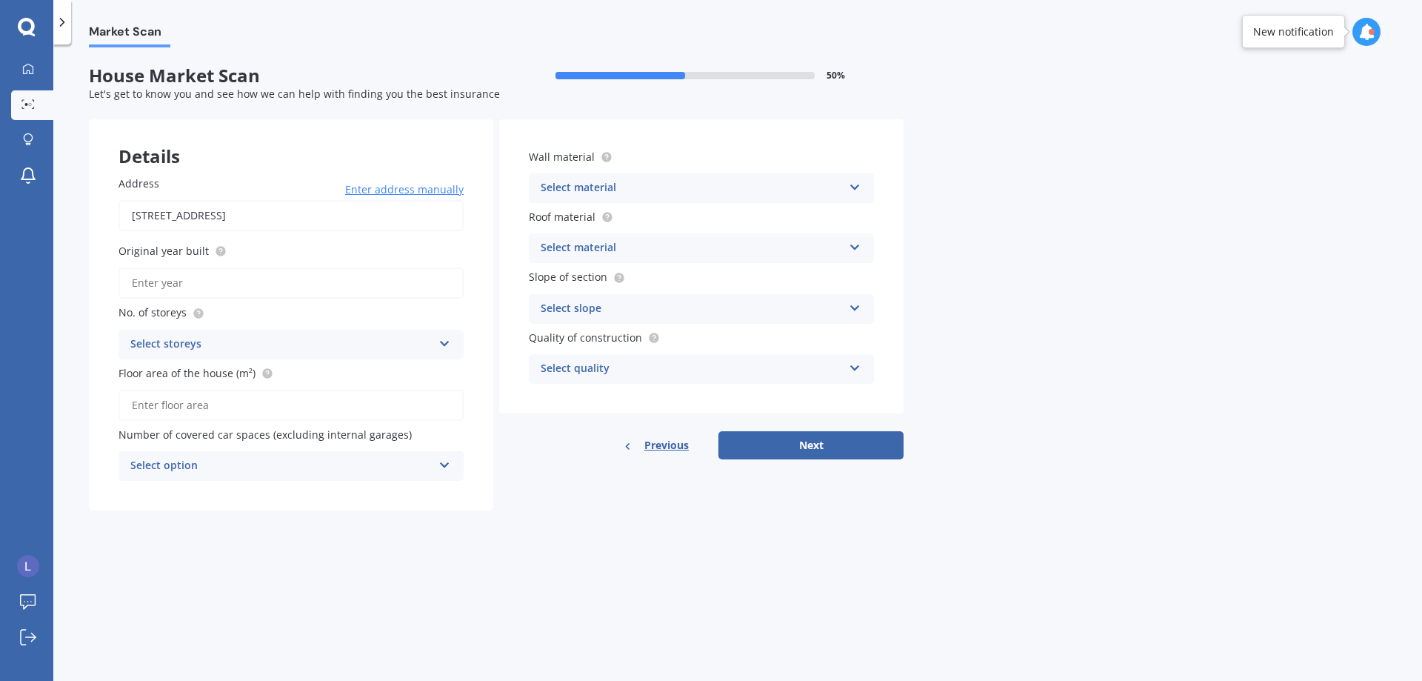
click at [195, 277] on input "Original year built" at bounding box center [290, 282] width 345 height 31
type input "1910"
click at [236, 341] on div "Select storeys" at bounding box center [281, 344] width 302 height 18
click at [234, 342] on div "1" at bounding box center [281, 344] width 302 height 18
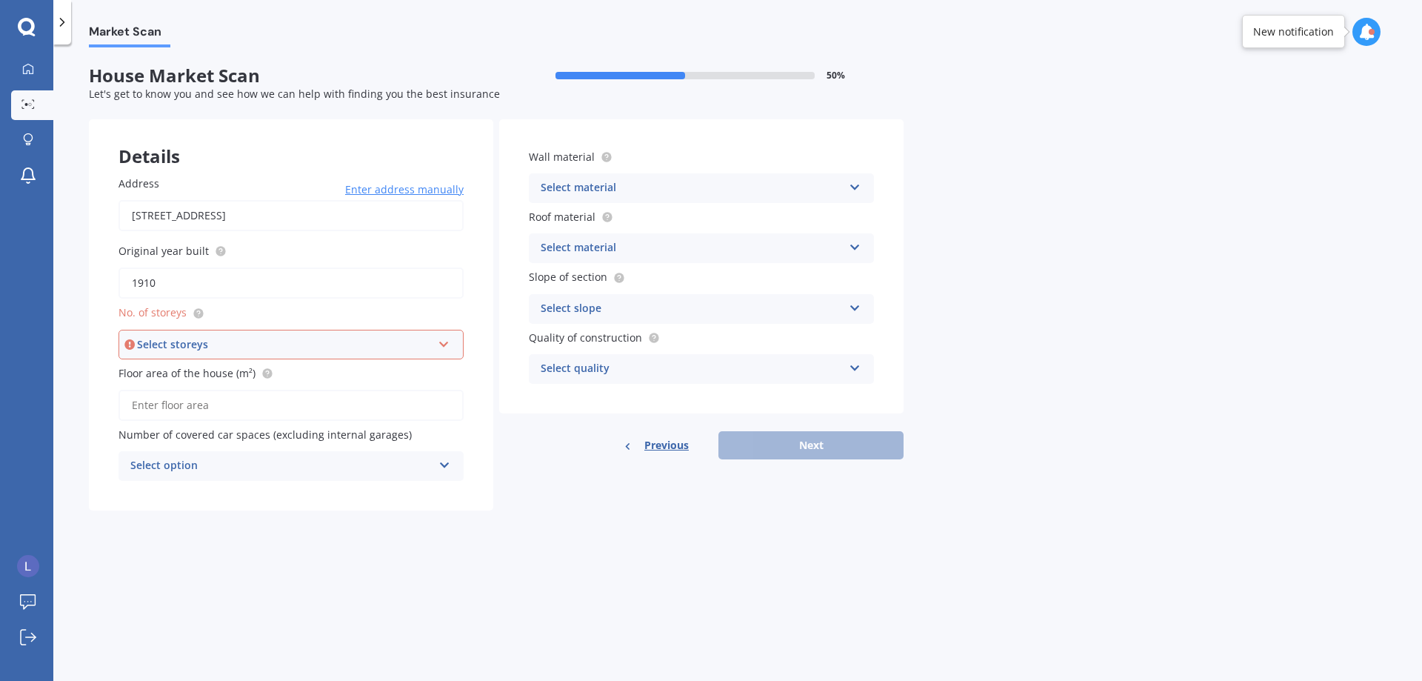
click at [234, 342] on div "Select storeys" at bounding box center [284, 344] width 295 height 16
click at [213, 370] on div "1" at bounding box center [291, 372] width 342 height 27
click at [207, 402] on input "Floor area of the house (m²)" at bounding box center [290, 405] width 345 height 31
type input "150"
click at [438, 462] on div "Select option 0 1 2 3 4 5+" at bounding box center [290, 466] width 345 height 30
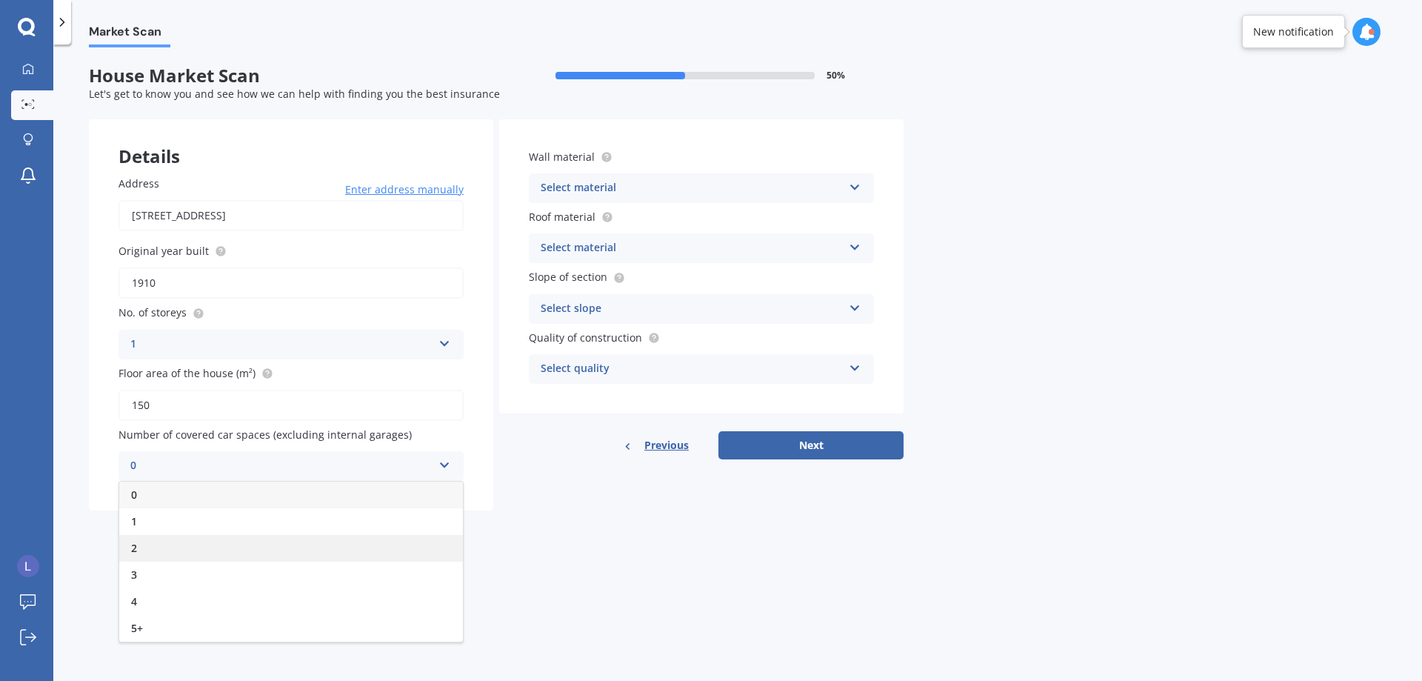
click at [217, 552] on div "2" at bounding box center [291, 548] width 344 height 27
click at [555, 575] on div "Market Scan House Market Scan 50 % Let's get to know you and see how we can hel…" at bounding box center [737, 365] width 1369 height 636
drag, startPoint x: 536, startPoint y: 557, endPoint x: 513, endPoint y: 552, distance: 23.4
click at [513, 555] on div "Market Scan House Market Scan 50 % Let's get to know you and see how we can hel…" at bounding box center [737, 365] width 1369 height 636
click at [844, 185] on div "Select material Artificial weatherboard/plank cladding Blockwork Brick veneer D…" at bounding box center [701, 188] width 345 height 30
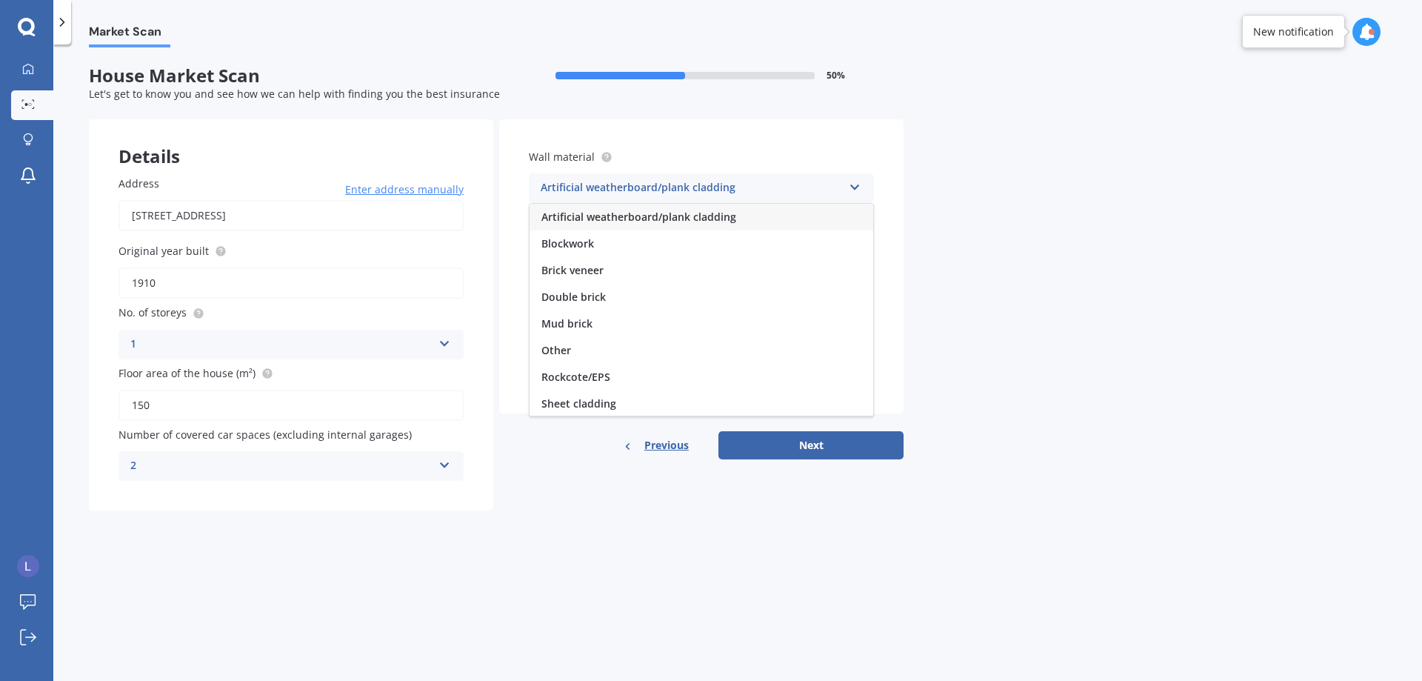
click at [646, 216] on span "Artificial weatherboard/plank cladding" at bounding box center [638, 217] width 195 height 14
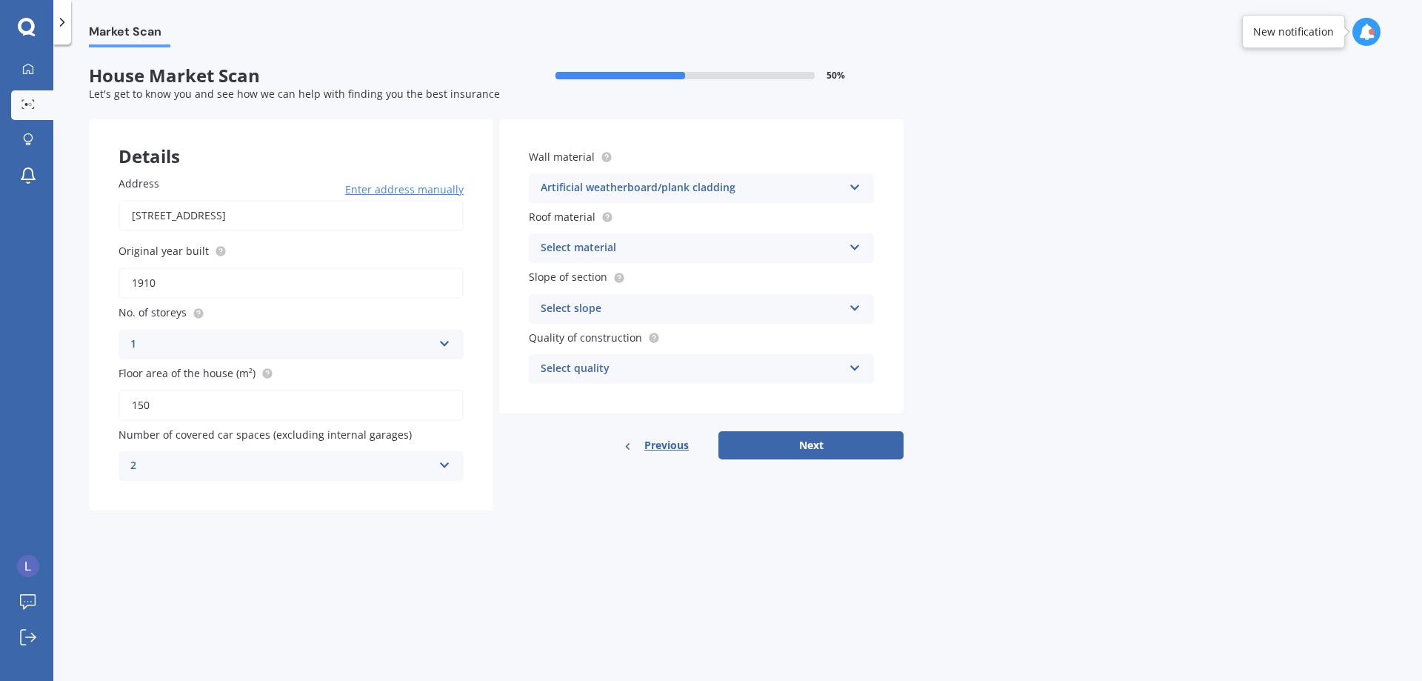
click at [666, 244] on div "Select material" at bounding box center [692, 248] width 302 height 18
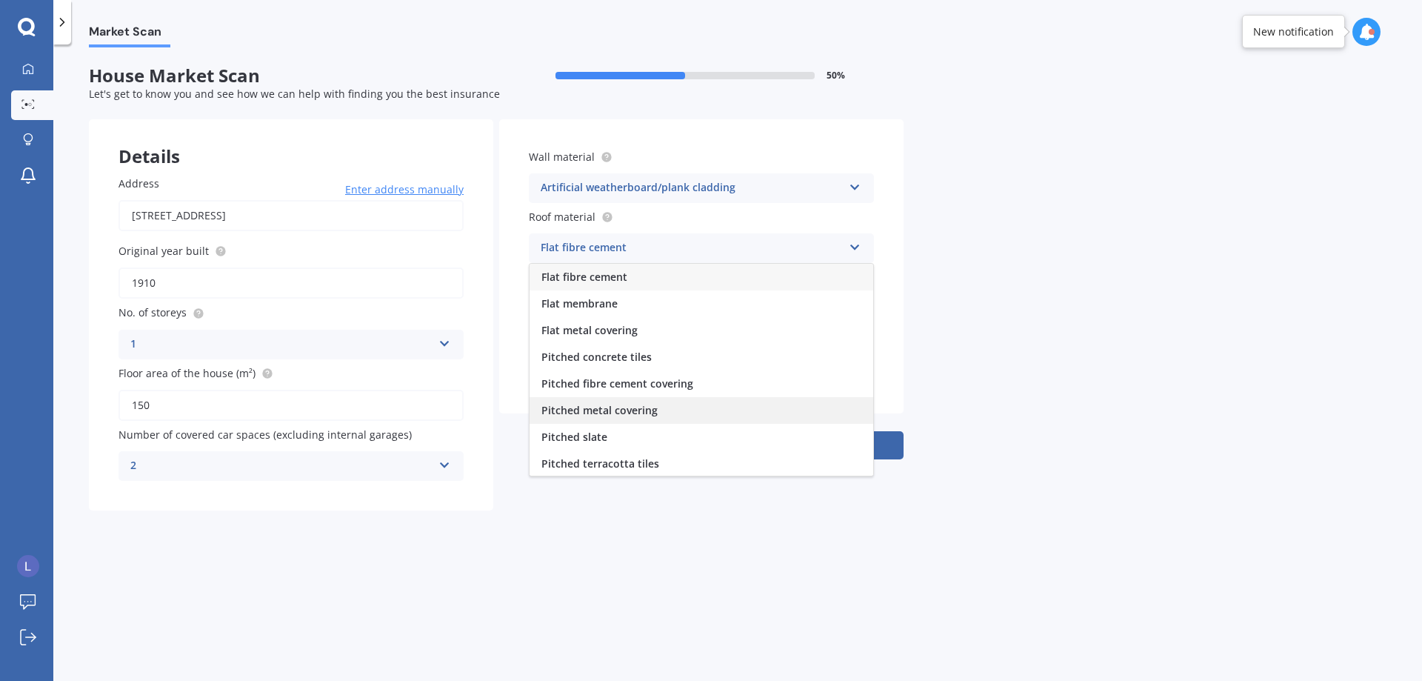
click at [587, 408] on span "Pitched metal covering" at bounding box center [599, 410] width 116 height 14
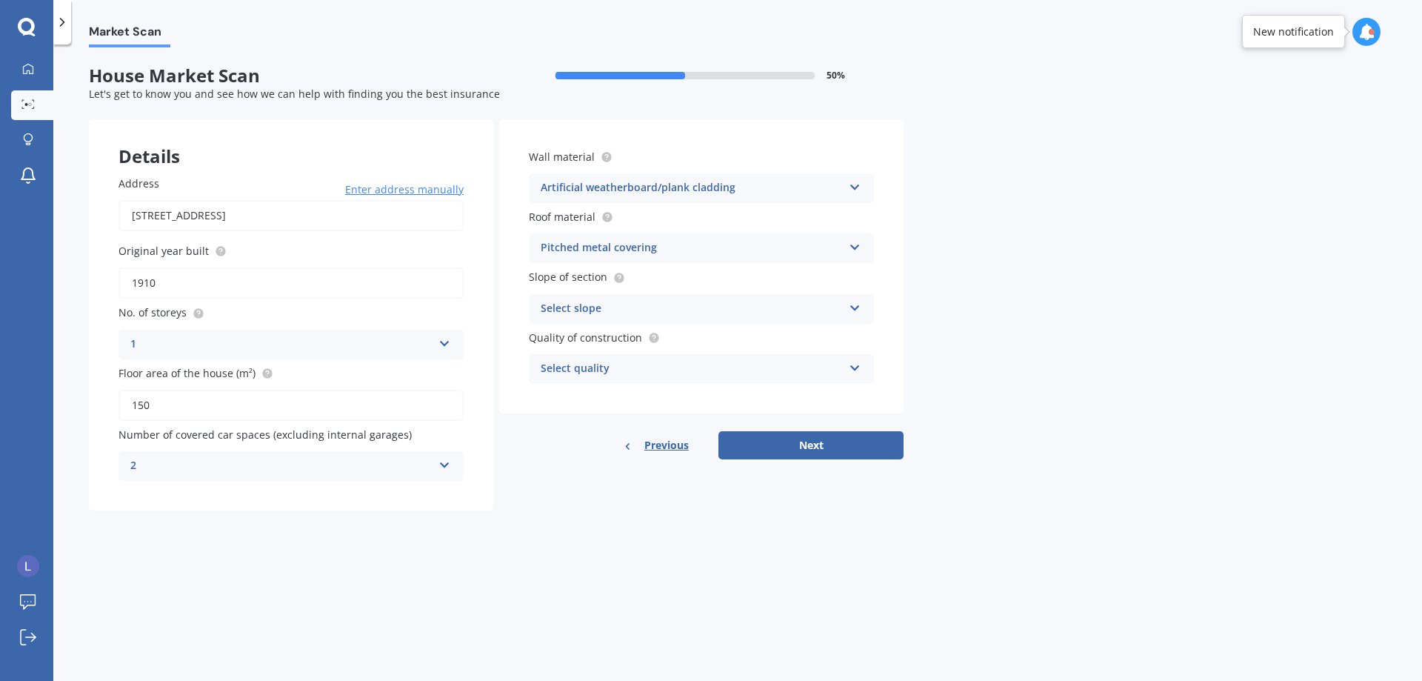
click at [673, 307] on div "Select slope" at bounding box center [692, 309] width 302 height 18
click at [655, 333] on span "Flat or gentle slope (up to about 5°)" at bounding box center [631, 337] width 181 height 14
click at [646, 370] on div "Select quality" at bounding box center [692, 369] width 302 height 18
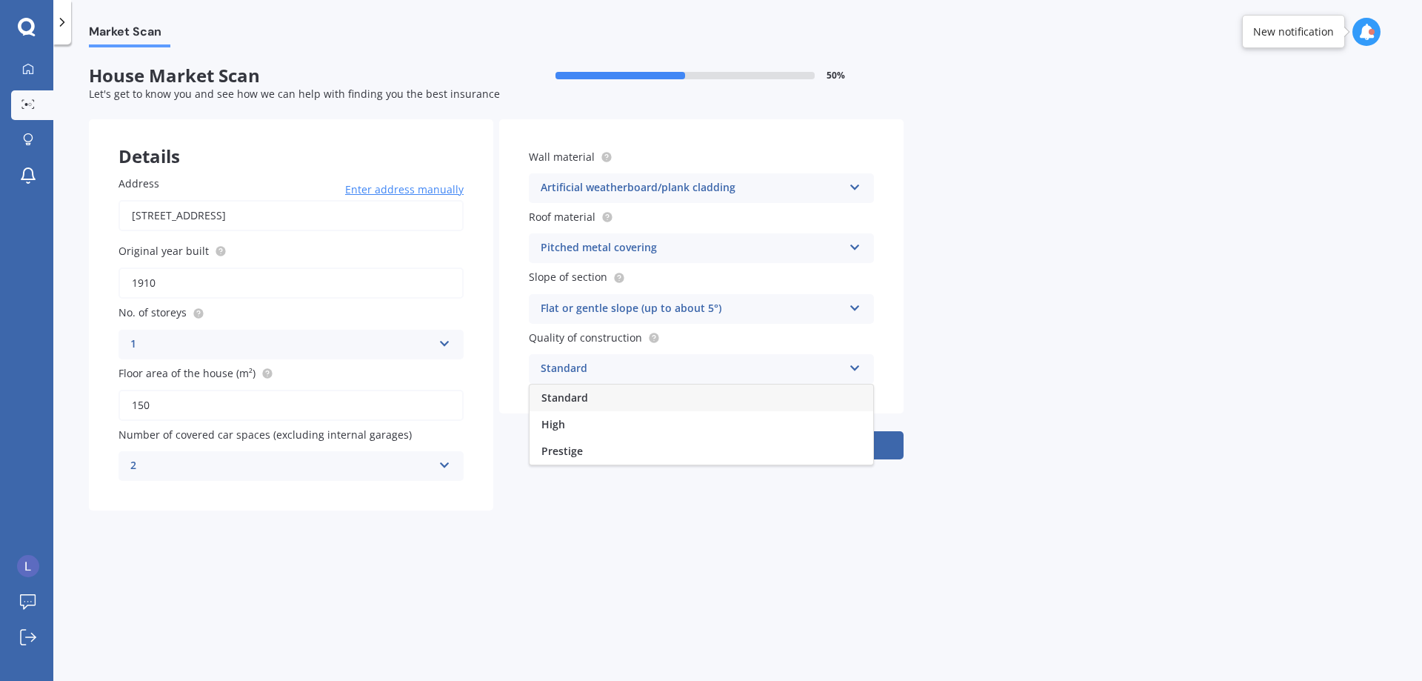
click at [581, 393] on span "Standard" at bounding box center [564, 397] width 47 height 14
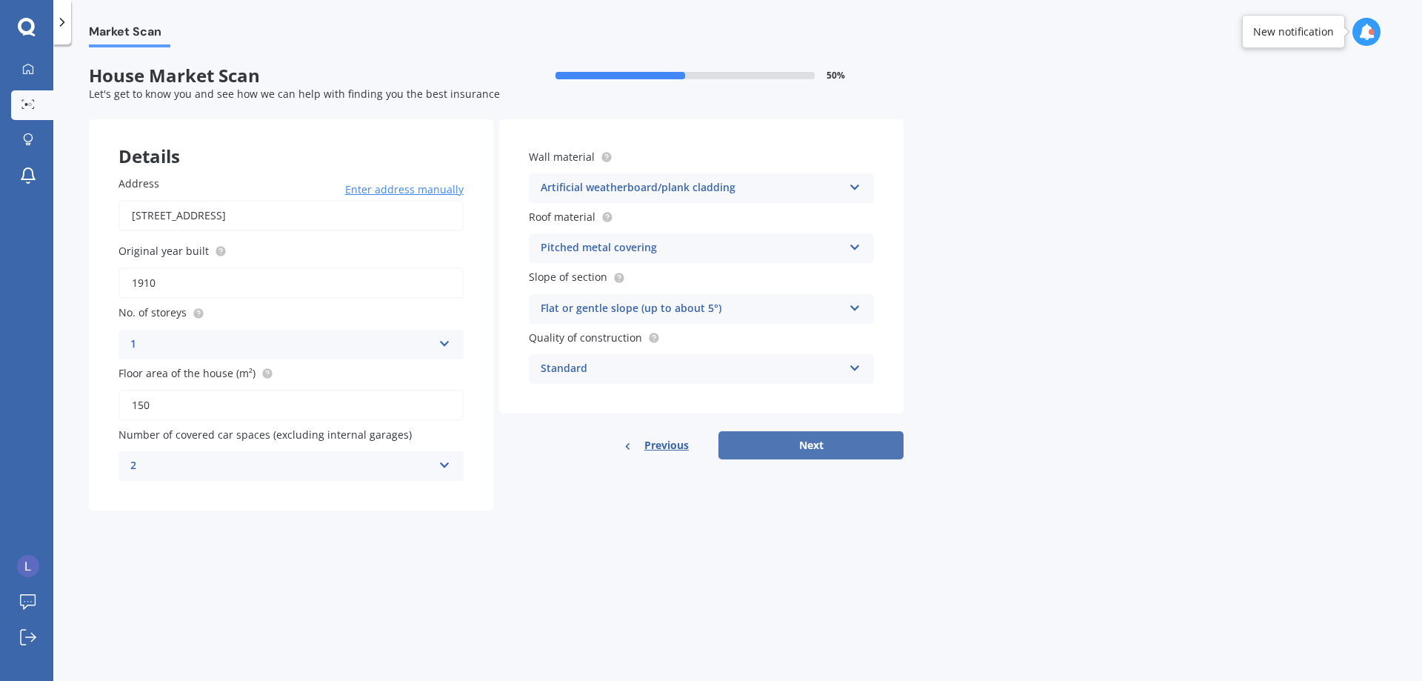
click at [784, 447] on button "Next" at bounding box center [810, 445] width 185 height 28
select select "17"
select select "09"
select select "1977"
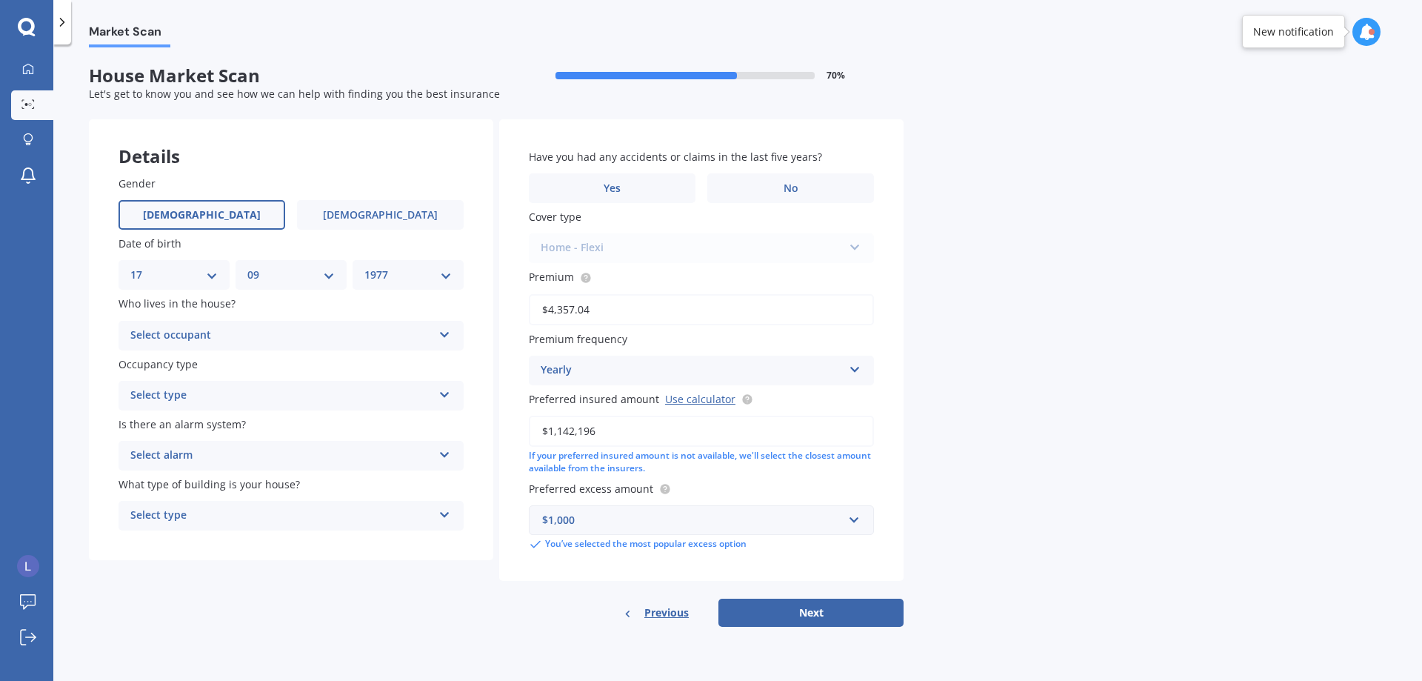
click at [344, 330] on div "Select occupant" at bounding box center [281, 336] width 302 height 18
click at [1015, 341] on div "Market Scan House Market Scan 70 % Let's get to know you and see how we can hel…" at bounding box center [737, 365] width 1369 height 636
click at [450, 335] on icon at bounding box center [444, 332] width 13 height 10
click at [967, 349] on div "Market Scan House Market Scan 70 % Let's get to know you and see how we can hel…" at bounding box center [737, 365] width 1369 height 636
click at [331, 332] on div "Owner" at bounding box center [281, 336] width 302 height 18
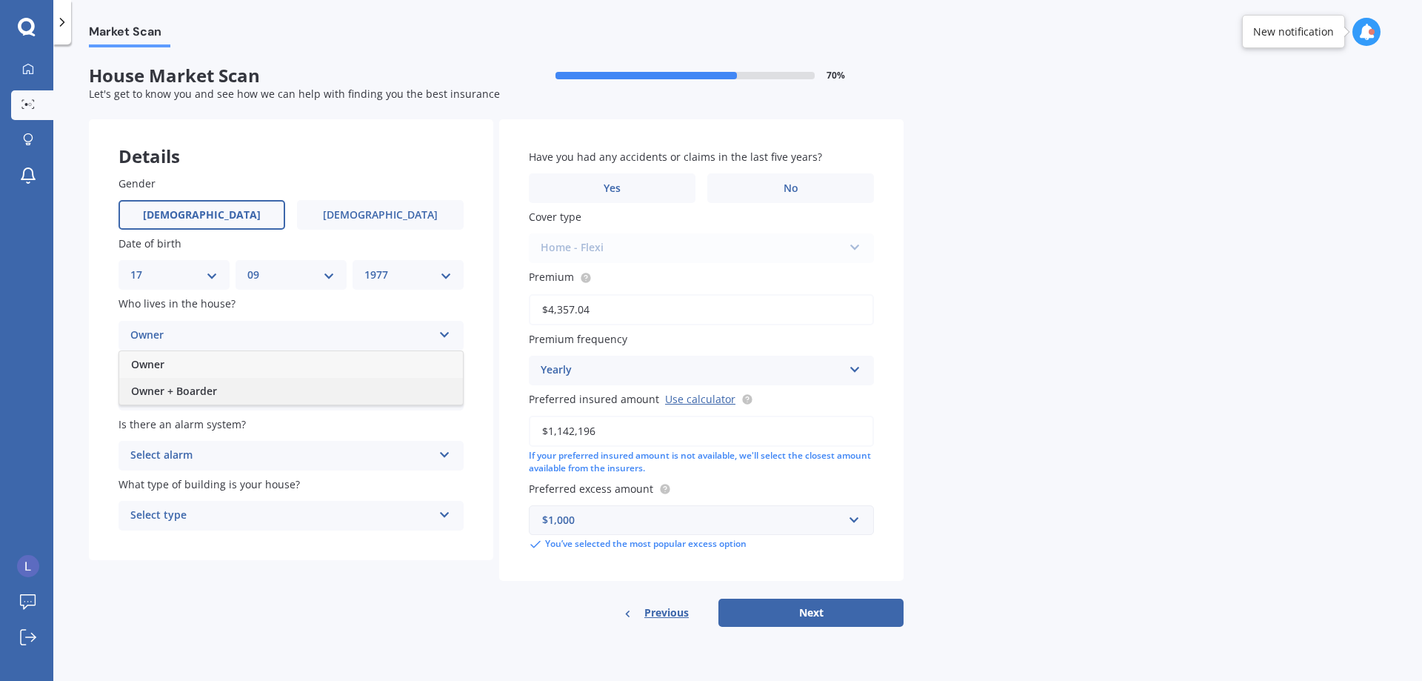
click at [178, 386] on span "Owner + Boarder" at bounding box center [174, 391] width 86 height 14
click at [203, 394] on div "Select type" at bounding box center [281, 396] width 302 height 18
click at [161, 422] on span "Permanent" at bounding box center [159, 424] width 56 height 14
click at [211, 457] on div "Select alarm" at bounding box center [281, 456] width 302 height 18
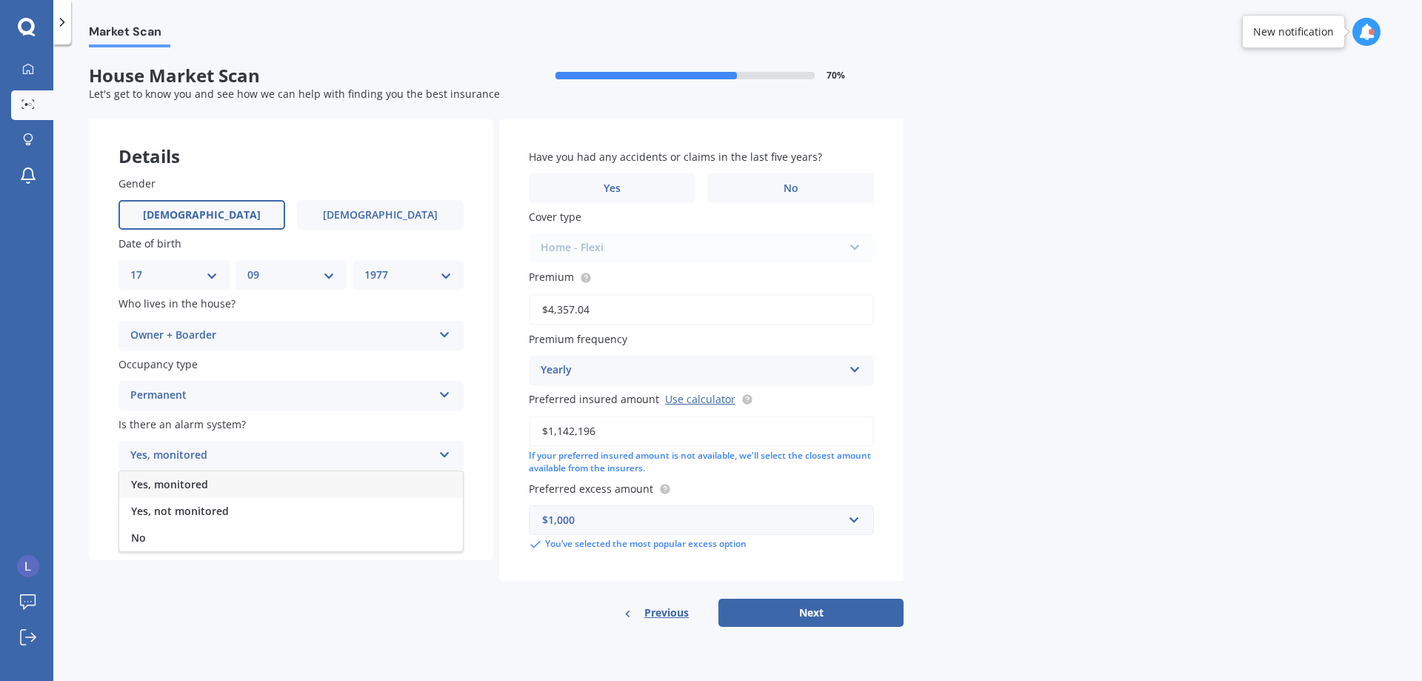
click at [216, 508] on span "Yes, not monitored" at bounding box center [180, 511] width 98 height 14
click at [233, 518] on div "Select type" at bounding box center [281, 516] width 302 height 18
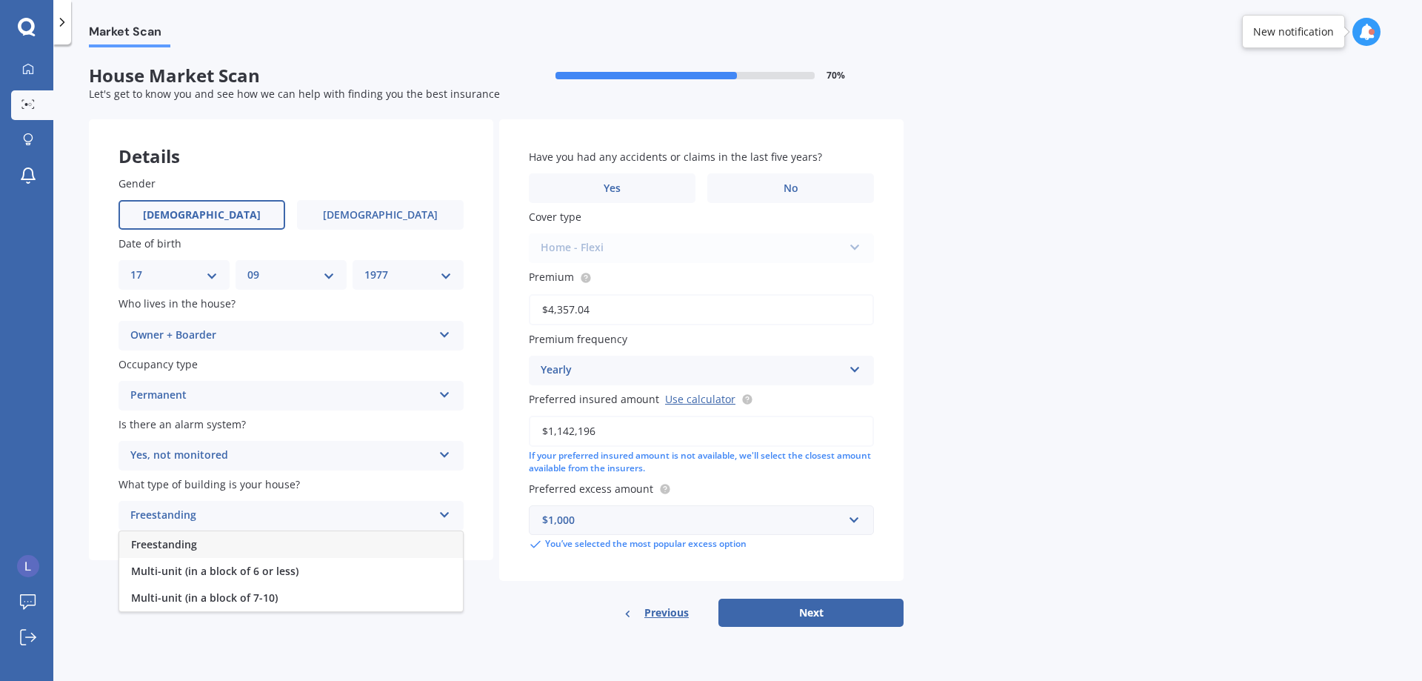
click at [259, 551] on div "Freestanding" at bounding box center [291, 544] width 344 height 27
click at [764, 181] on label "No" at bounding box center [790, 188] width 167 height 30
click at [0, 0] on input "No" at bounding box center [0, 0] width 0 height 0
click at [852, 238] on div "Home - Flexi Home - Flexi Home - Maxi Other" at bounding box center [701, 248] width 345 height 30
click at [860, 372] on div "Yearly Yearly Six-Monthly Quarterly Monthly Fortnightly Weekly" at bounding box center [701, 370] width 345 height 30
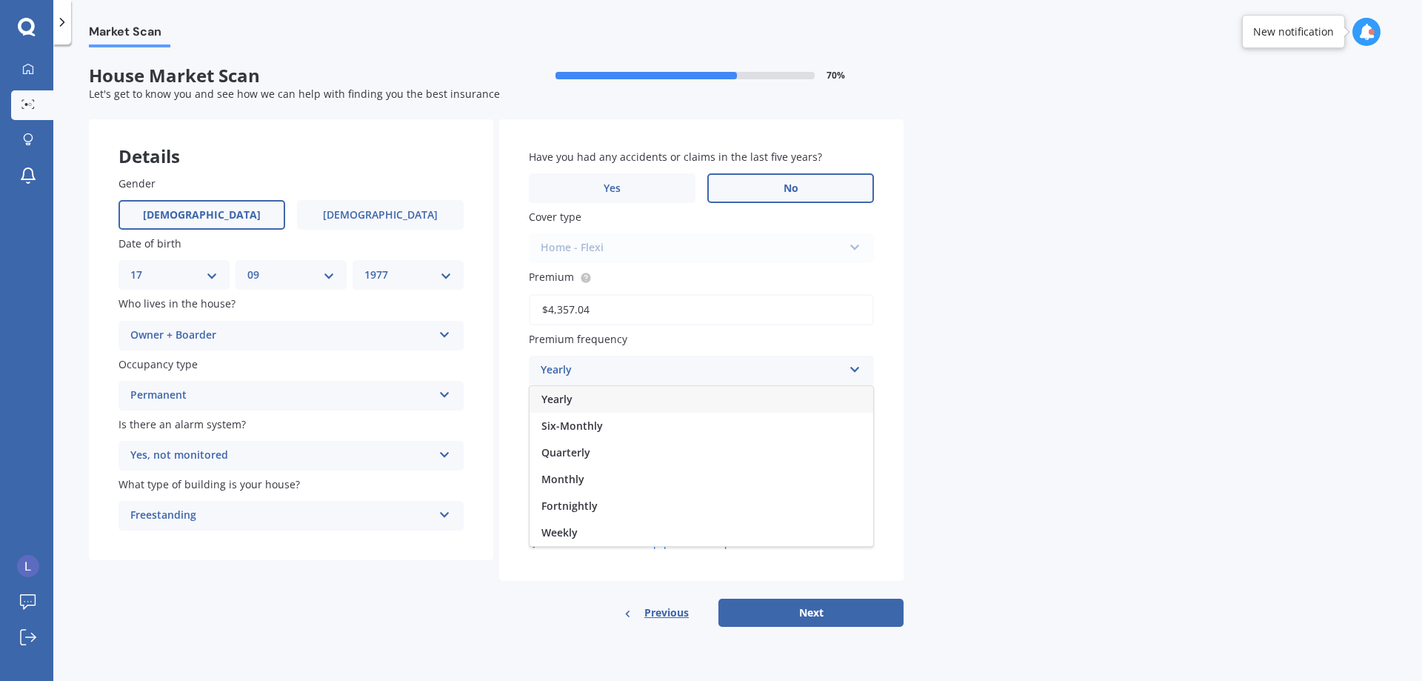
click at [818, 391] on div "Yearly" at bounding box center [702, 399] width 344 height 27
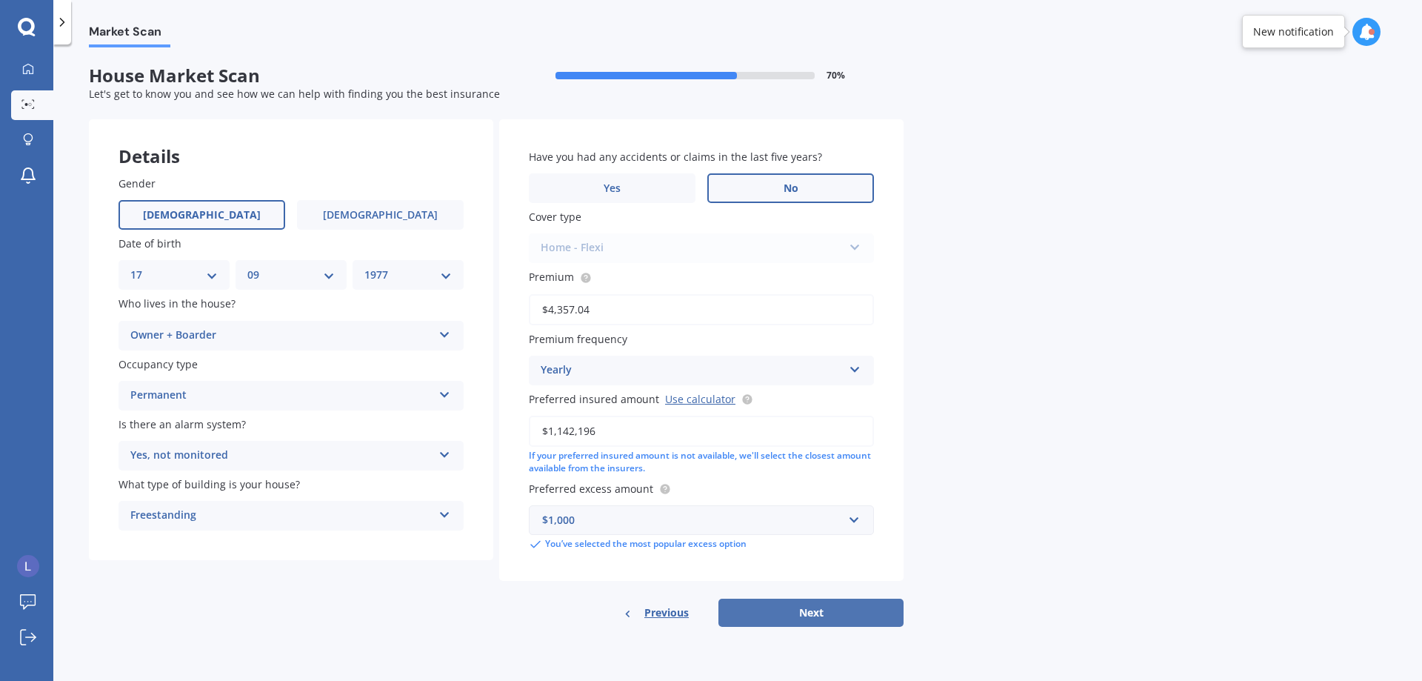
click at [839, 616] on button "Next" at bounding box center [810, 612] width 185 height 28
select select "17"
select select "09"
select select "1977"
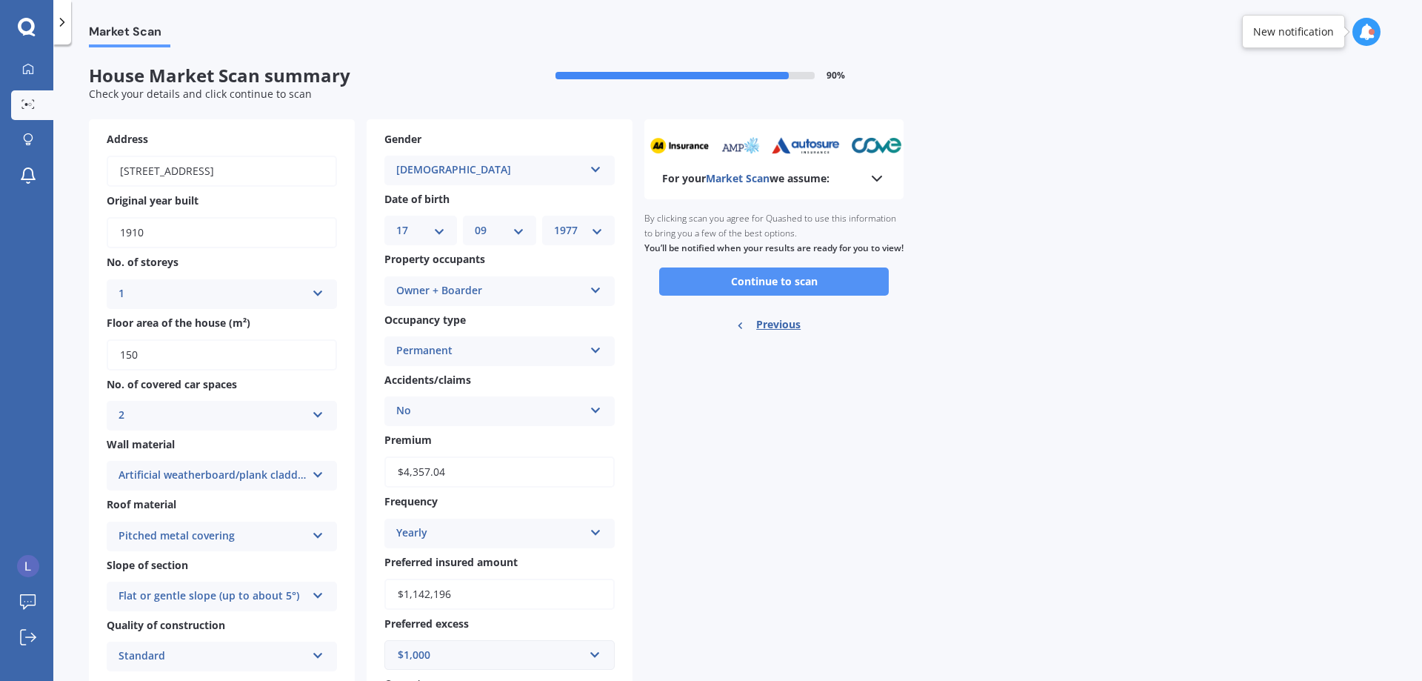
click at [746, 293] on button "Continue to scan" at bounding box center [774, 281] width 230 height 28
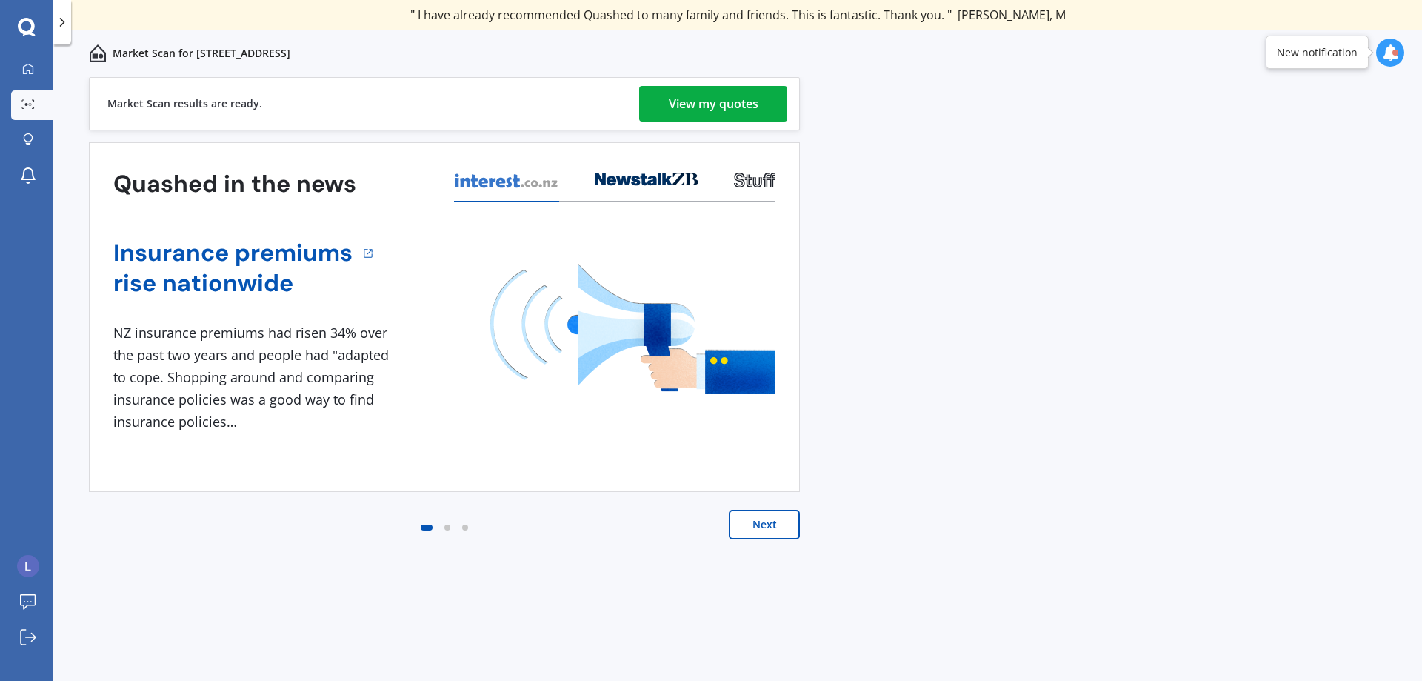
click at [747, 101] on div "View my quotes" at bounding box center [714, 104] width 90 height 36
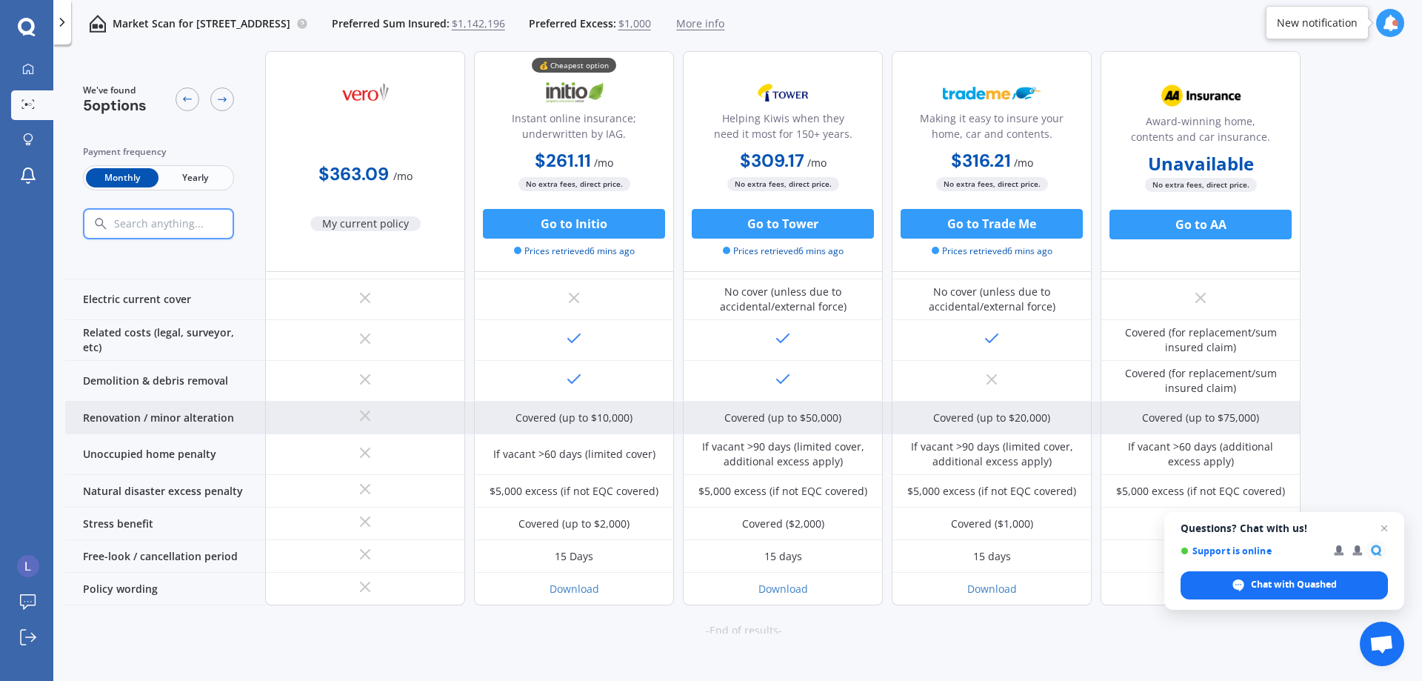
scroll to position [612, 0]
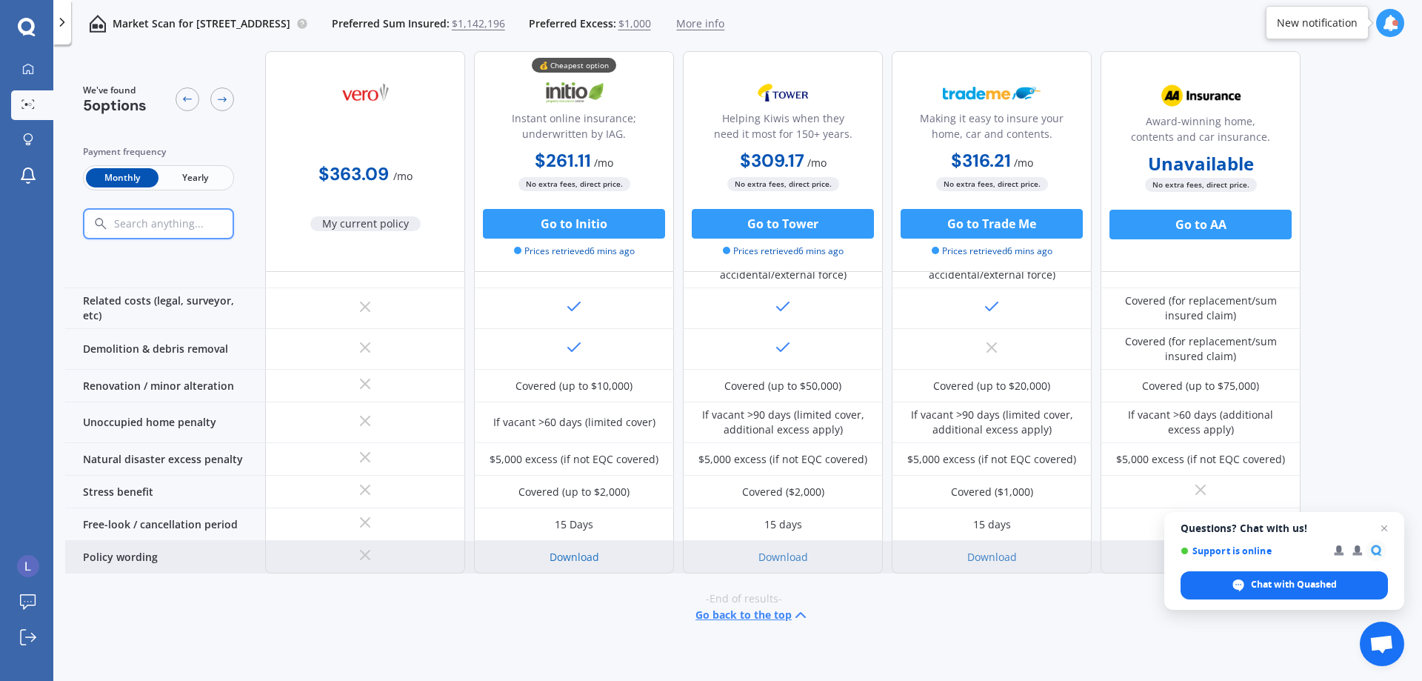
click at [579, 552] on link "Download" at bounding box center [575, 557] width 50 height 14
